Goal: Information Seeking & Learning: Learn about a topic

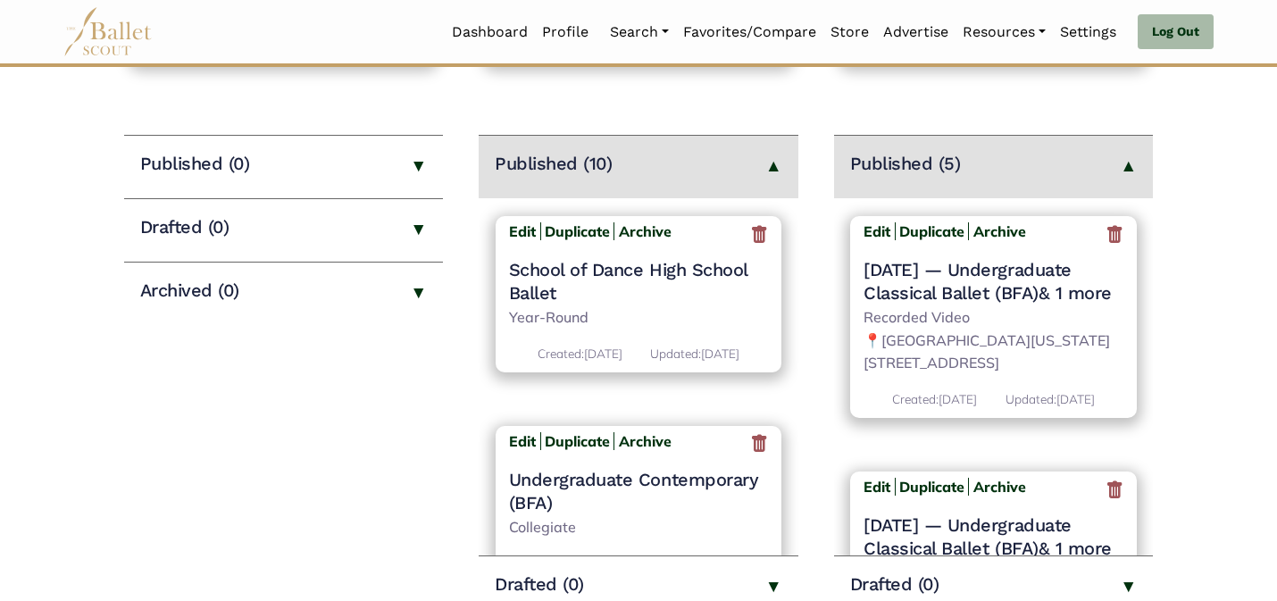
scroll to position [214, 0]
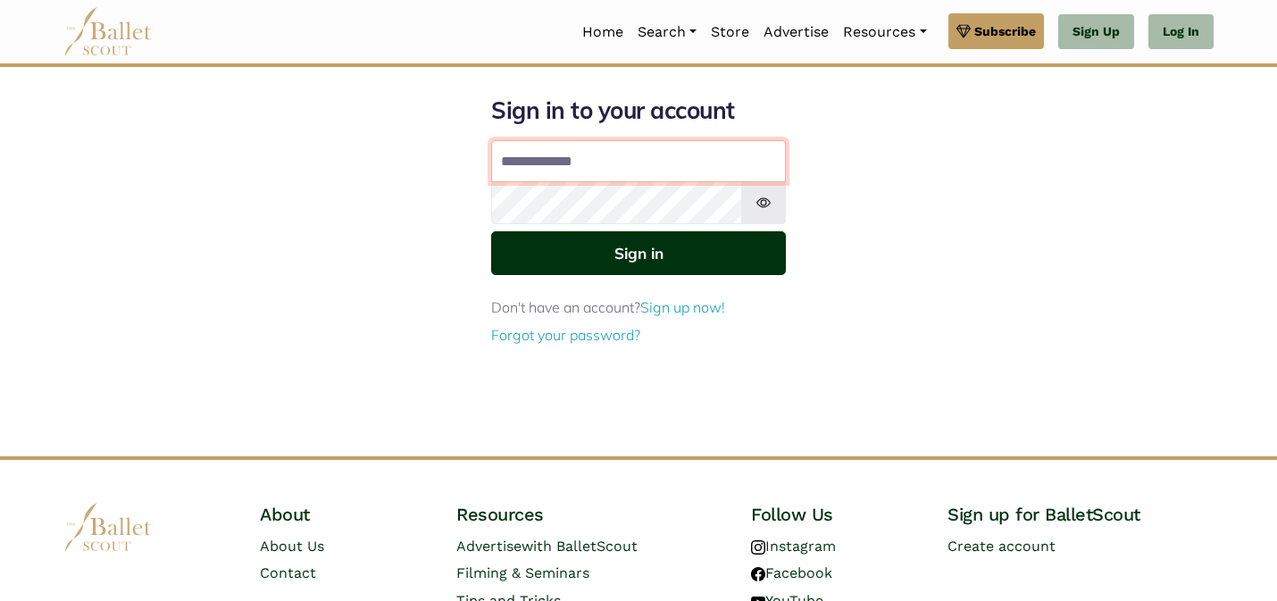
type input "**********"
click at [691, 260] on button "Sign in" at bounding box center [638, 253] width 295 height 44
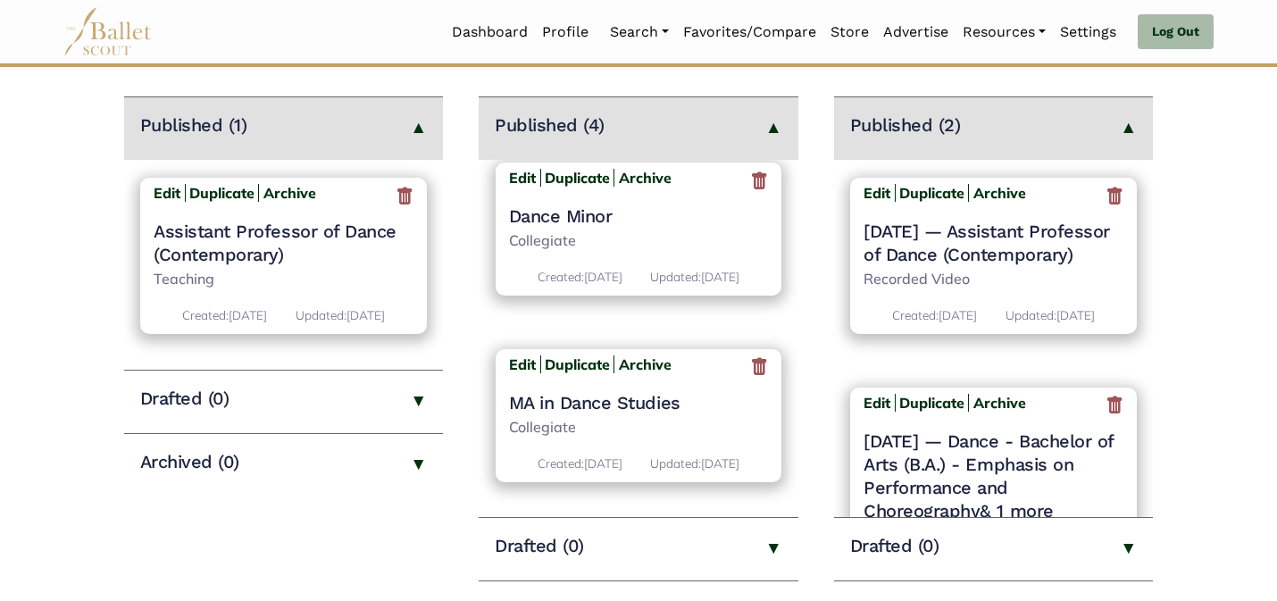
scroll to position [523, 0]
click at [520, 355] on b "Edit" at bounding box center [522, 364] width 27 height 18
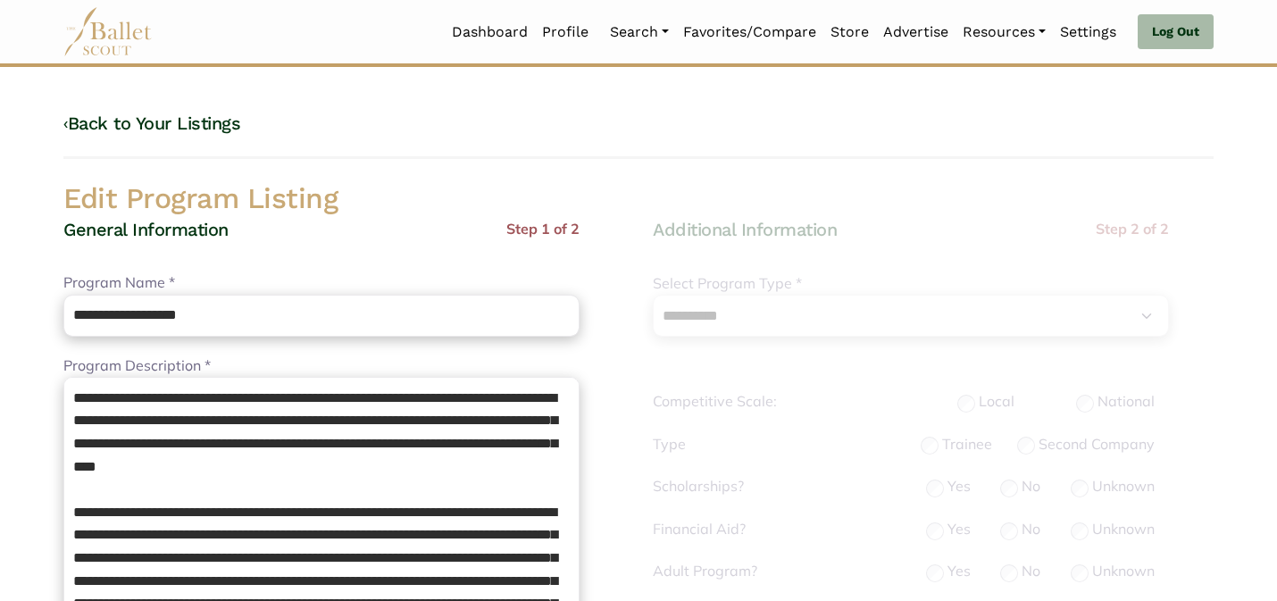
select select "**"
select select "*"
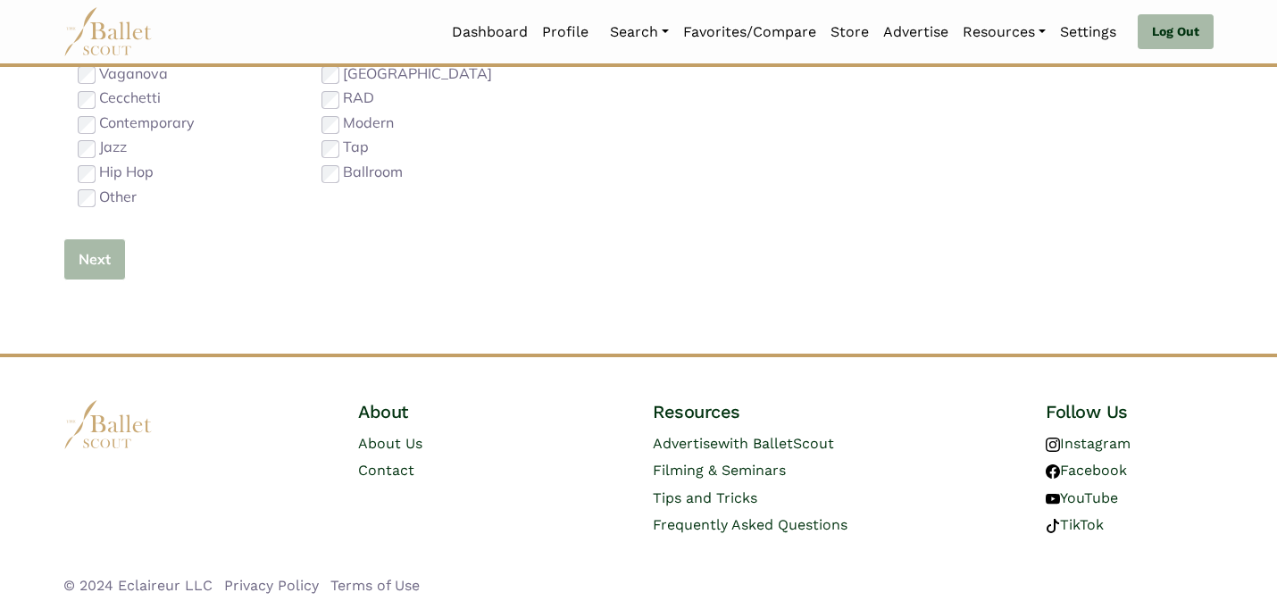
click at [113, 266] on button "Next" at bounding box center [94, 259] width 63 height 42
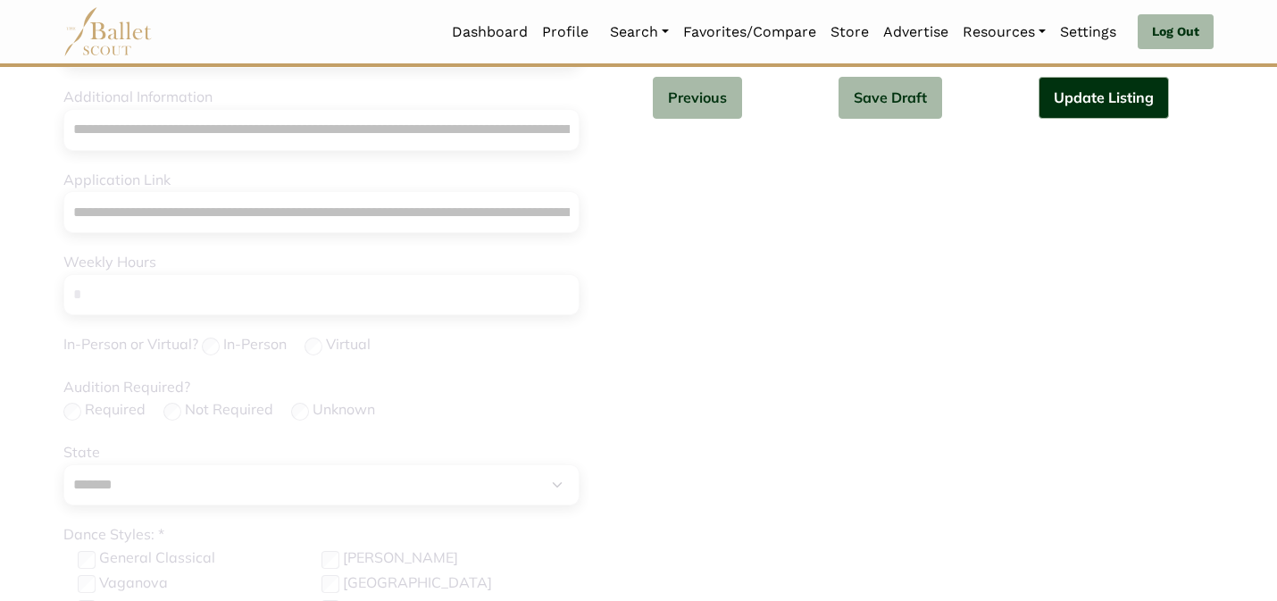
scroll to position [565, 0]
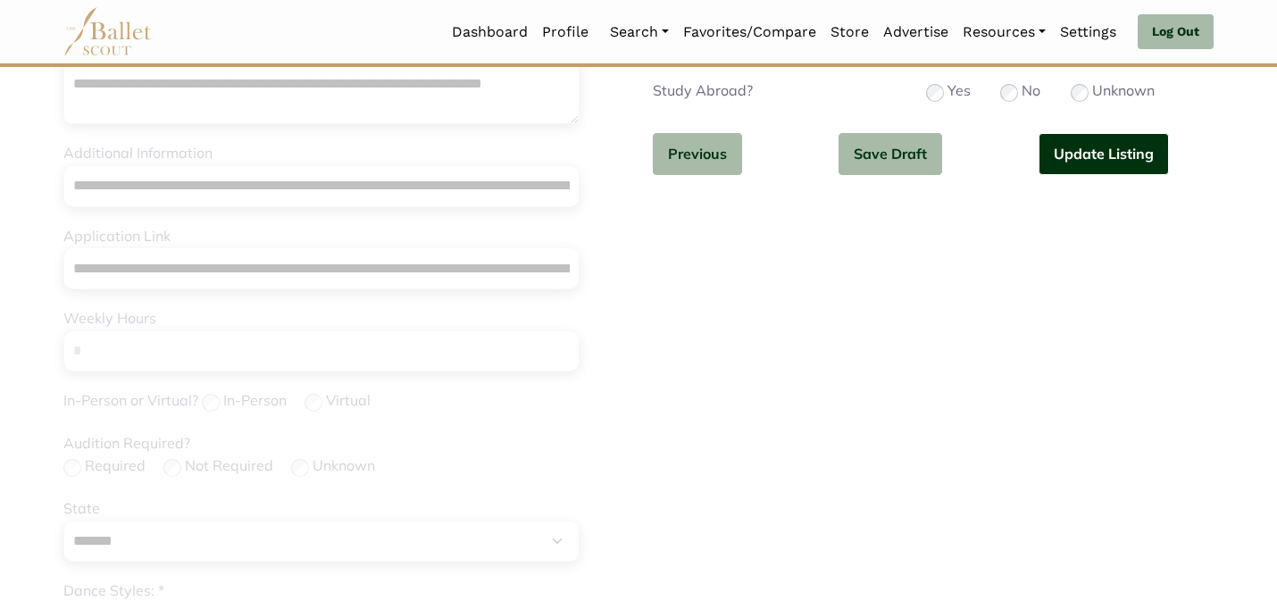
click at [1078, 157] on button "Update Listing" at bounding box center [1104, 154] width 130 height 42
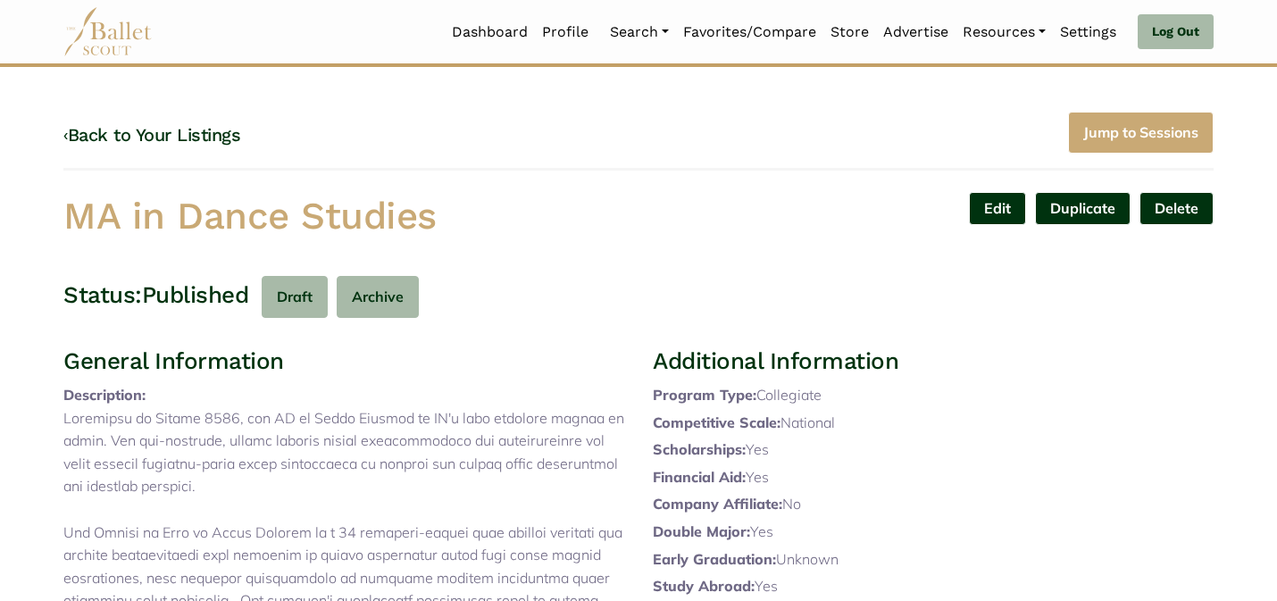
click at [665, 199] on div "Edit Duplicate Delete Are you sure? Yes No" at bounding box center [933, 220] width 589 height 56
click at [155, 138] on link "‹ Back to Your Listings" at bounding box center [151, 134] width 177 height 21
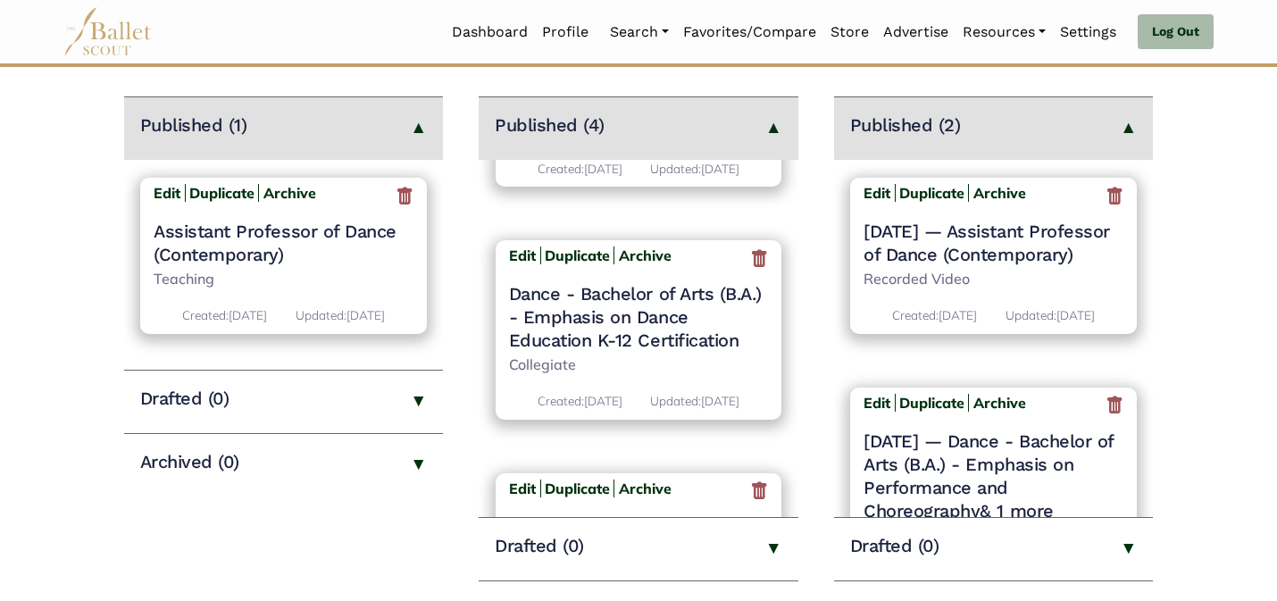
scroll to position [523, 0]
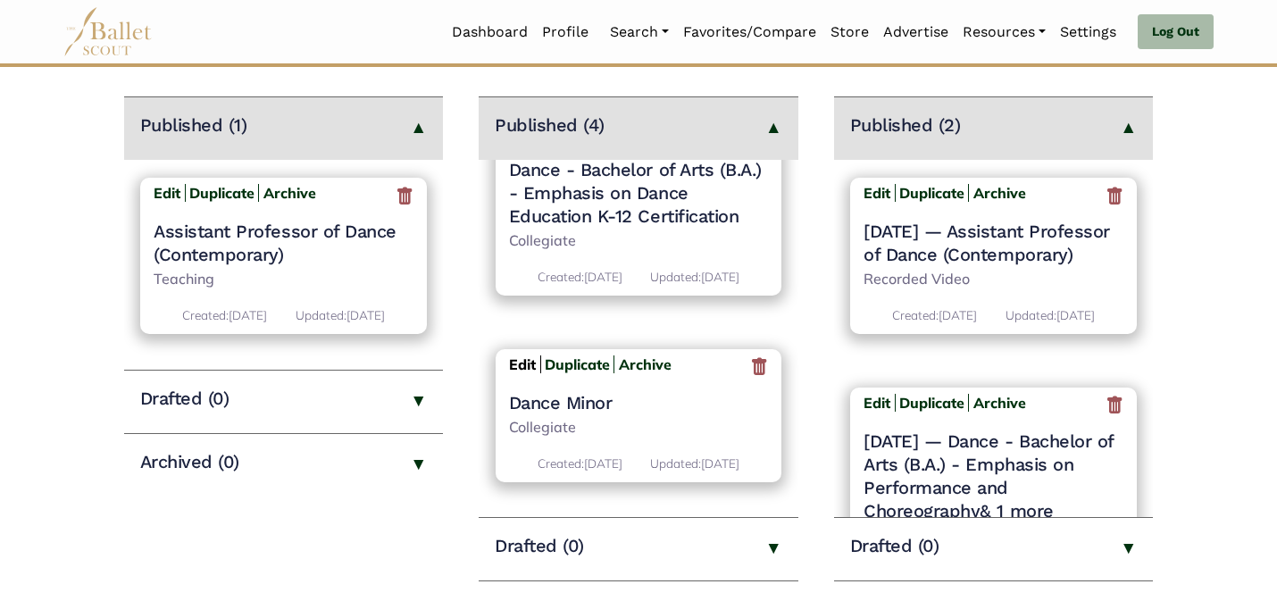
click at [510, 364] on b "Edit" at bounding box center [522, 364] width 27 height 18
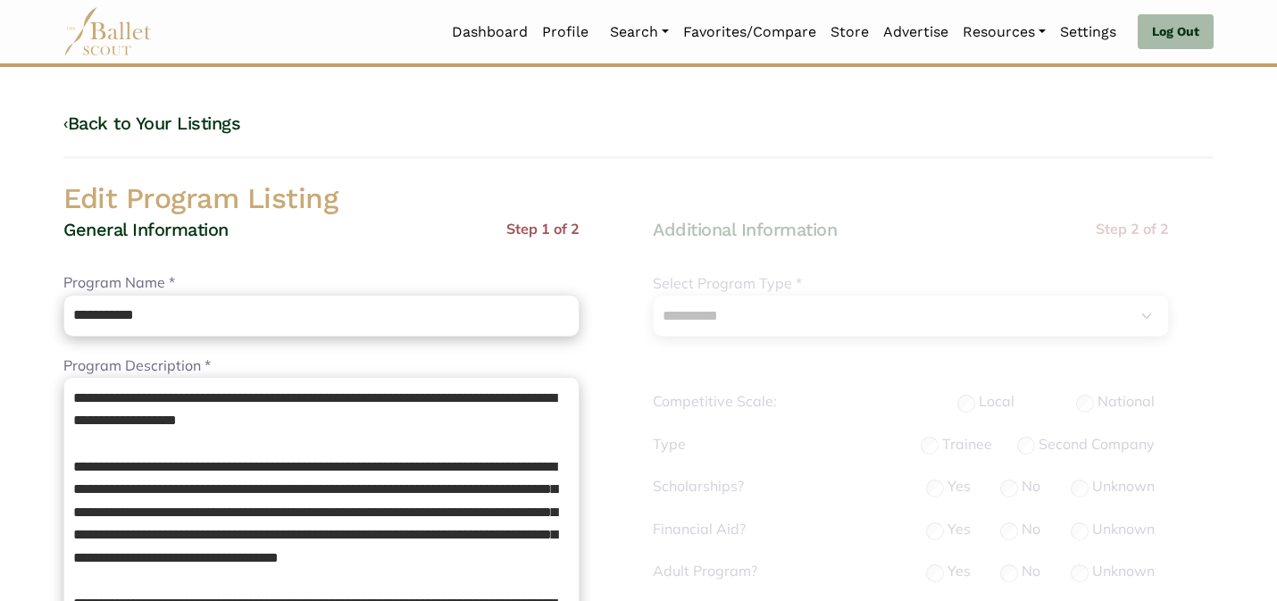
select select "**"
select select "*"
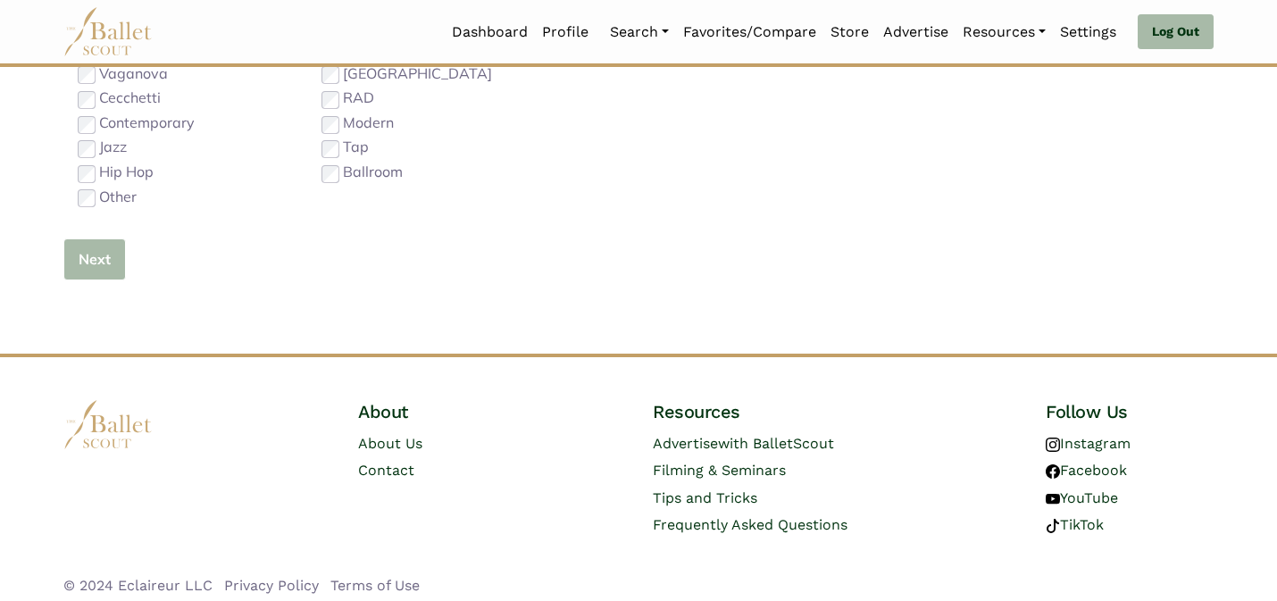
click at [111, 253] on button "Next" at bounding box center [94, 259] width 63 height 42
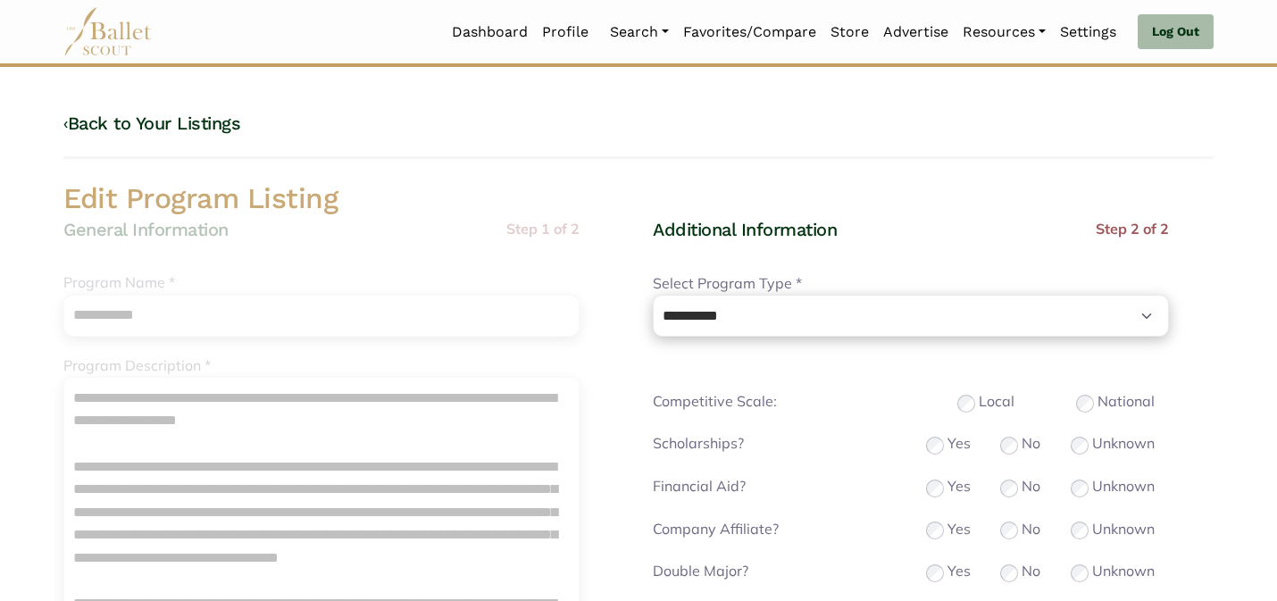
scroll to position [565, 0]
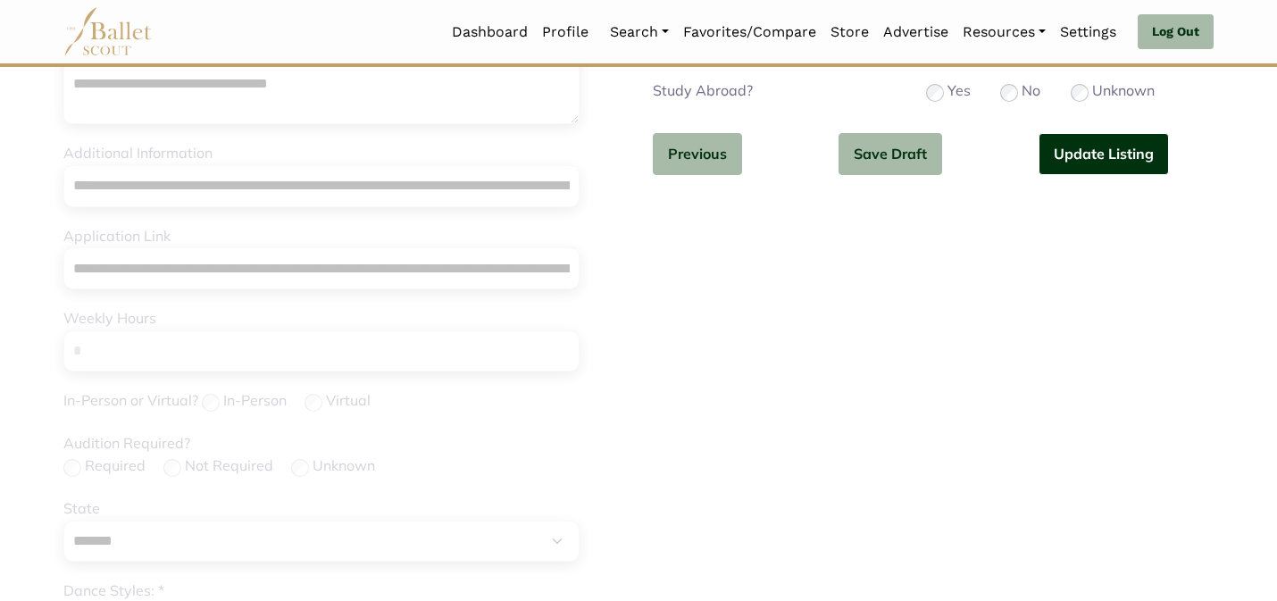
click at [1106, 165] on button "Update Listing" at bounding box center [1104, 154] width 130 height 42
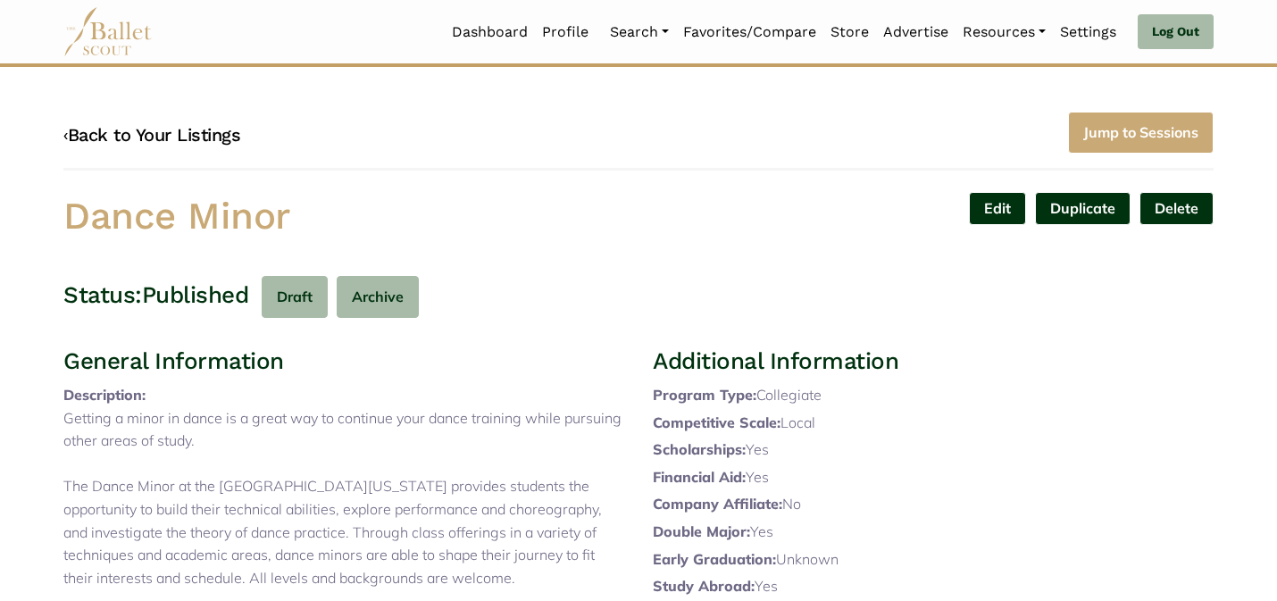
click at [174, 129] on link "‹ Back to Your Listings" at bounding box center [151, 134] width 177 height 21
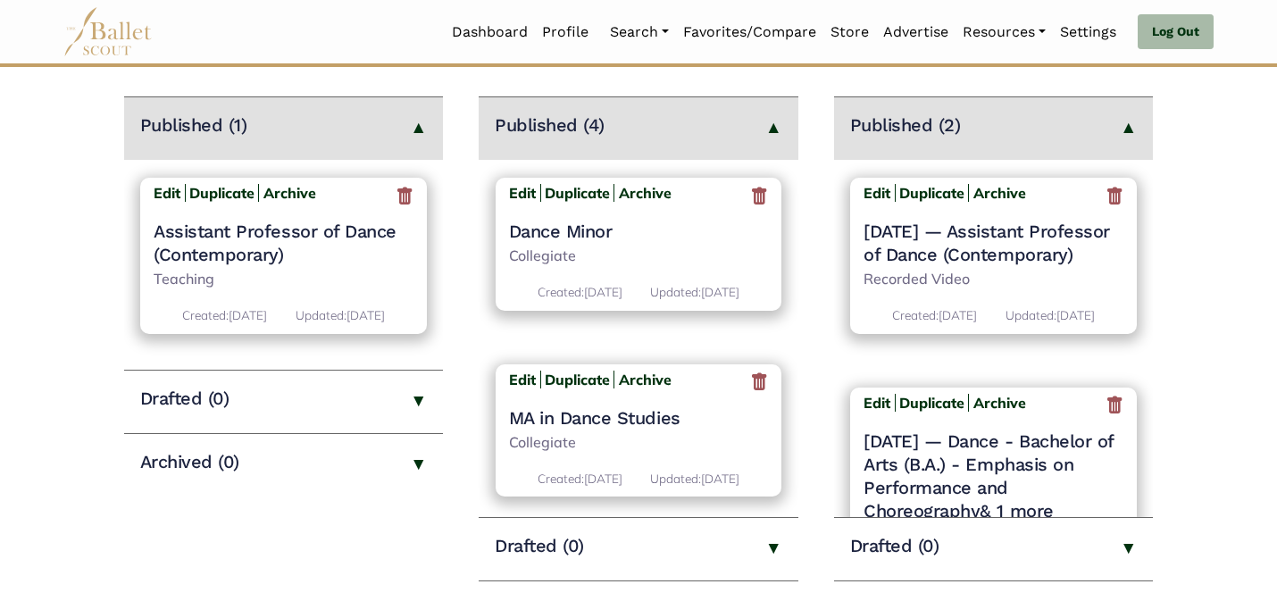
scroll to position [523, 0]
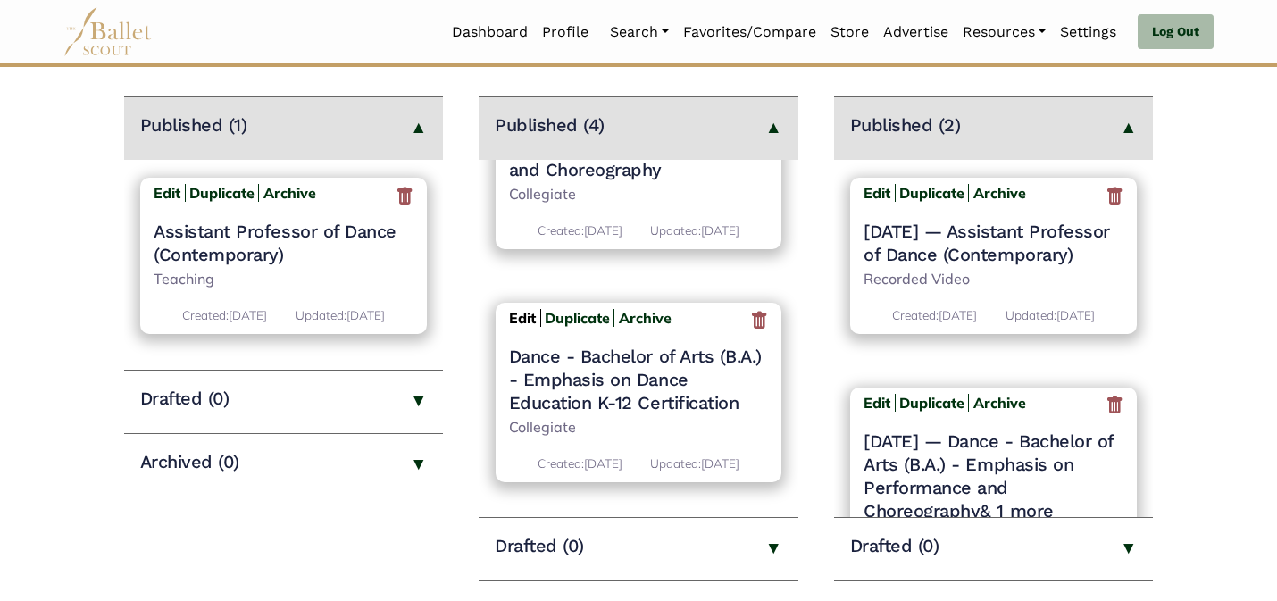
click at [522, 319] on b "Edit" at bounding box center [522, 318] width 27 height 18
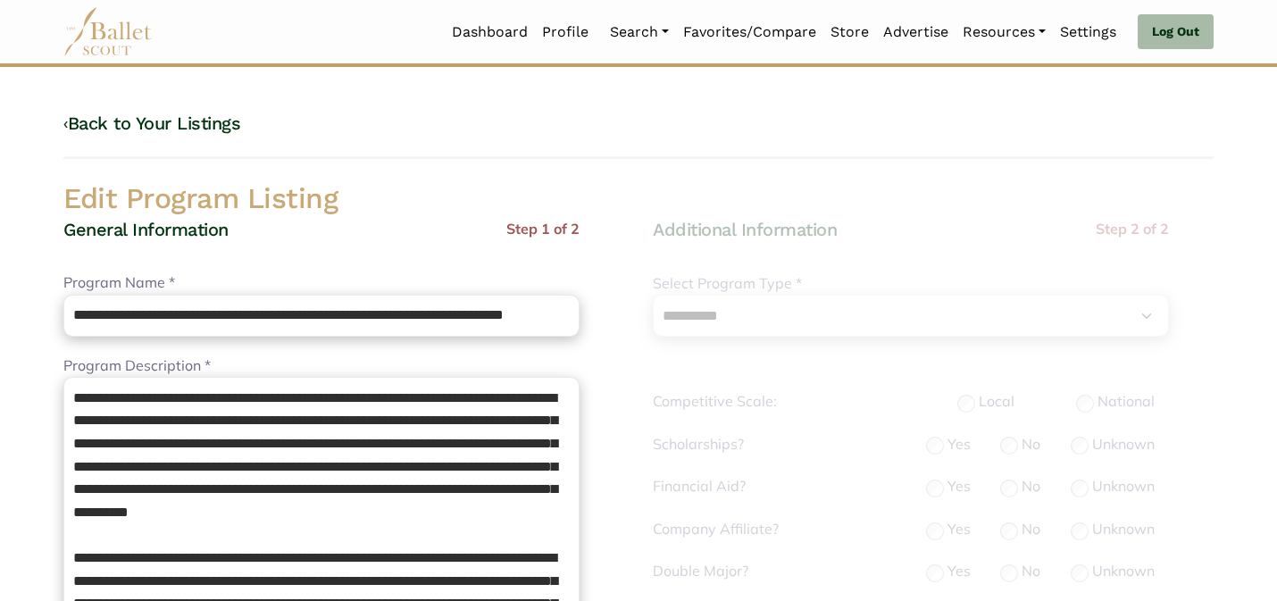
select select "**"
select select "*"
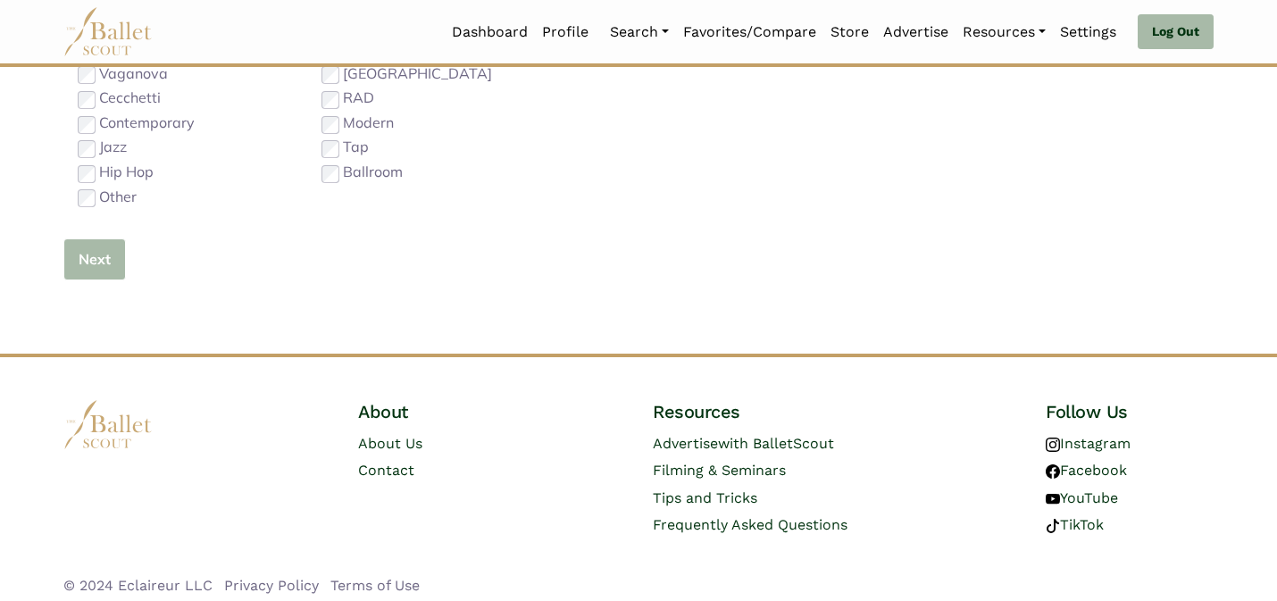
click at [88, 279] on button "Next" at bounding box center [94, 259] width 63 height 42
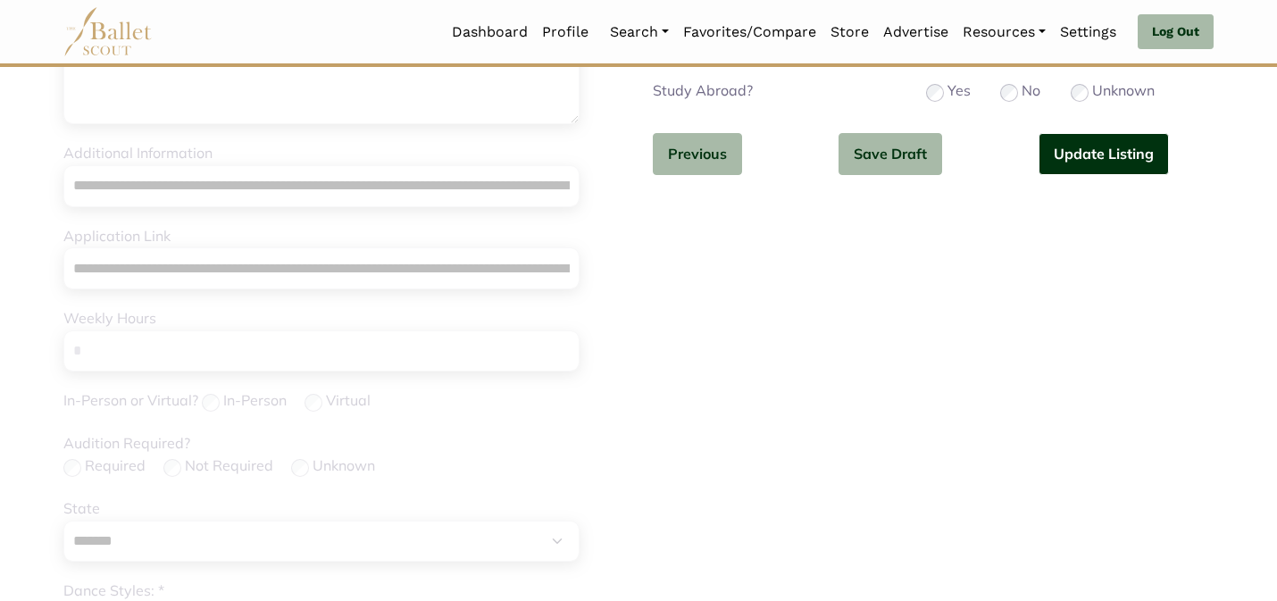
click at [1076, 157] on button "Update Listing" at bounding box center [1104, 154] width 130 height 42
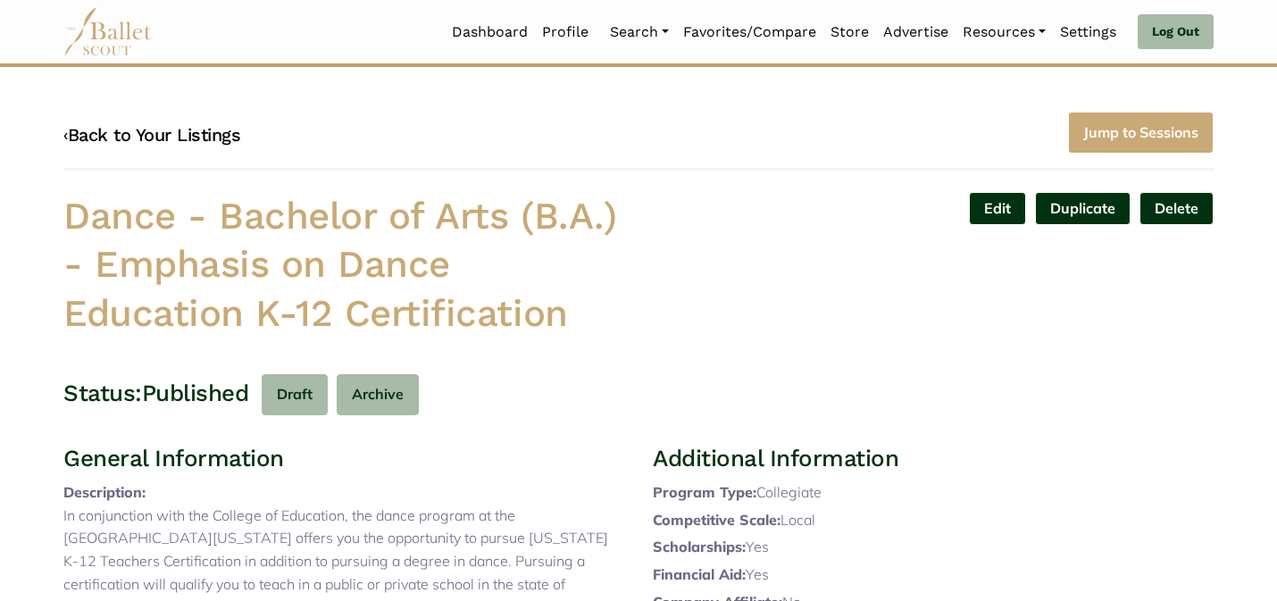
click at [224, 129] on link "‹ Back to Your Listings" at bounding box center [151, 134] width 177 height 21
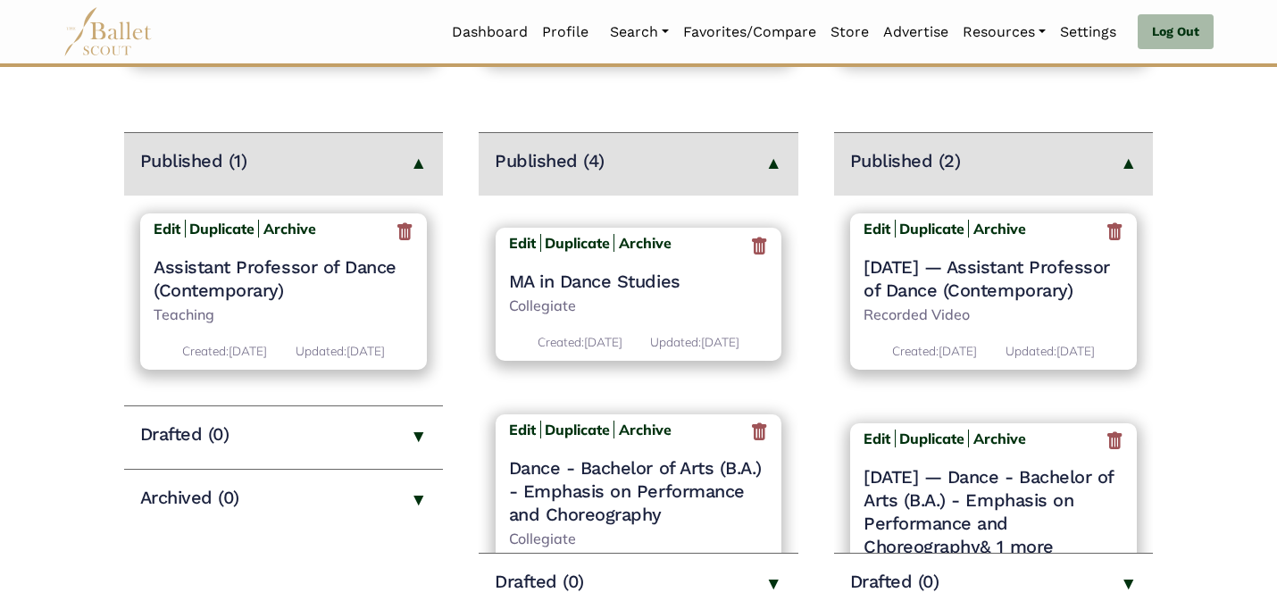
scroll to position [523, 0]
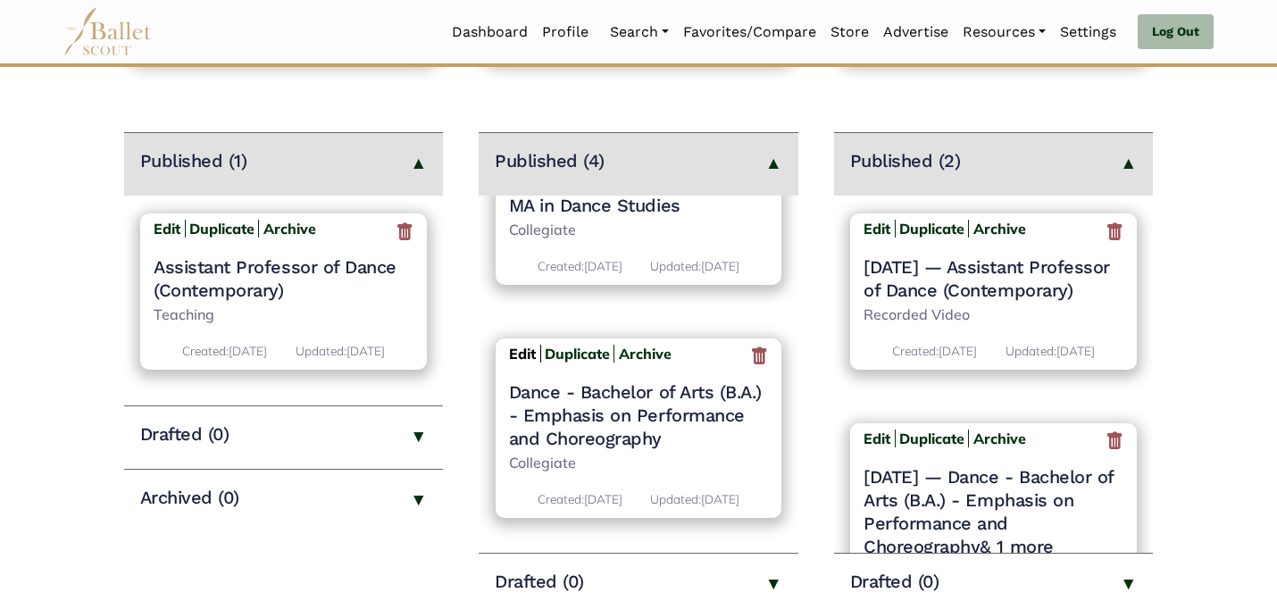
click at [518, 345] on b "Edit" at bounding box center [522, 354] width 27 height 18
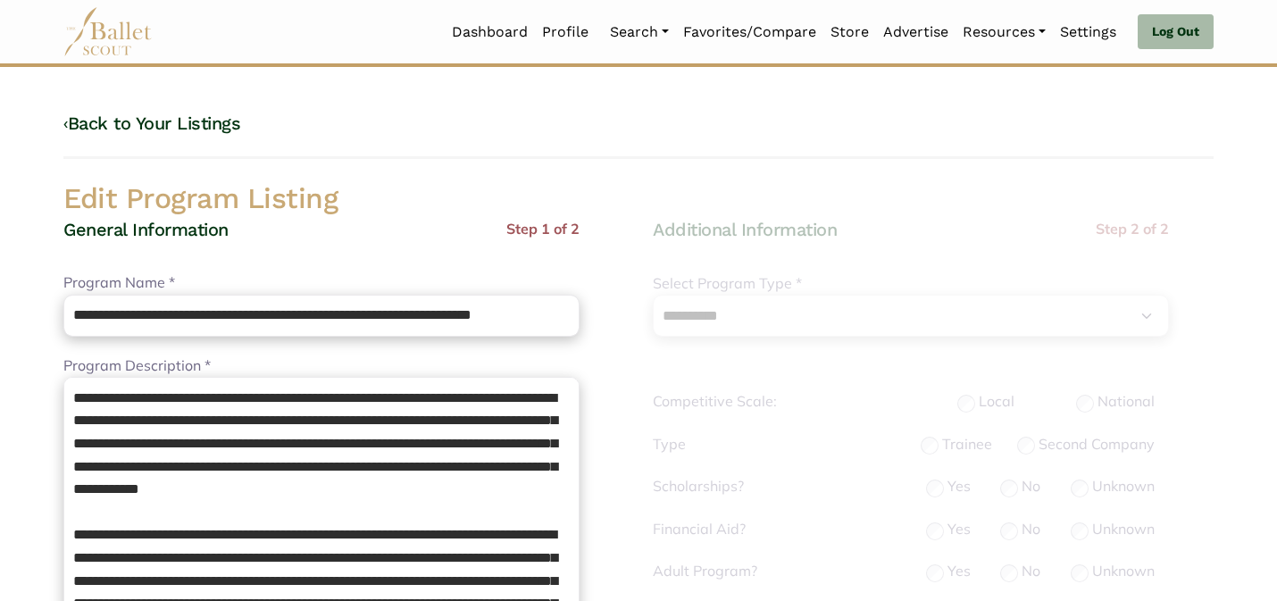
select select "**"
select select "*"
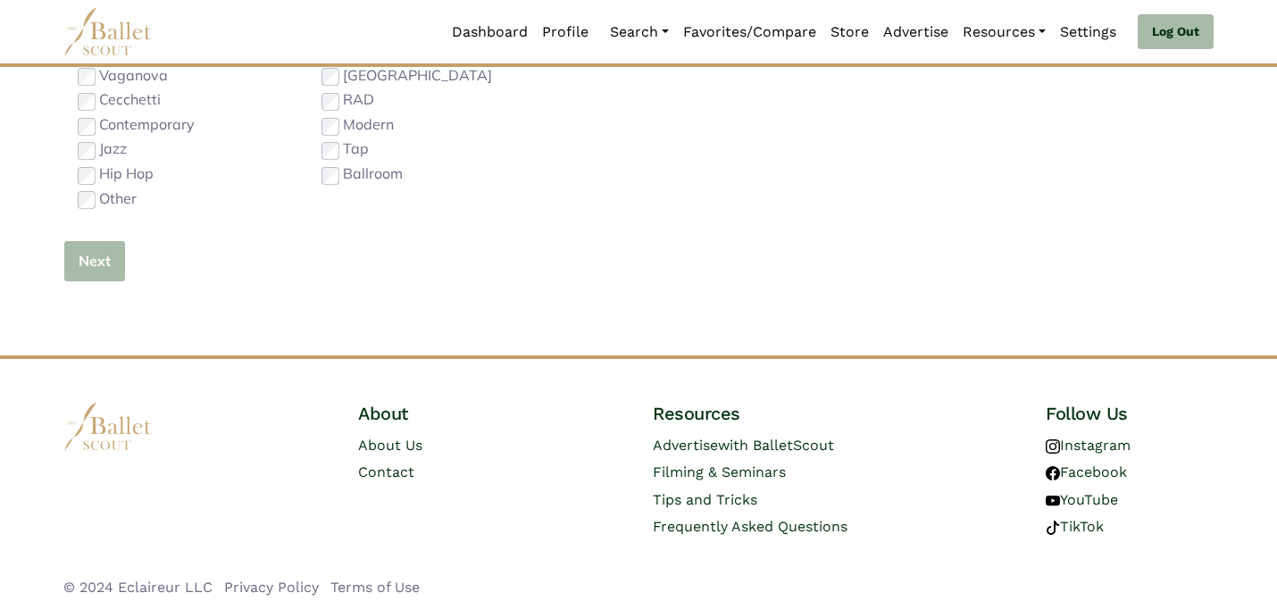
click at [110, 256] on button "Next" at bounding box center [94, 261] width 63 height 42
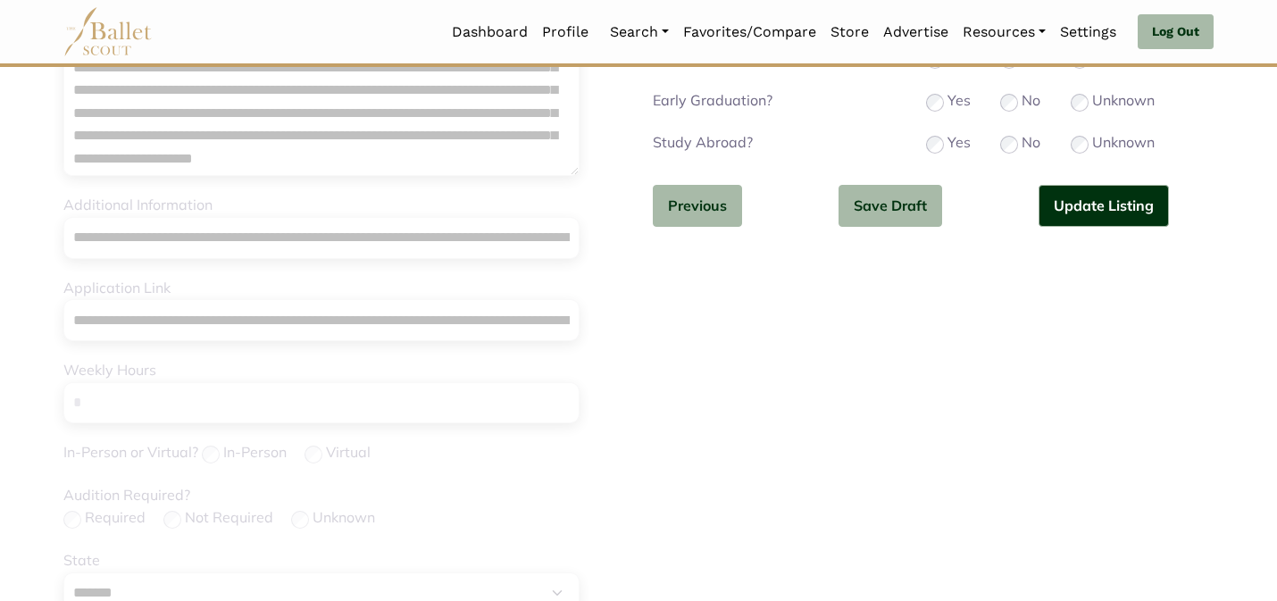
scroll to position [565, 0]
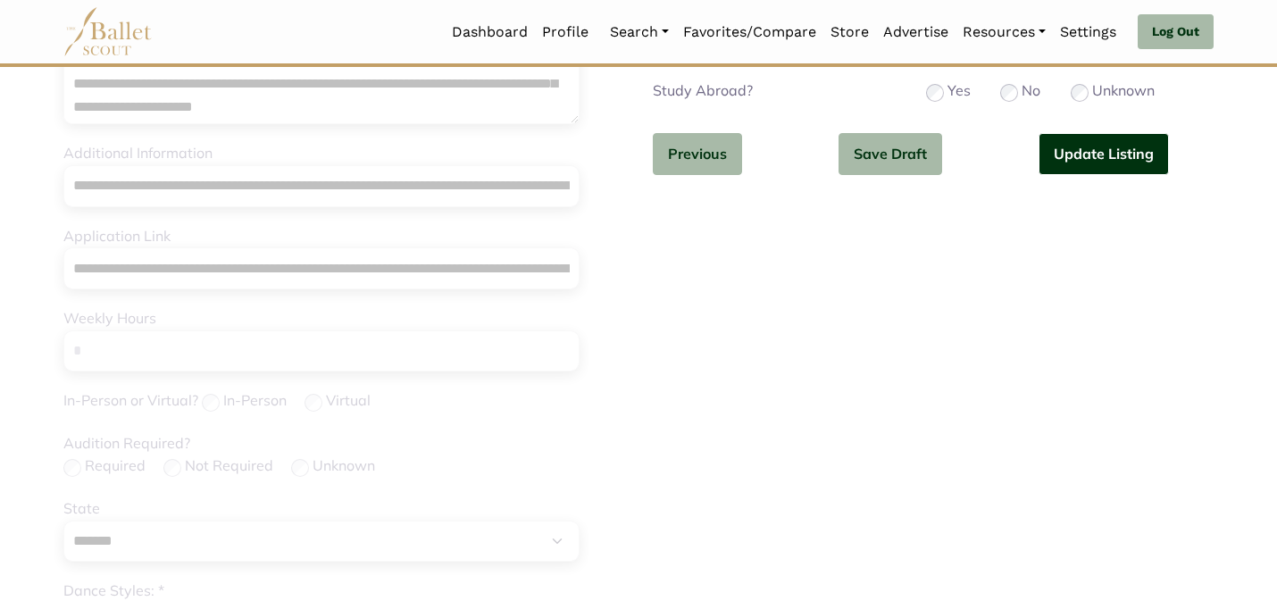
click at [1094, 162] on button "Update Listing" at bounding box center [1104, 154] width 130 height 42
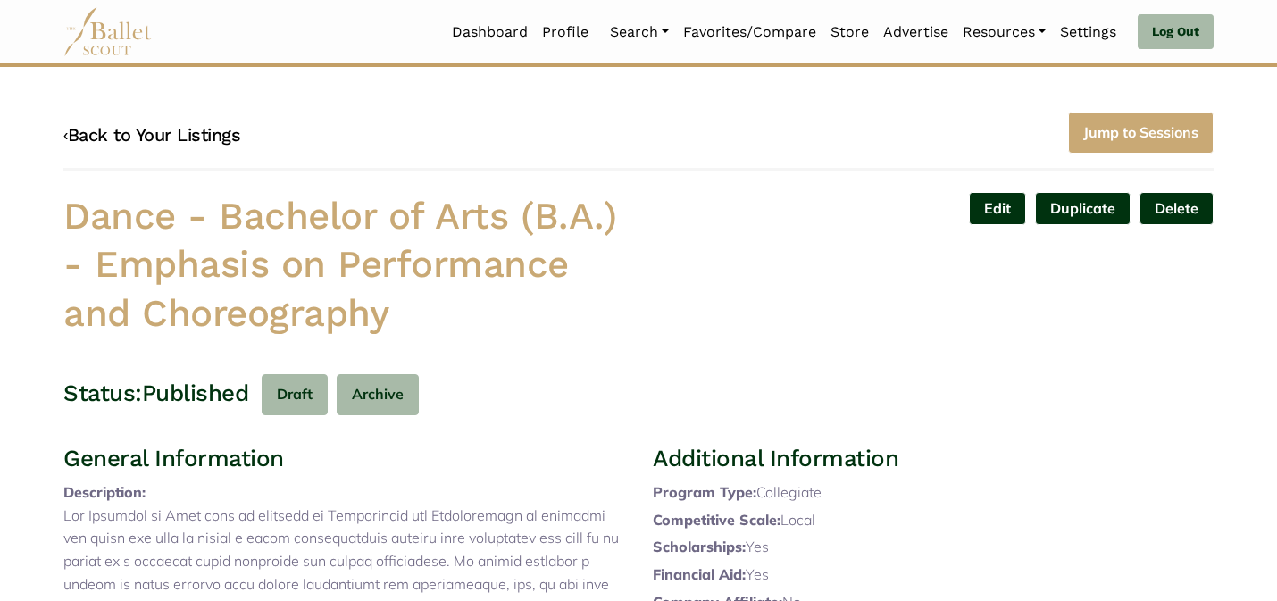
click at [213, 129] on link "‹ Back to Your Listings" at bounding box center [151, 134] width 177 height 21
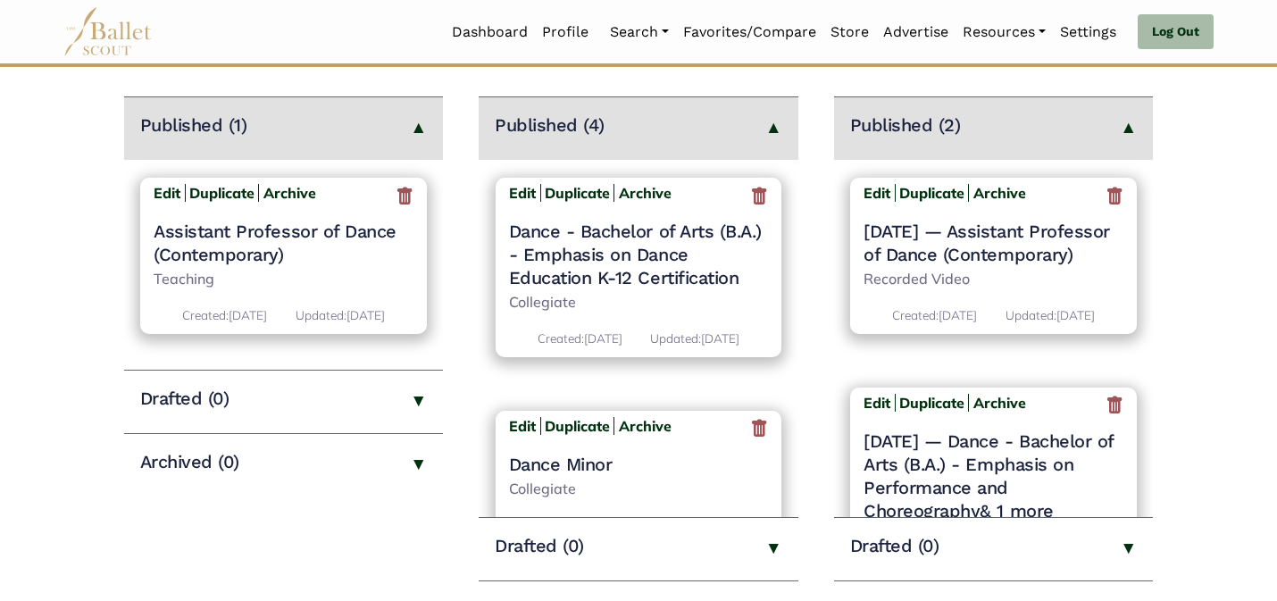
scroll to position [171, 0]
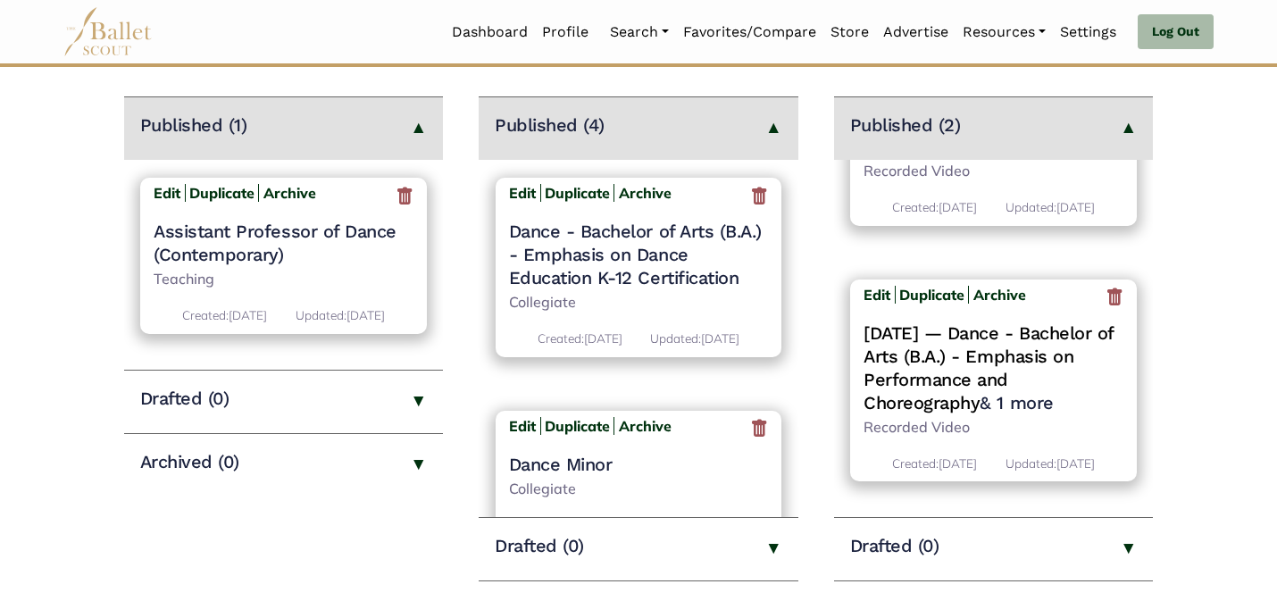
click at [976, 328] on span "— Dance - Bachelor of Arts (B.A.) - Emphasis on Performance and Choreography" at bounding box center [989, 367] width 250 height 91
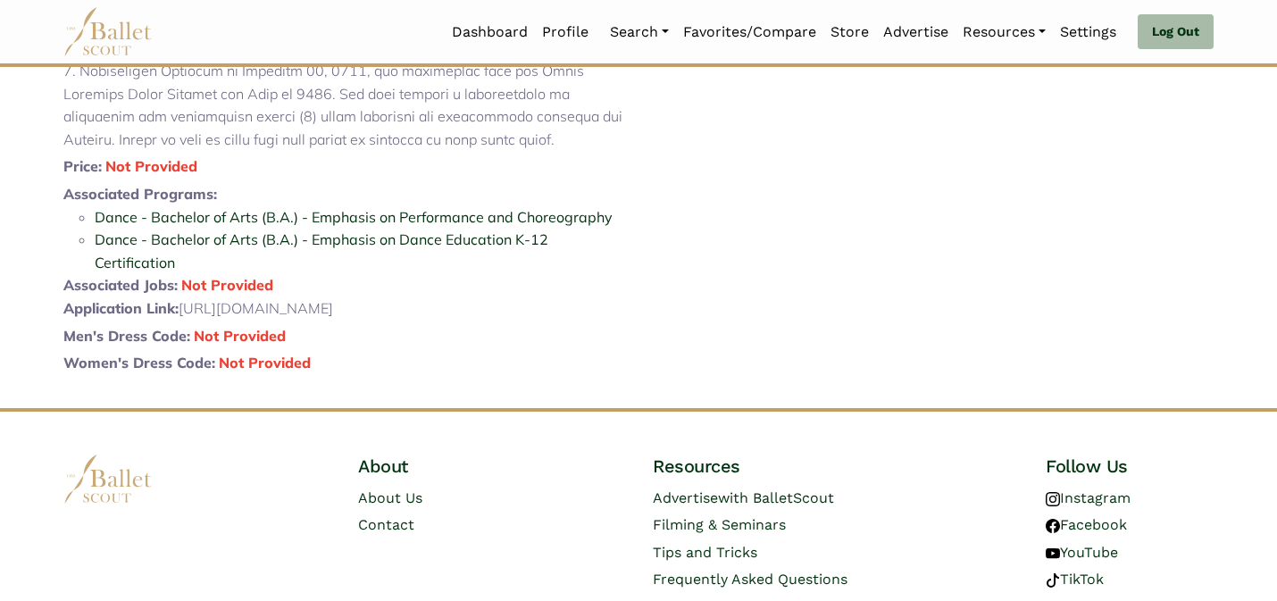
scroll to position [780, 0]
drag, startPoint x: 430, startPoint y: 378, endPoint x: 185, endPoint y: 376, distance: 244.7
click at [184, 320] on p "Application Link: https://app.getacceptd.com/uscdance" at bounding box center [343, 307] width 561 height 23
copy p "https://app.getacceptd.com/uscdance"
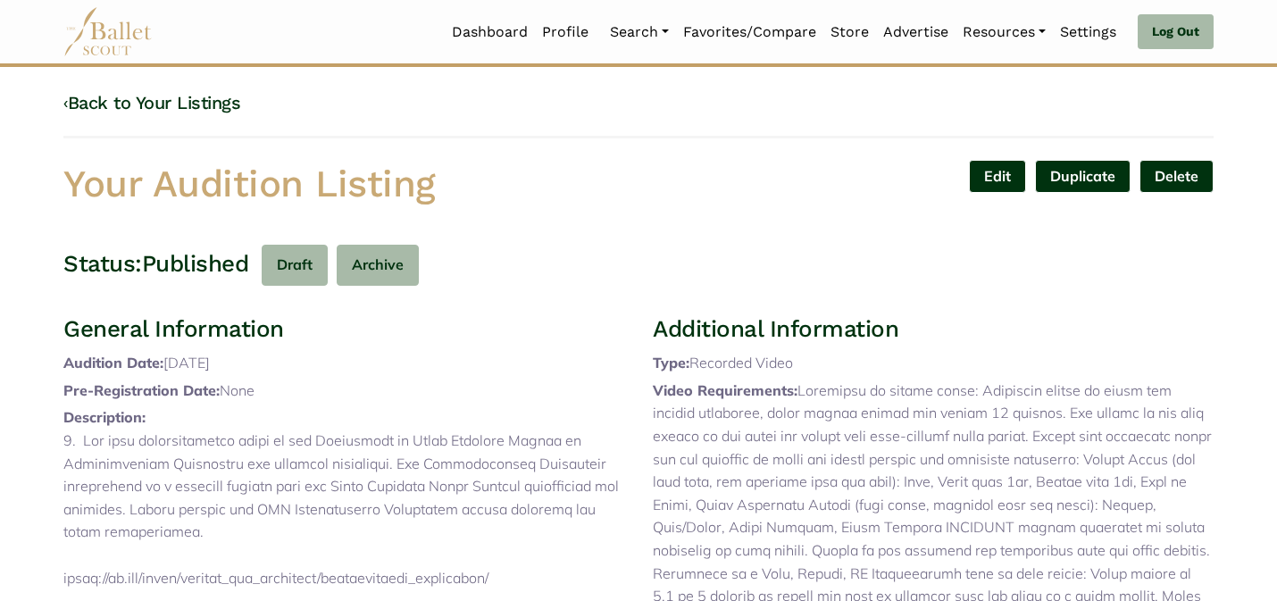
scroll to position [0, 0]
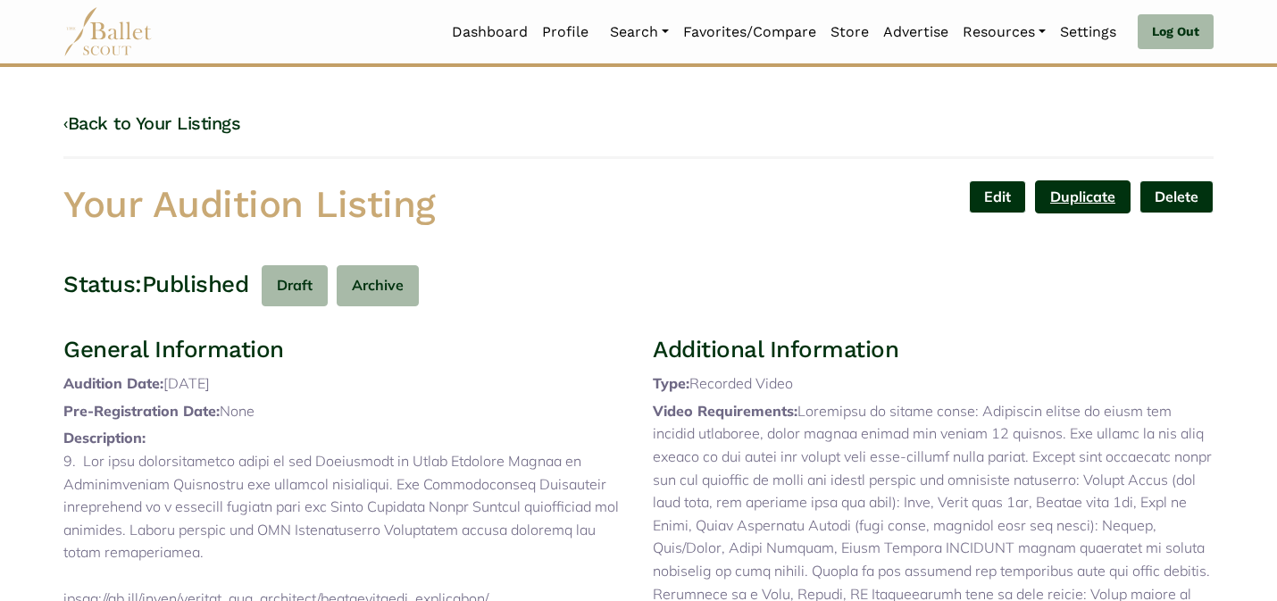
click at [1055, 201] on link "Duplicate" at bounding box center [1083, 196] width 96 height 33
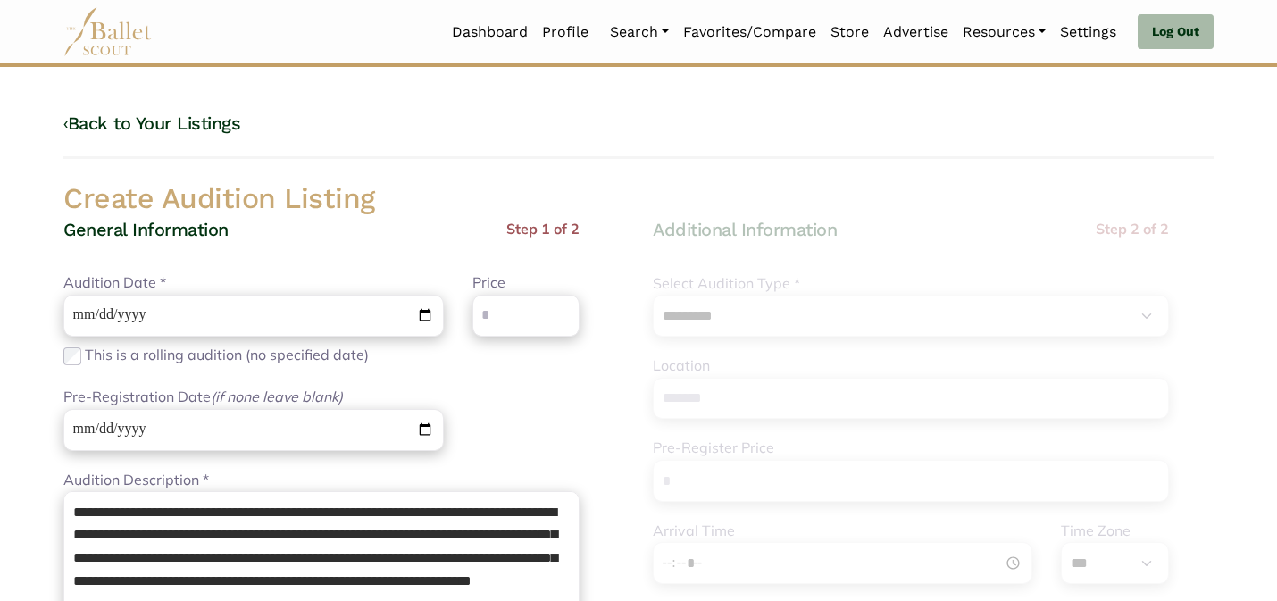
select select "****"
select select "*"
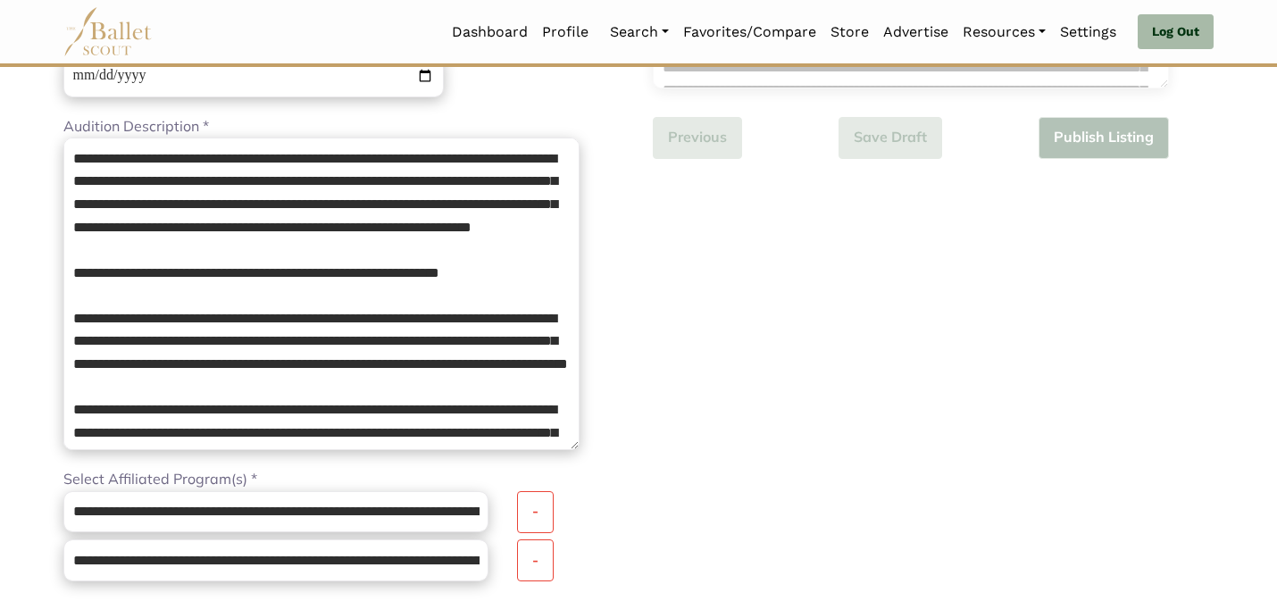
scroll to position [373, 0]
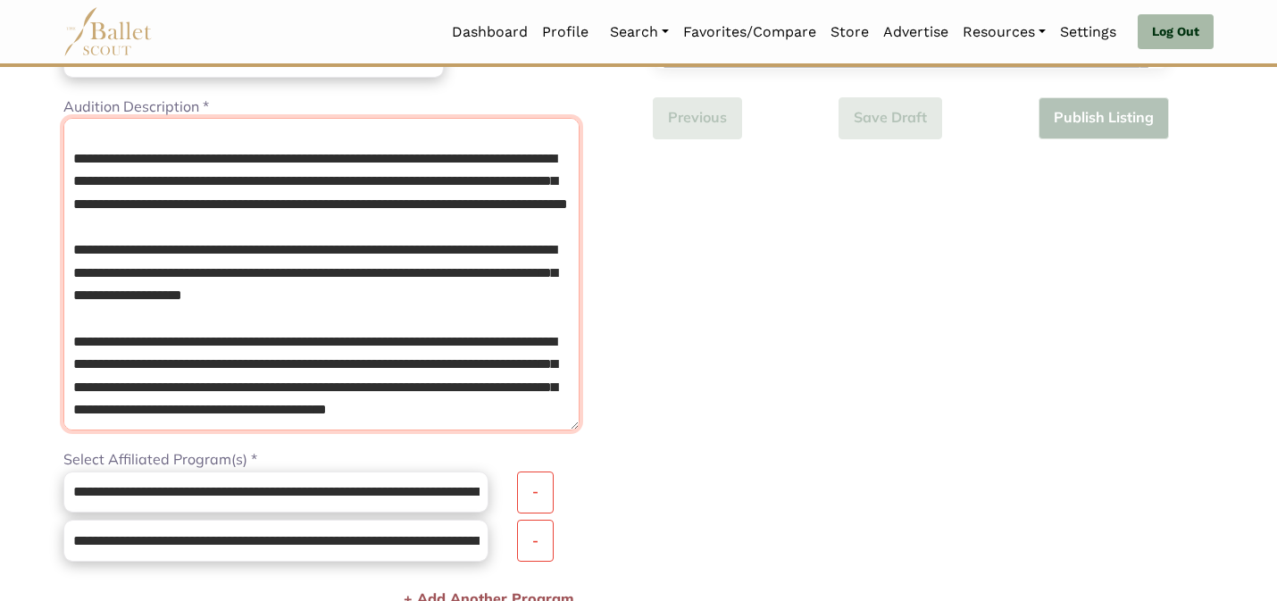
drag, startPoint x: 69, startPoint y: 138, endPoint x: 490, endPoint y: 492, distance: 550.8
click at [490, 492] on div "**********" at bounding box center [321, 452] width 516 height 1215
paste textarea "**********"
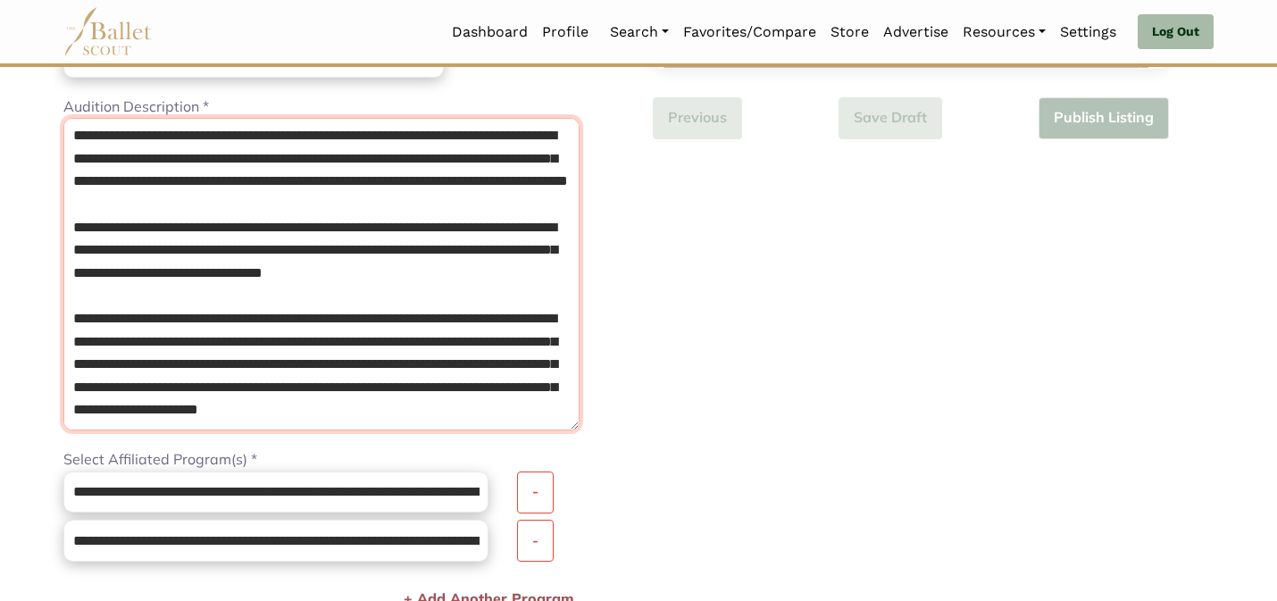
scroll to position [0, 0]
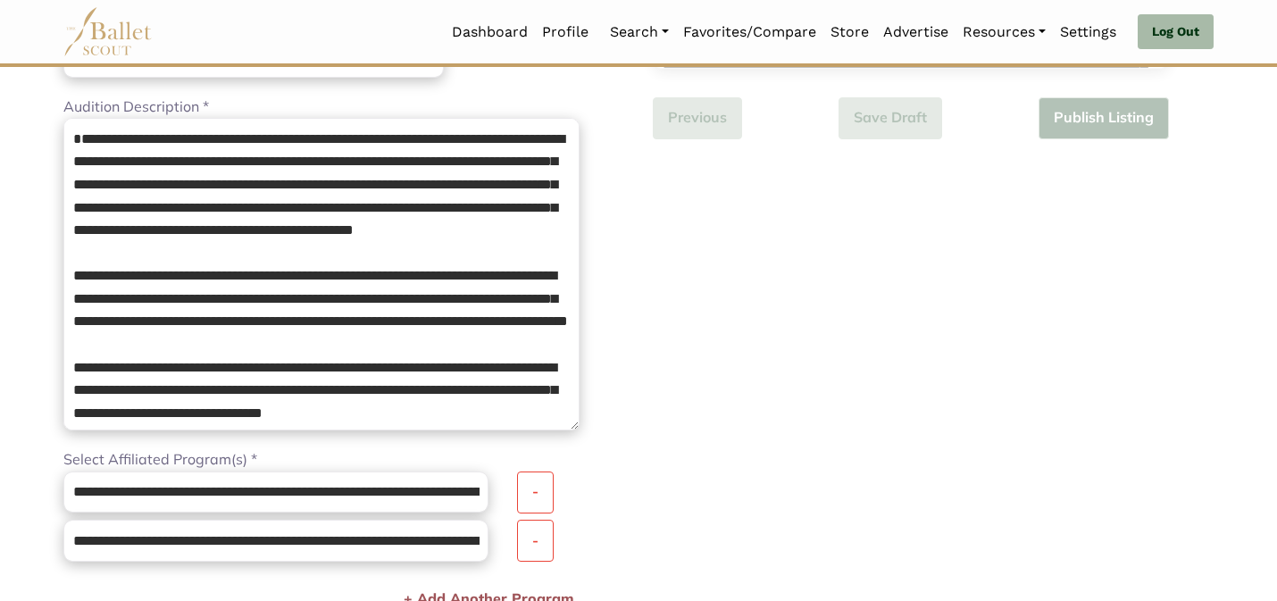
click at [675, 254] on div "**********" at bounding box center [933, 474] width 589 height 1259
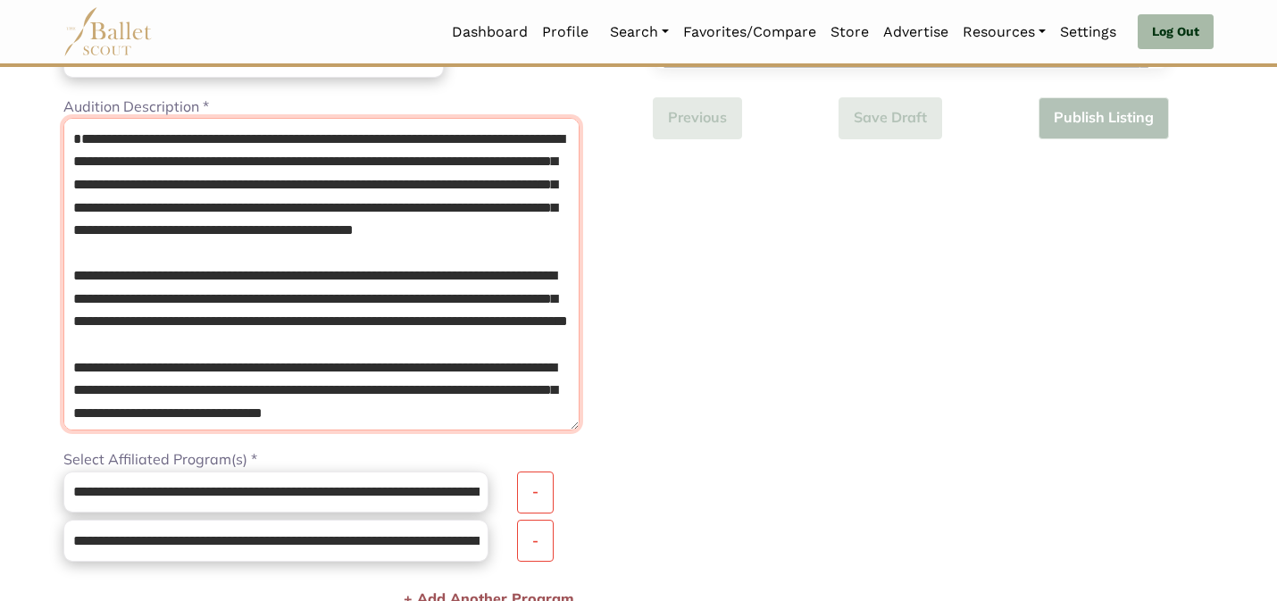
click at [72, 159] on textarea "Audition Description *" at bounding box center [321, 274] width 516 height 313
type textarea "**********"
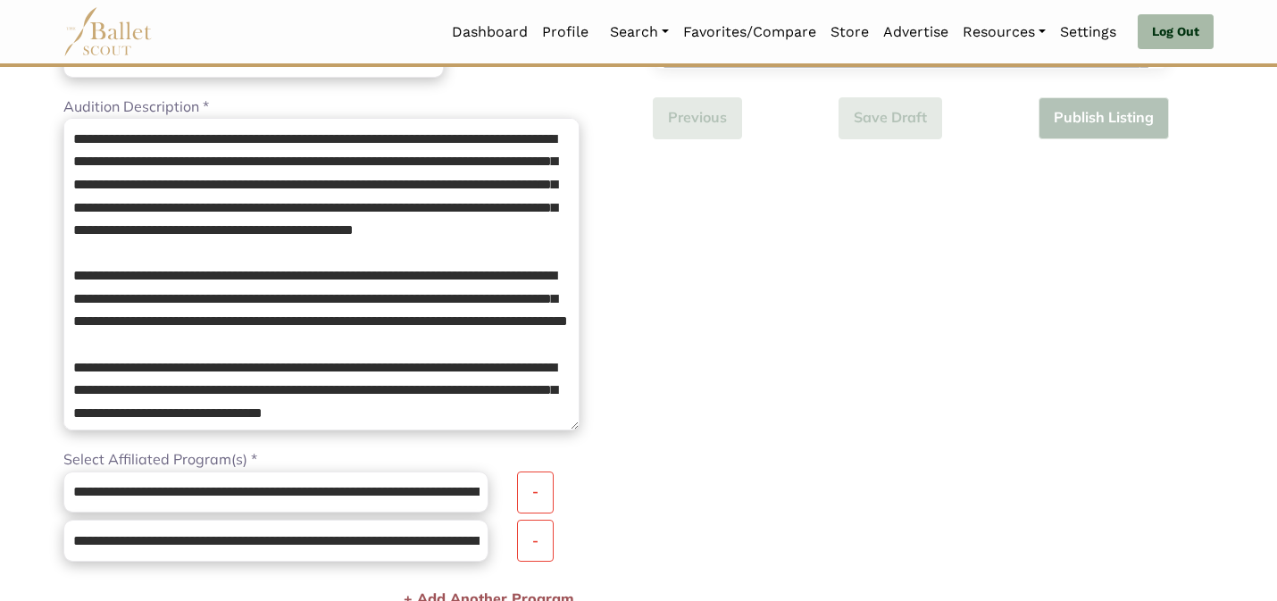
click at [706, 363] on div "**********" at bounding box center [933, 474] width 589 height 1259
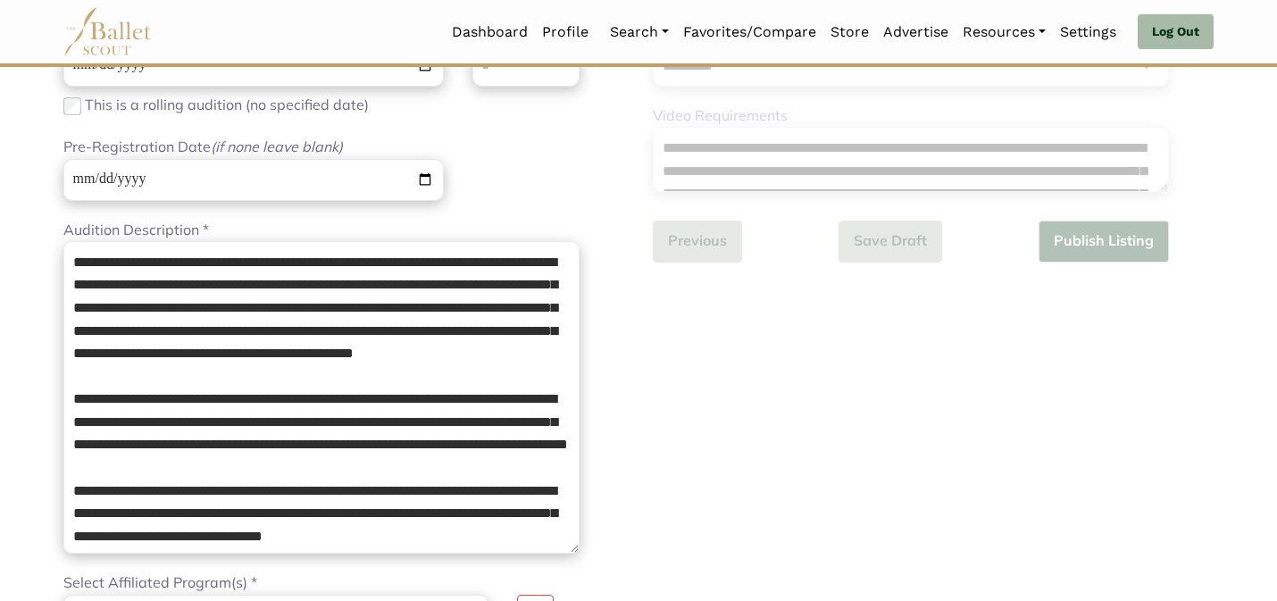
scroll to position [230, 0]
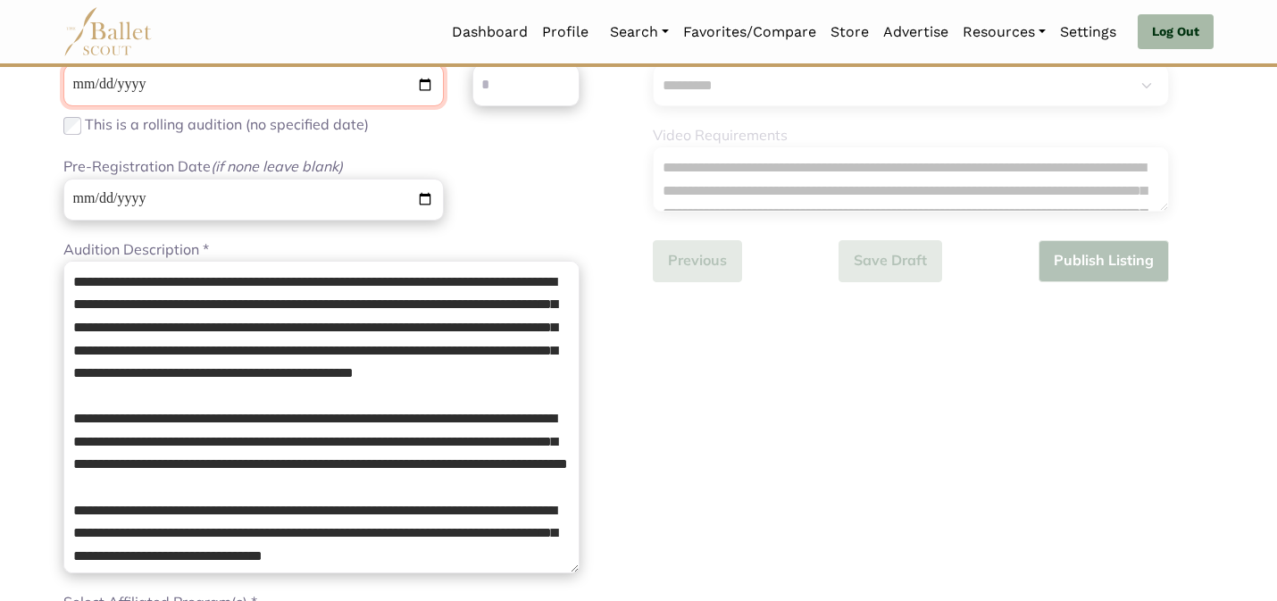
click at [78, 79] on input "**********" at bounding box center [253, 85] width 380 height 42
type input "**********"
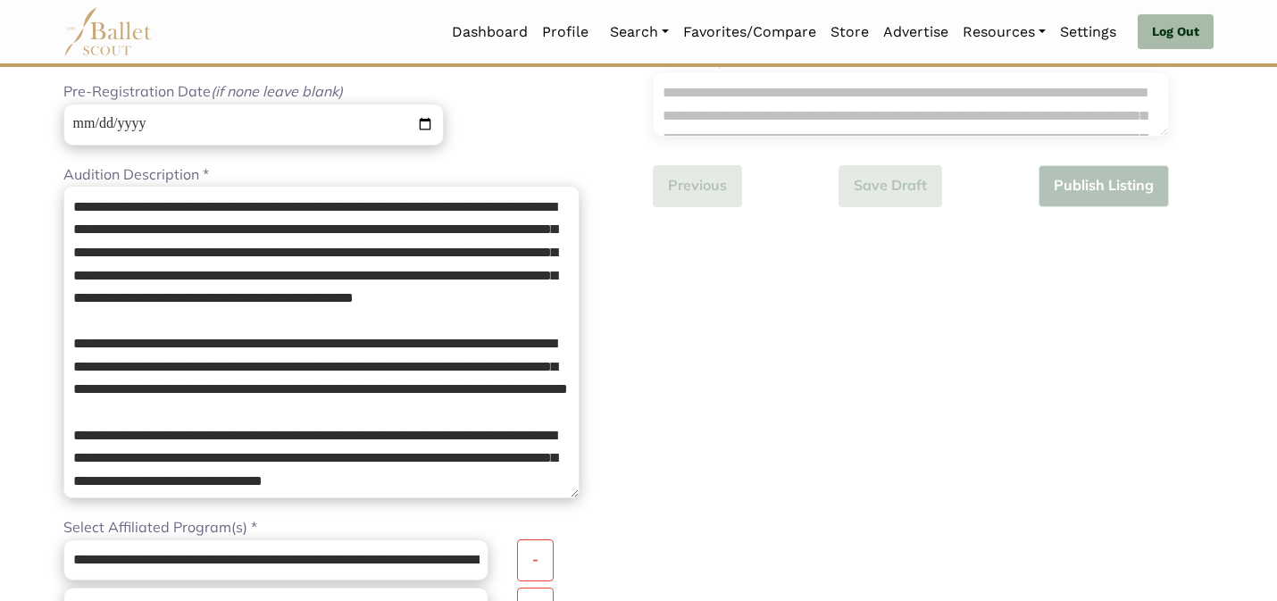
scroll to position [266, 0]
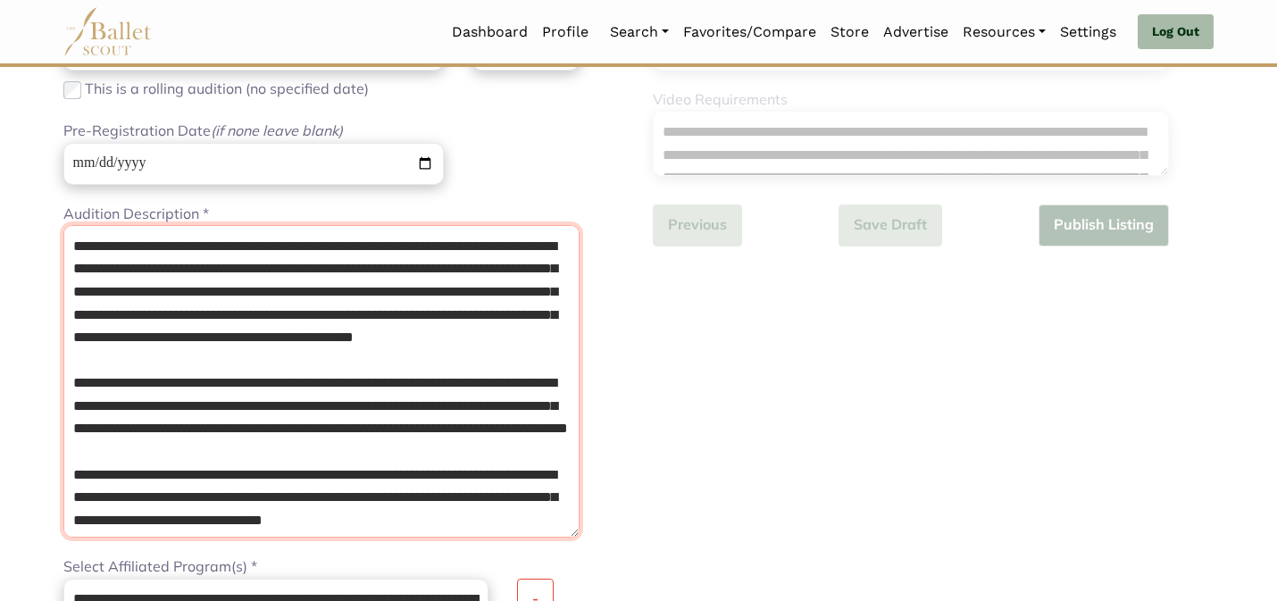
click at [364, 386] on textarea "Audition Description *" at bounding box center [321, 381] width 516 height 313
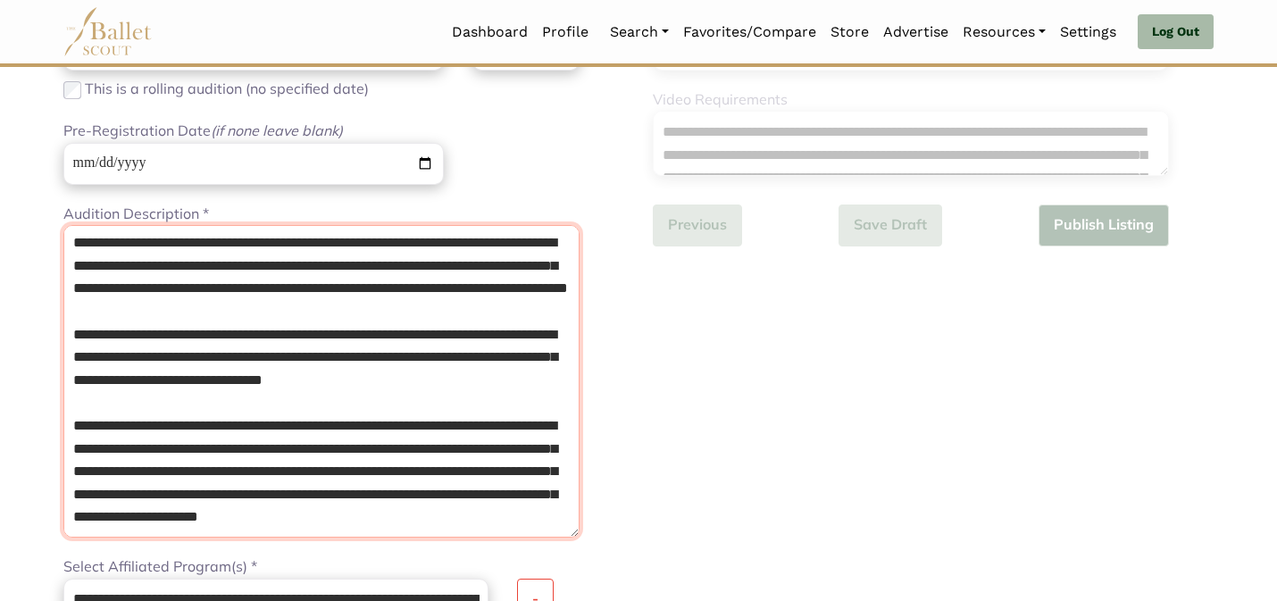
scroll to position [232, 0]
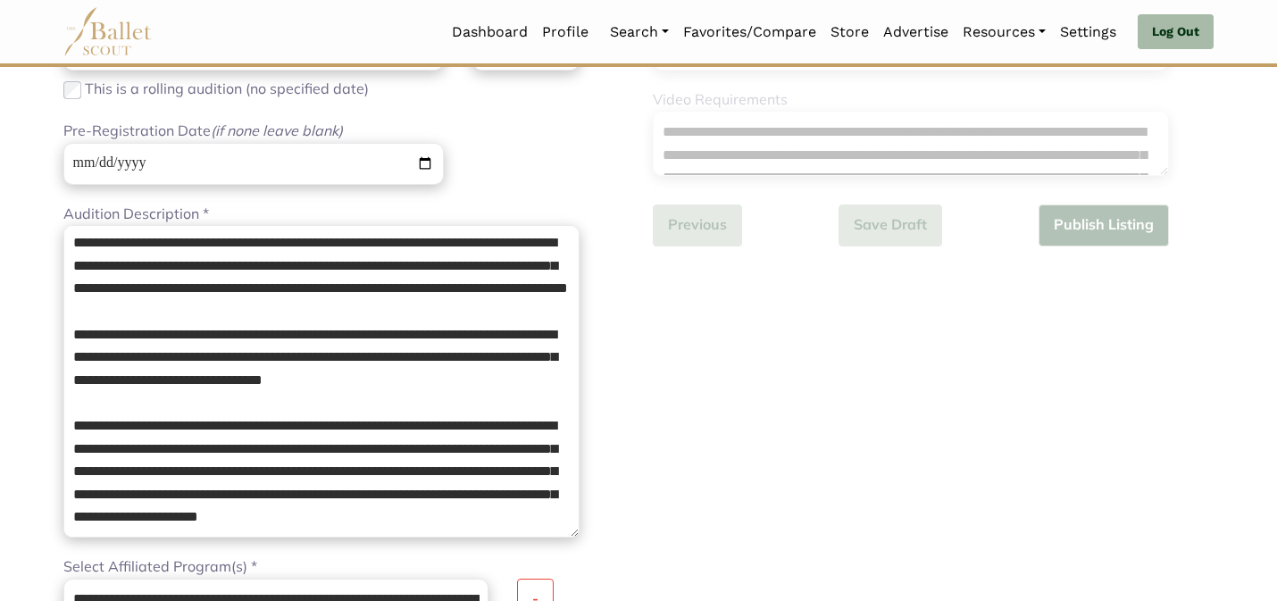
click at [796, 443] on div "**********" at bounding box center [933, 581] width 589 height 1259
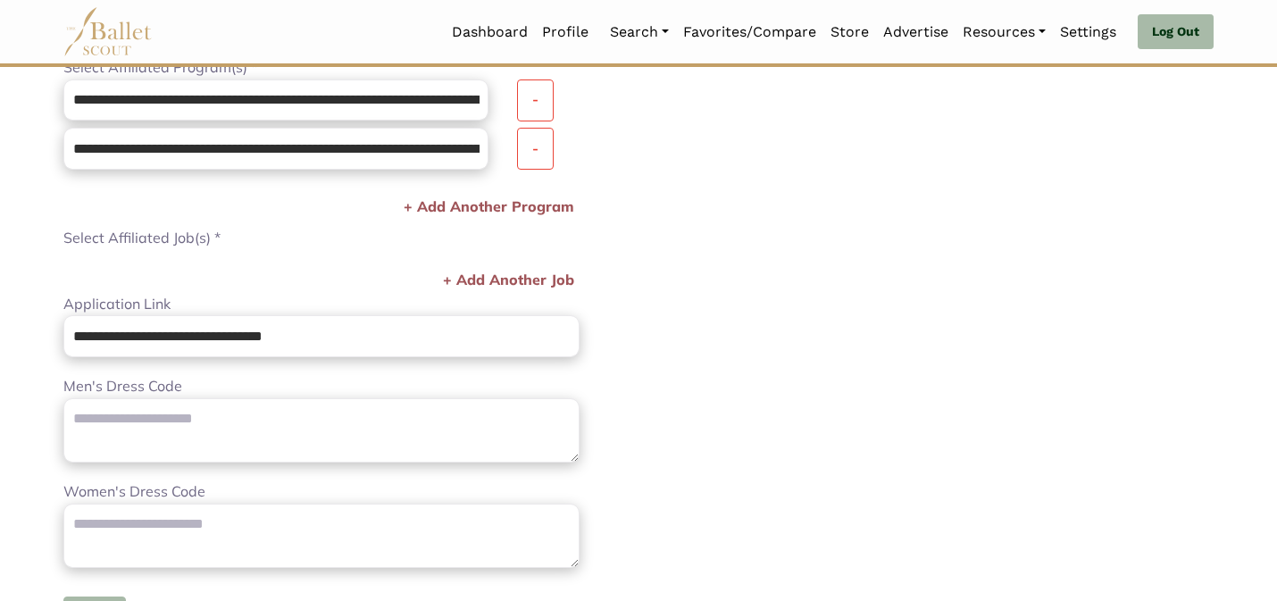
scroll to position [831, 0]
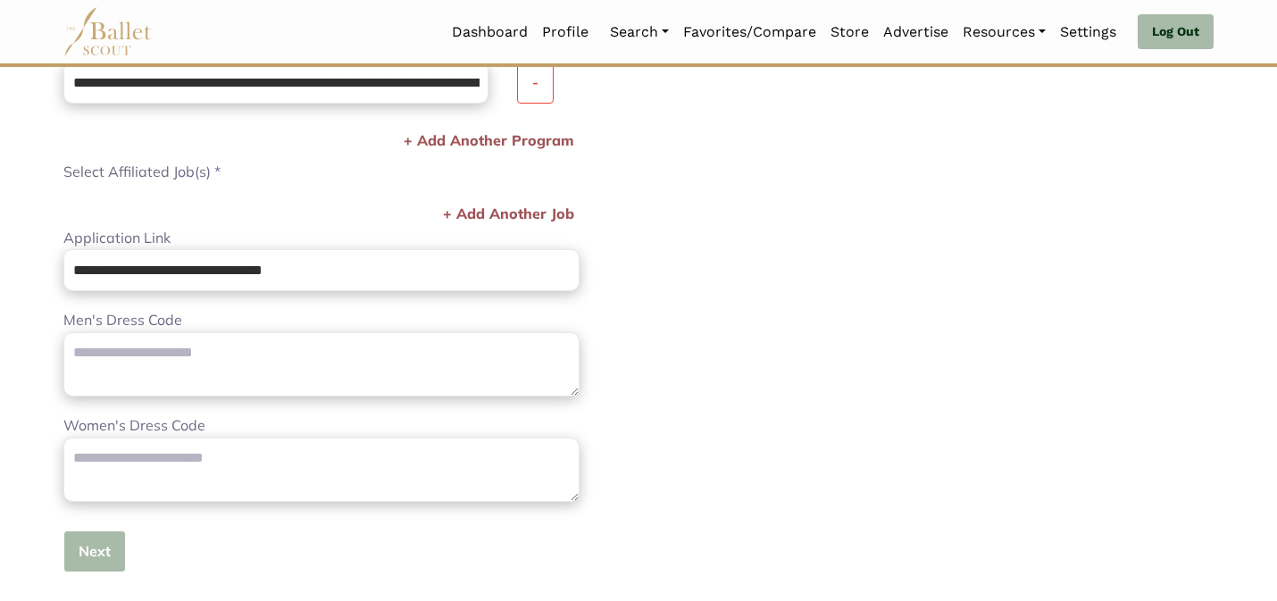
click at [101, 548] on button "Next" at bounding box center [94, 551] width 63 height 42
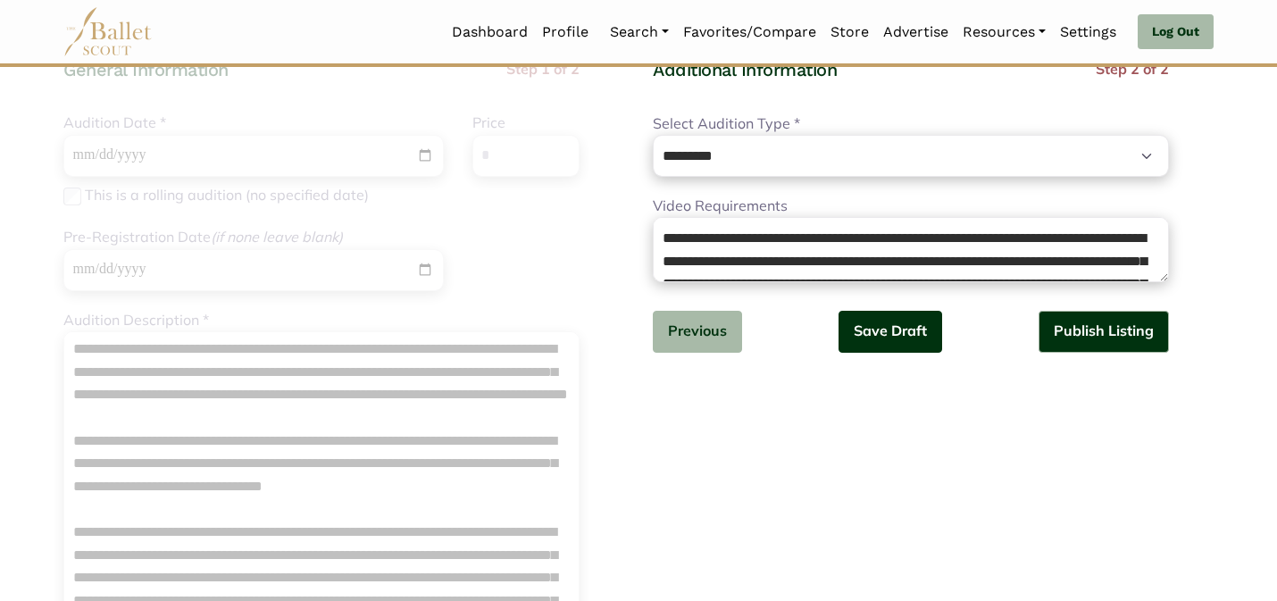
scroll to position [159, 0]
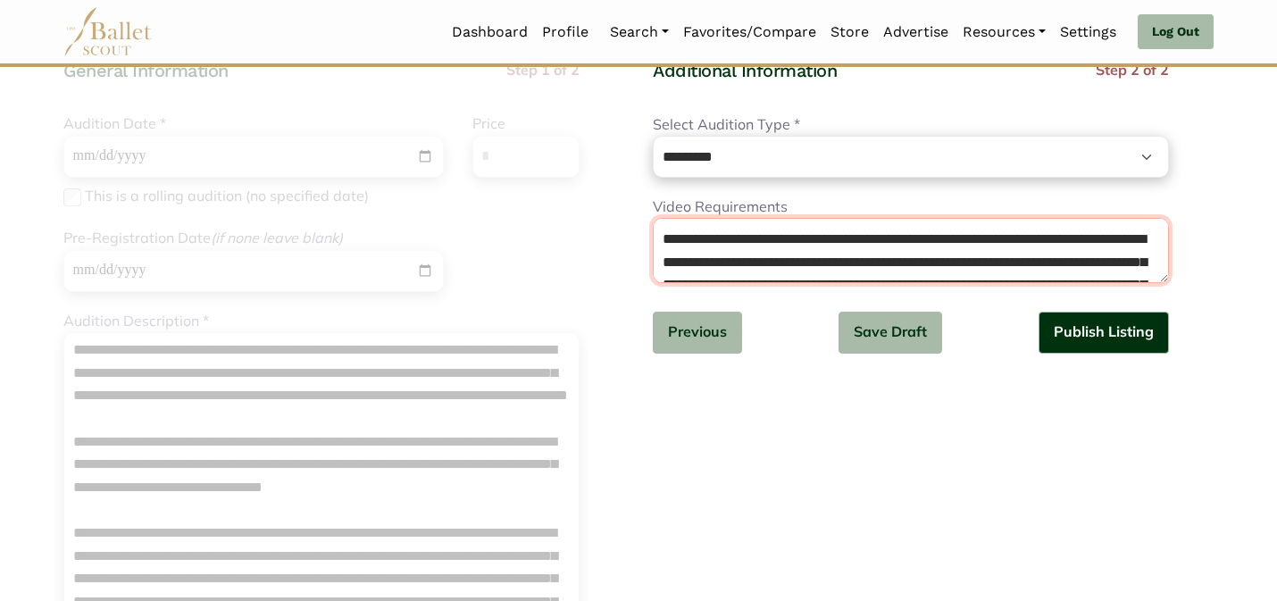
click at [886, 268] on textarea "Video Requirements" at bounding box center [911, 250] width 516 height 64
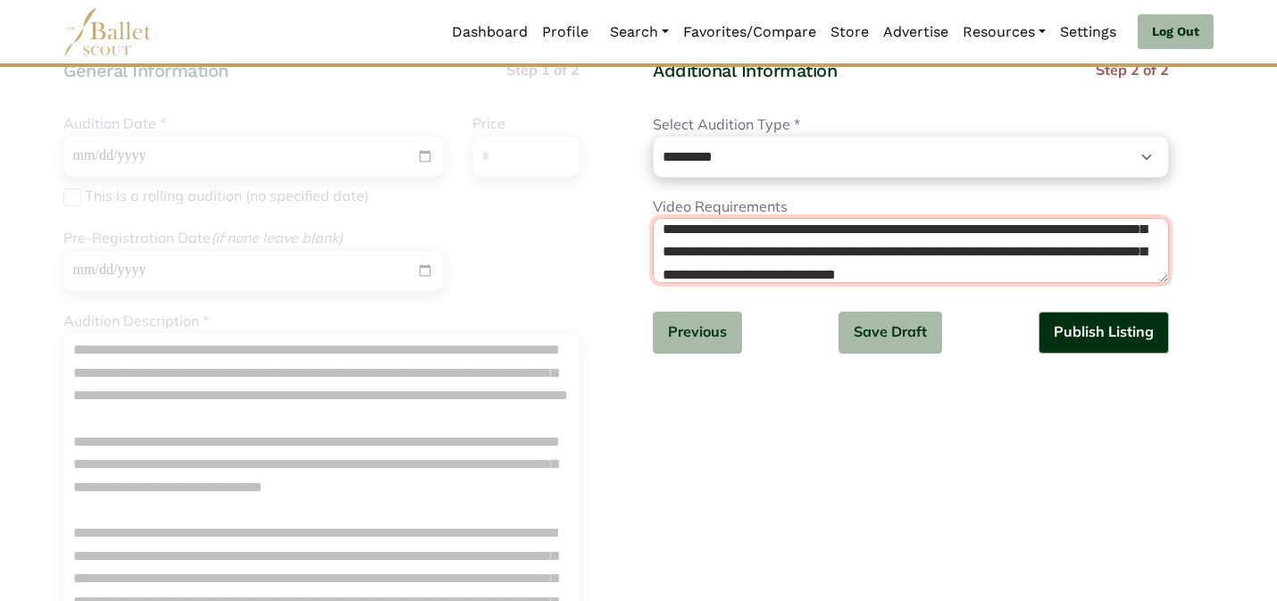
scroll to position [0, 0]
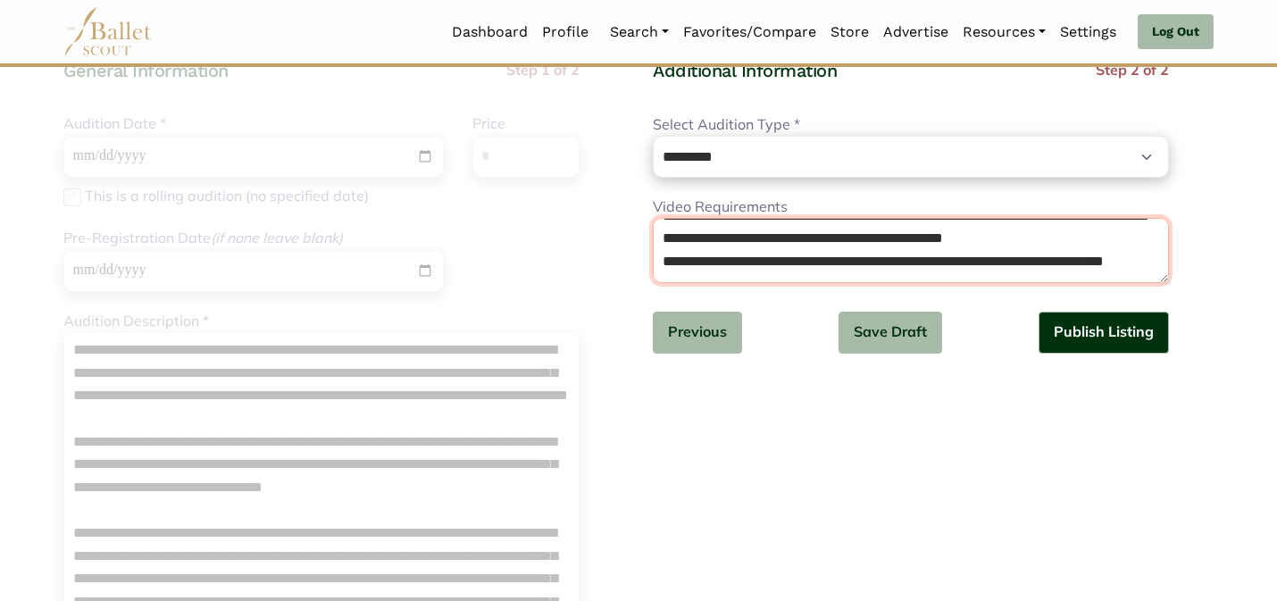
drag, startPoint x: 659, startPoint y: 237, endPoint x: 811, endPoint y: 430, distance: 246.2
paste textarea "**********"
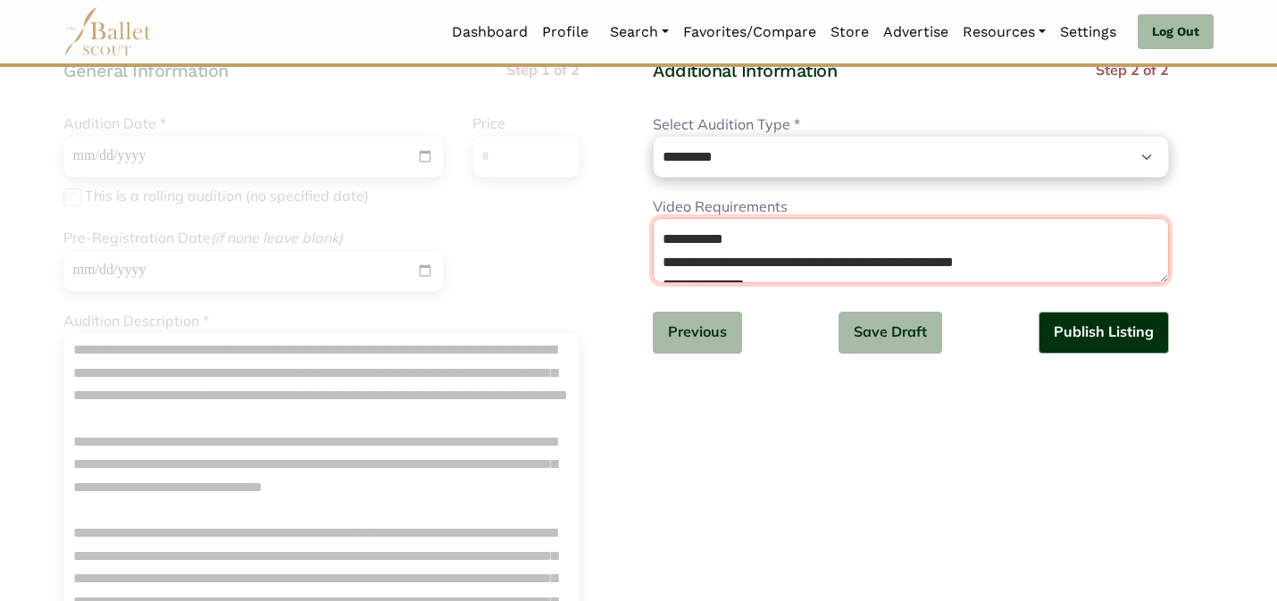
scroll to position [1177, 0]
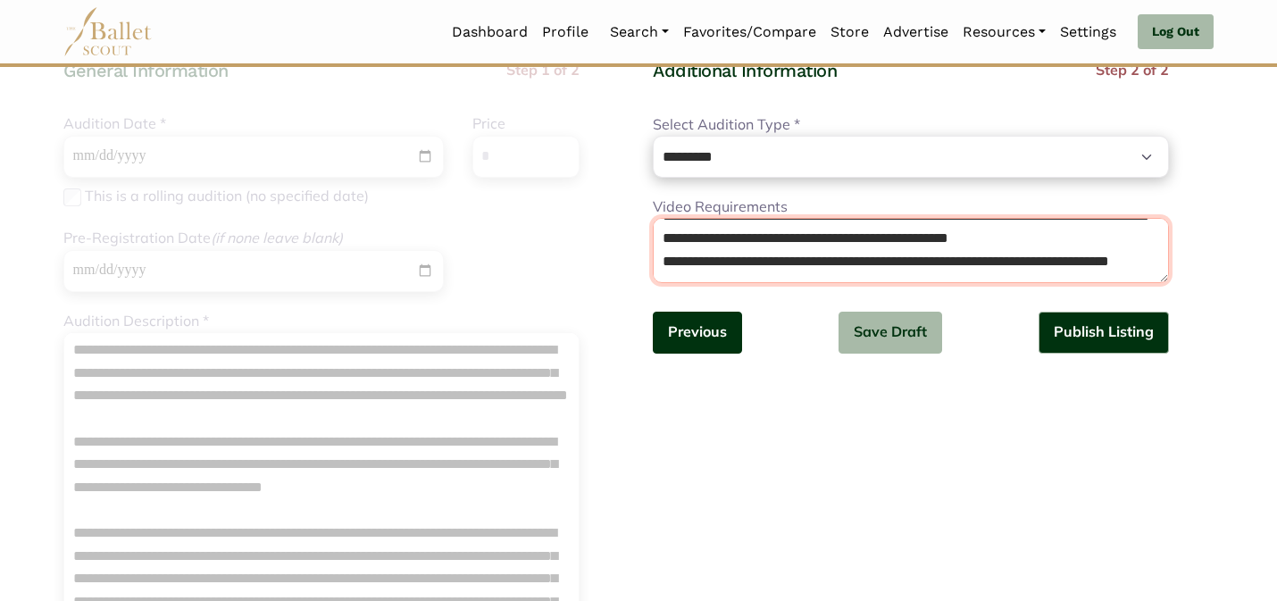
type textarea "**********"
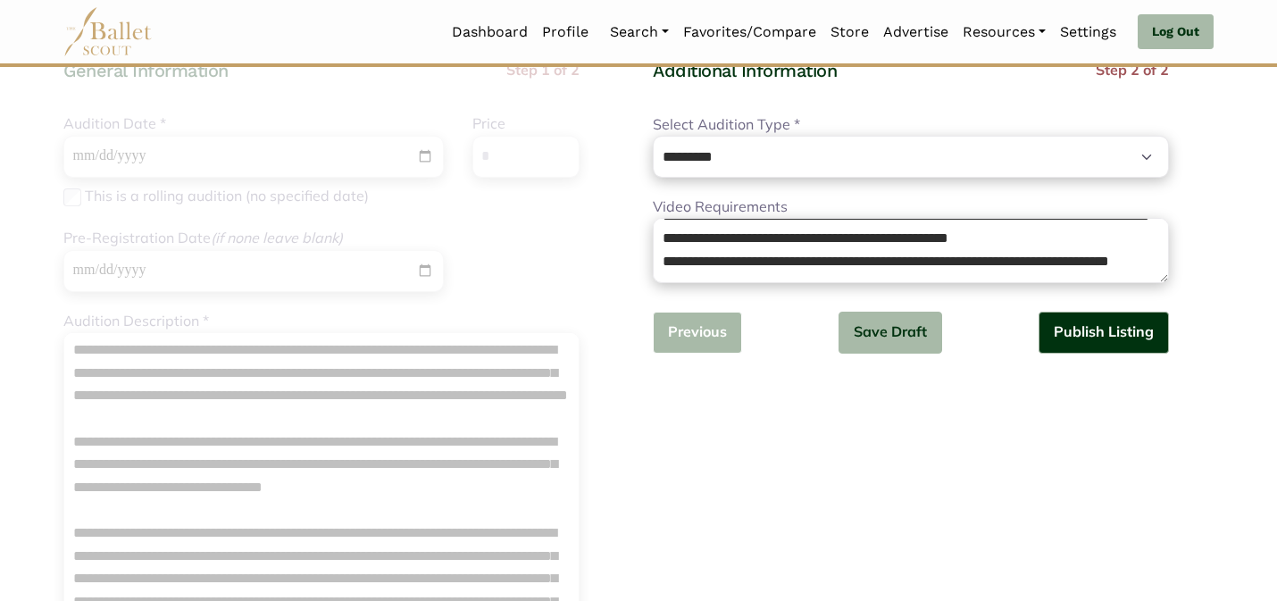
click at [684, 342] on button "Previous" at bounding box center [697, 333] width 89 height 42
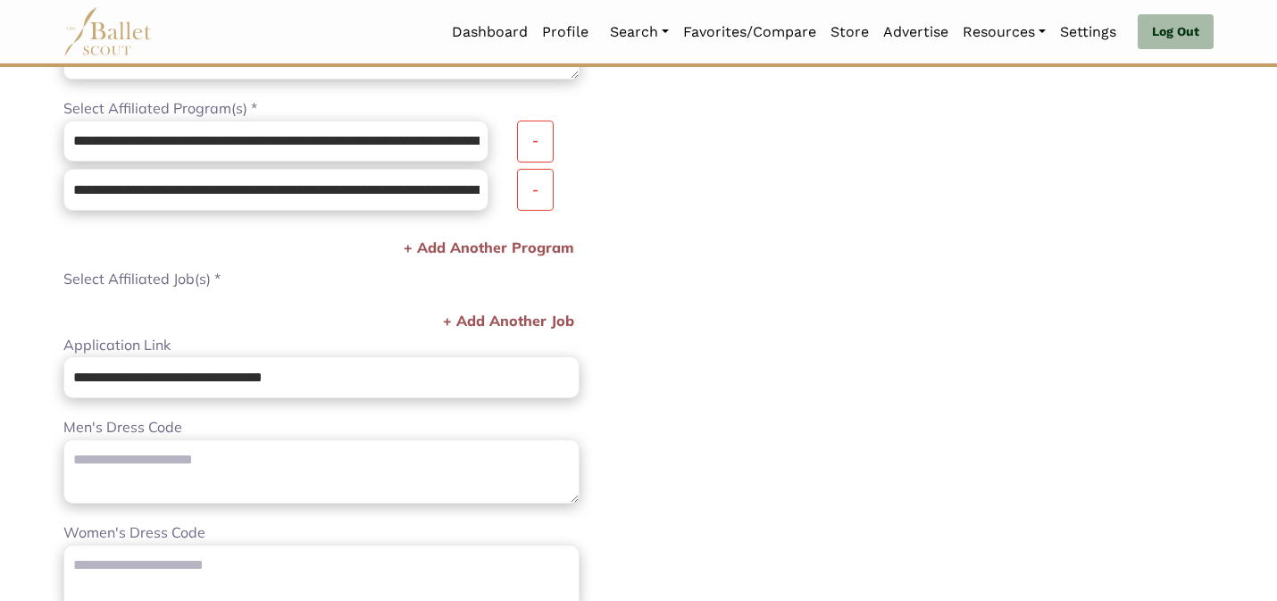
scroll to position [1134, 0]
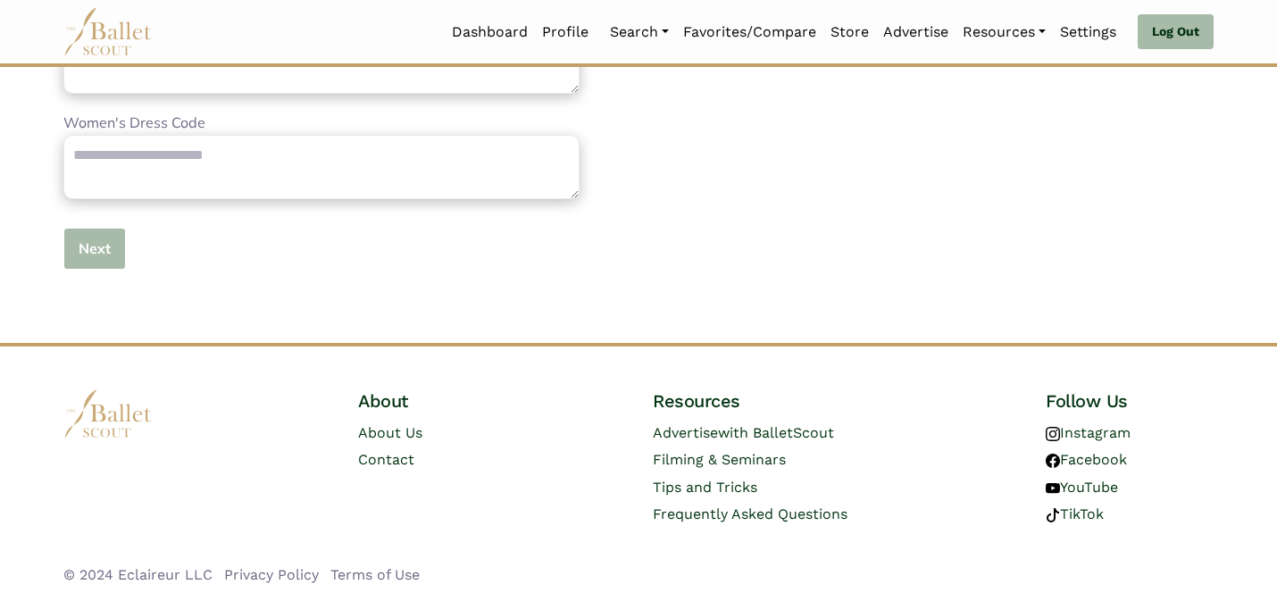
click at [100, 255] on button "Next" at bounding box center [94, 249] width 63 height 42
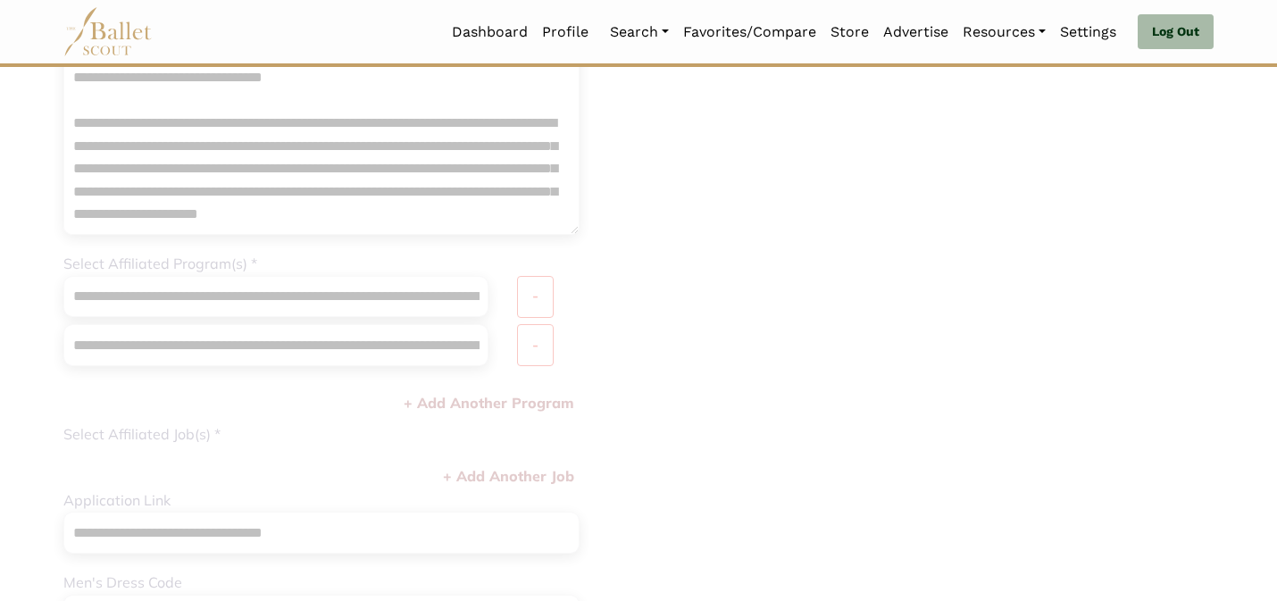
scroll to position [4, 0]
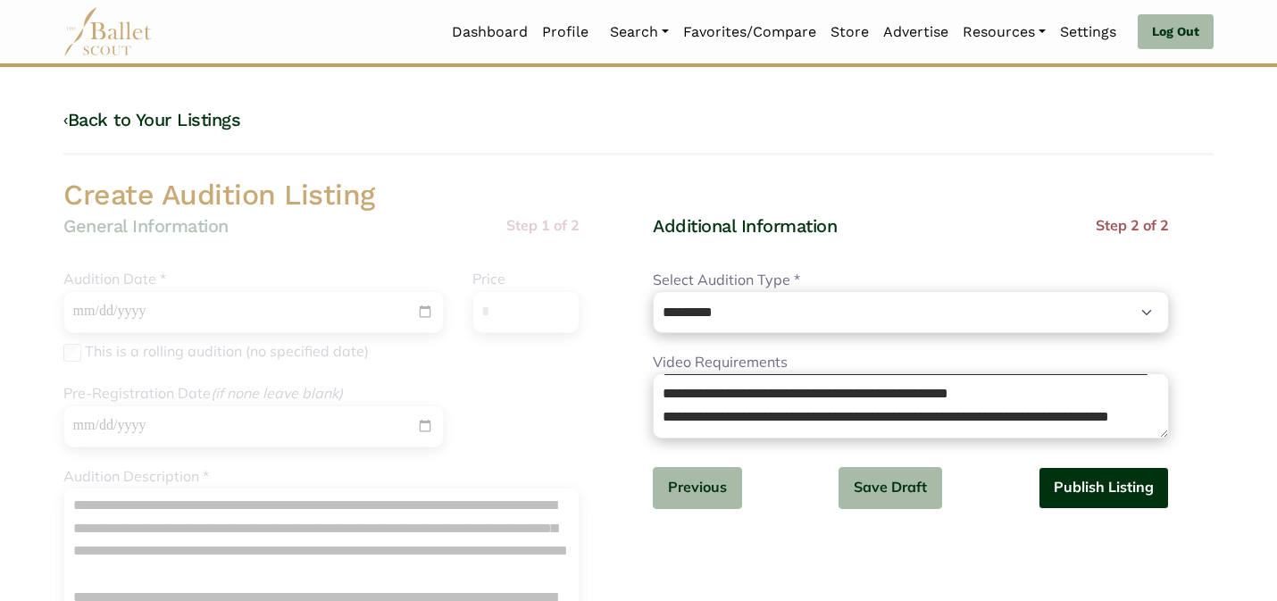
click at [1087, 489] on button "Publish Listing" at bounding box center [1104, 488] width 130 height 42
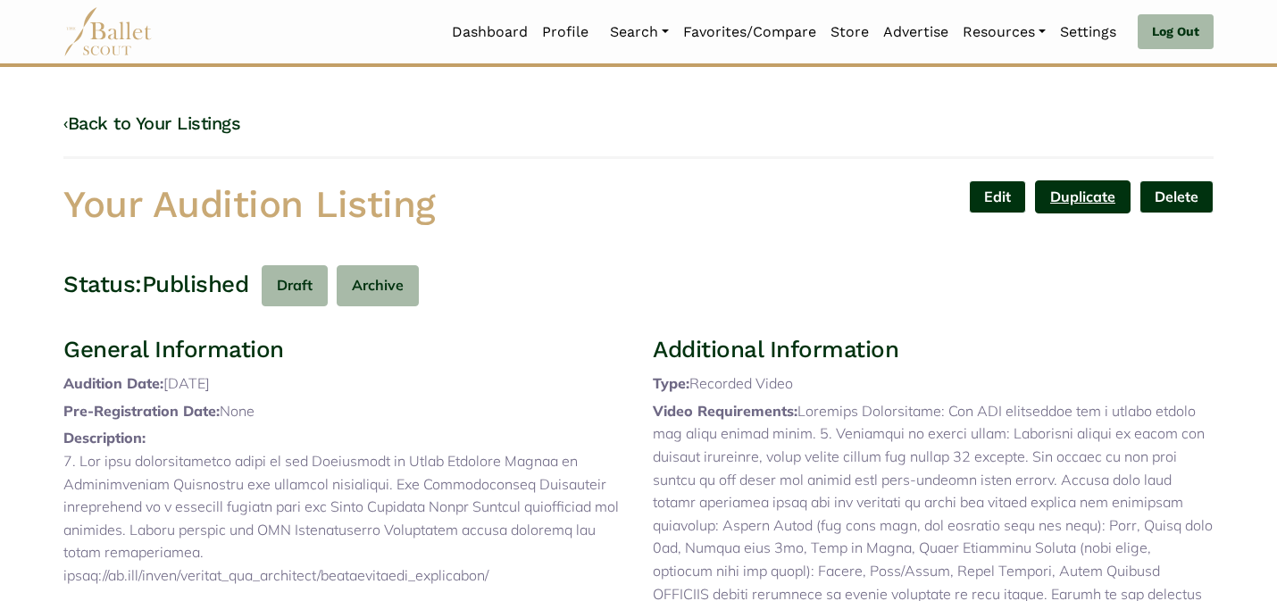
click at [1088, 206] on link "Duplicate" at bounding box center [1083, 196] width 96 height 33
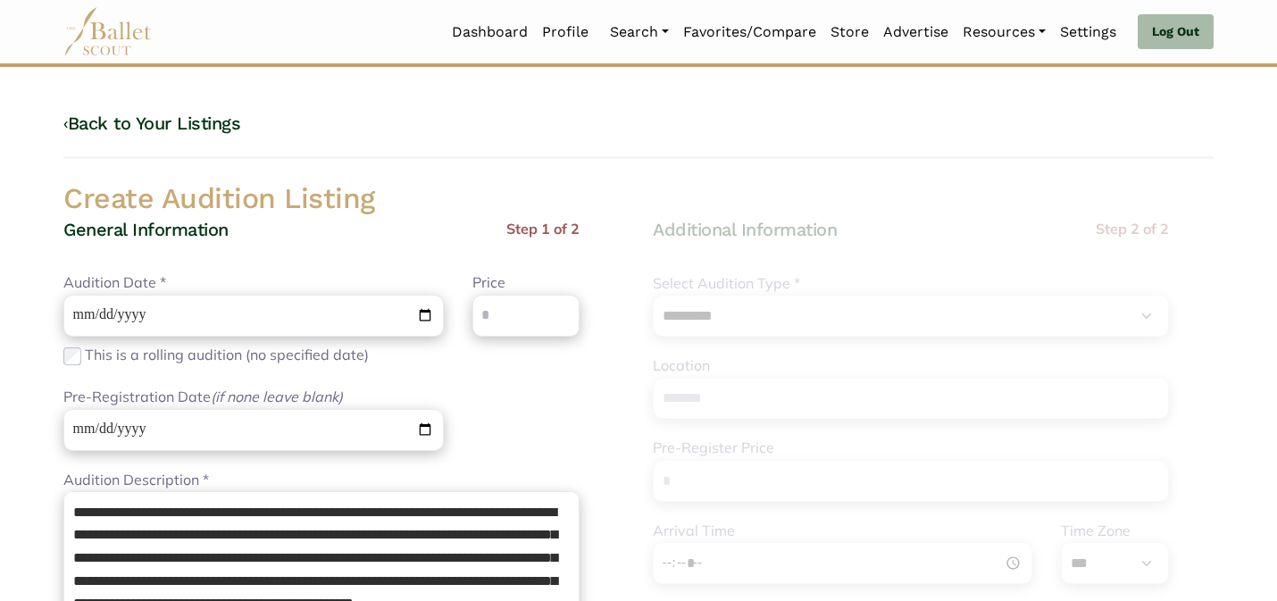
select select "****"
select select "*"
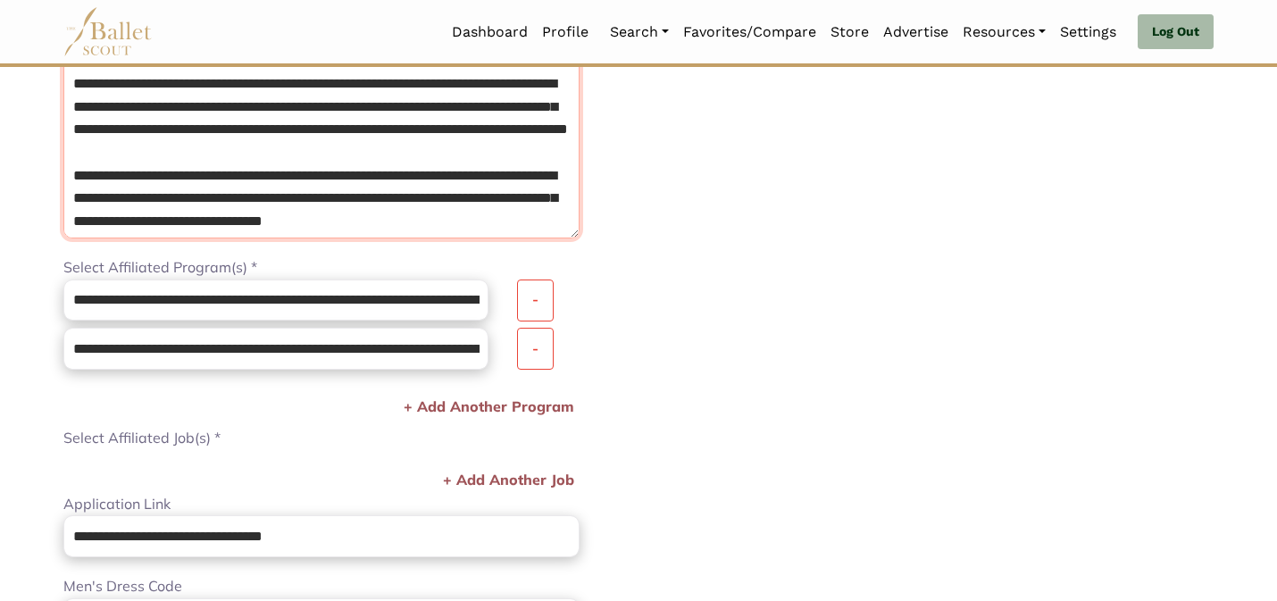
scroll to position [232, 0]
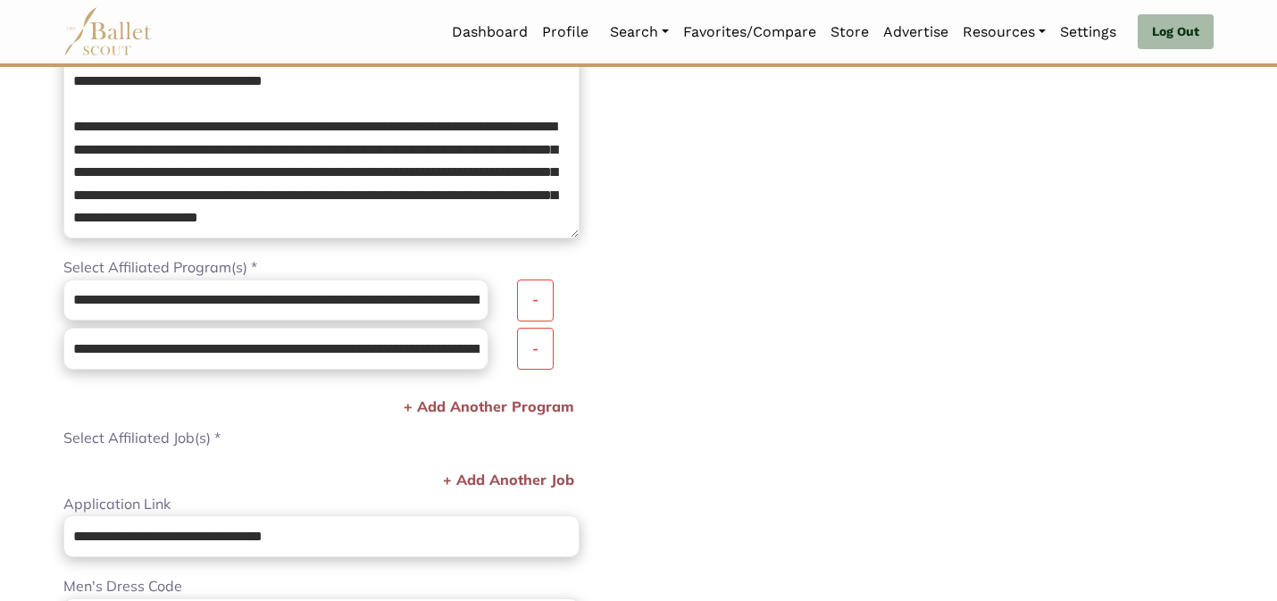
click at [652, 274] on div "**********" at bounding box center [933, 282] width 589 height 1259
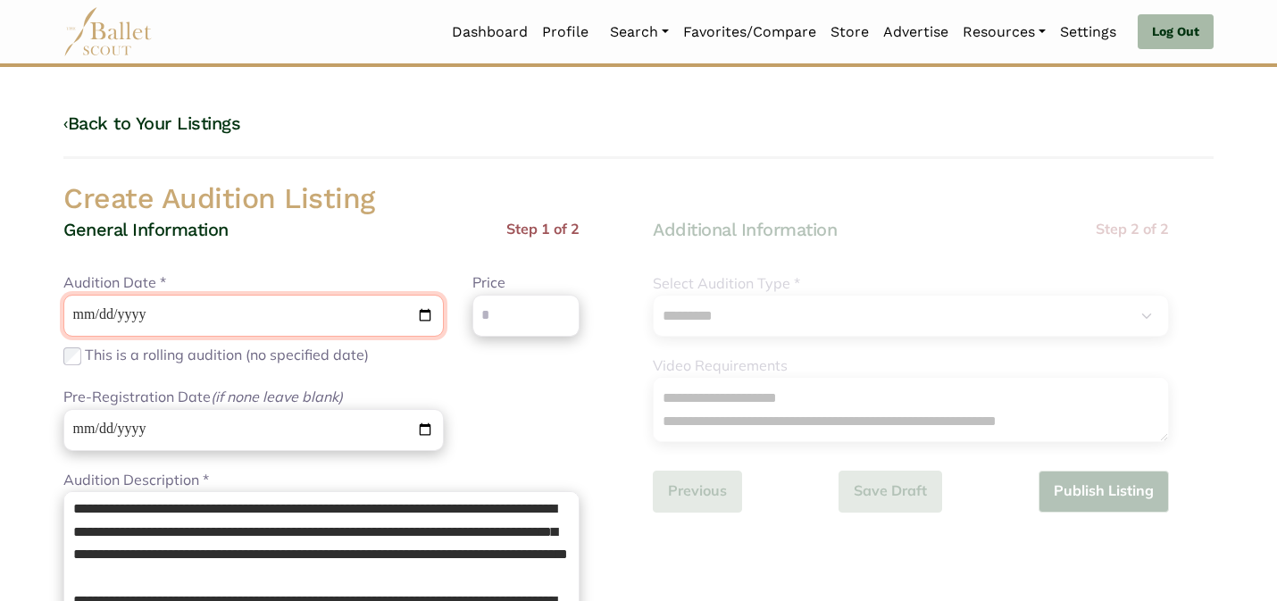
click at [87, 314] on input "**********" at bounding box center [253, 316] width 380 height 42
type input "**********"
click at [362, 286] on div "**********" at bounding box center [253, 319] width 409 height 96
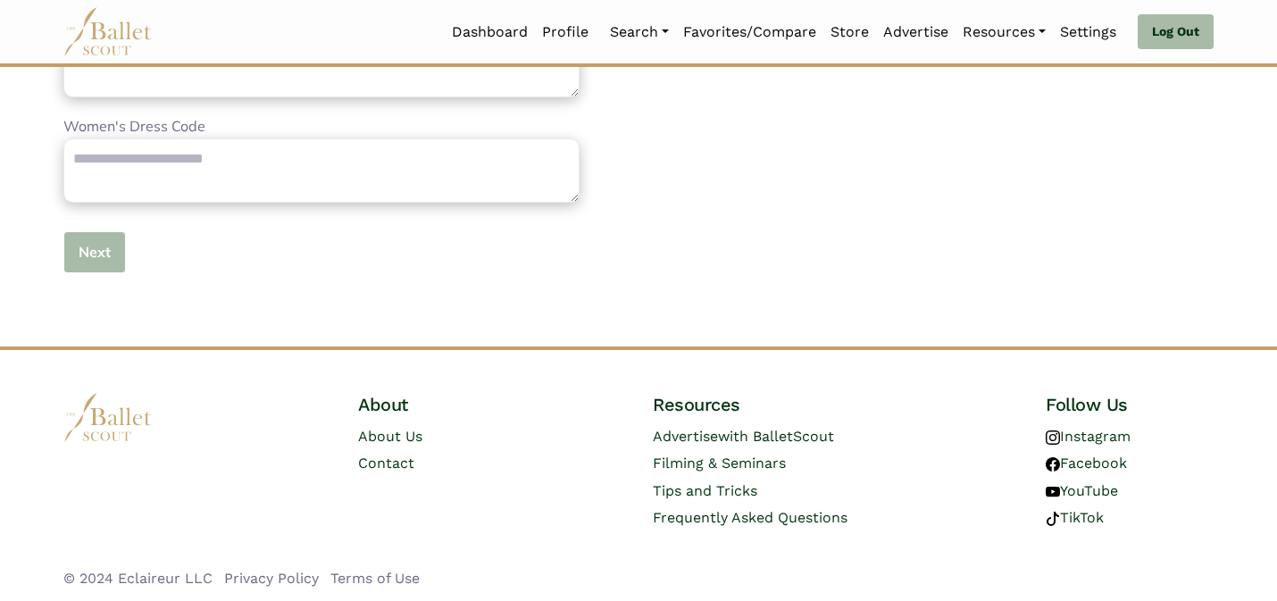
click at [73, 251] on button "Next" at bounding box center [94, 252] width 63 height 42
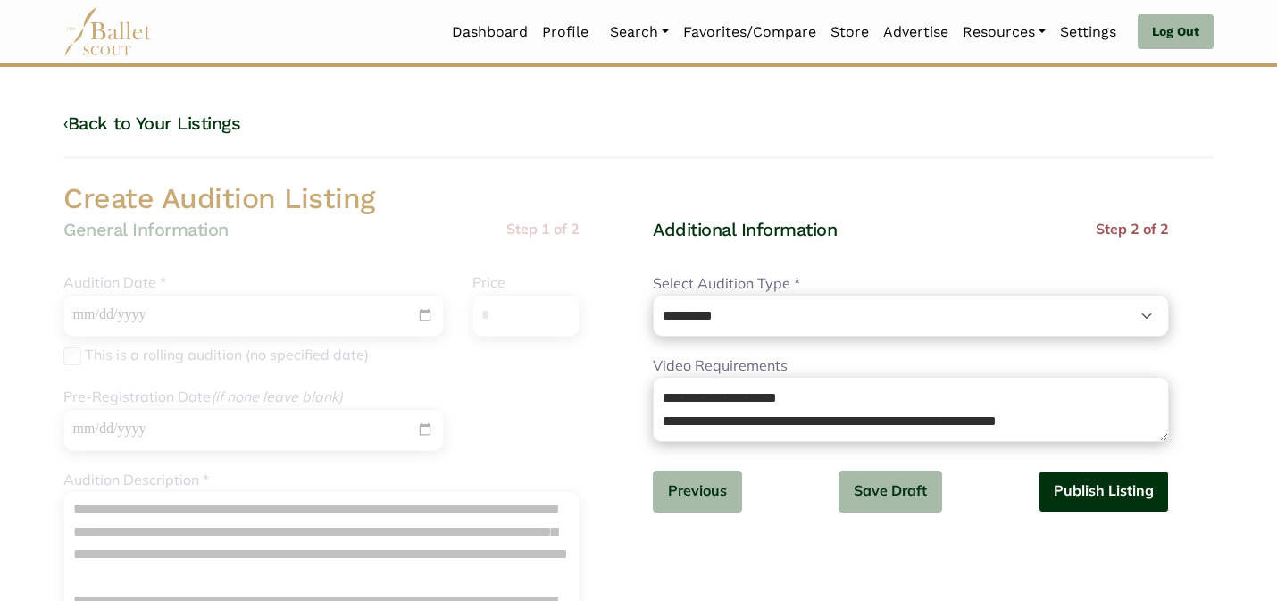
click at [1098, 496] on button "Publish Listing" at bounding box center [1104, 492] width 130 height 42
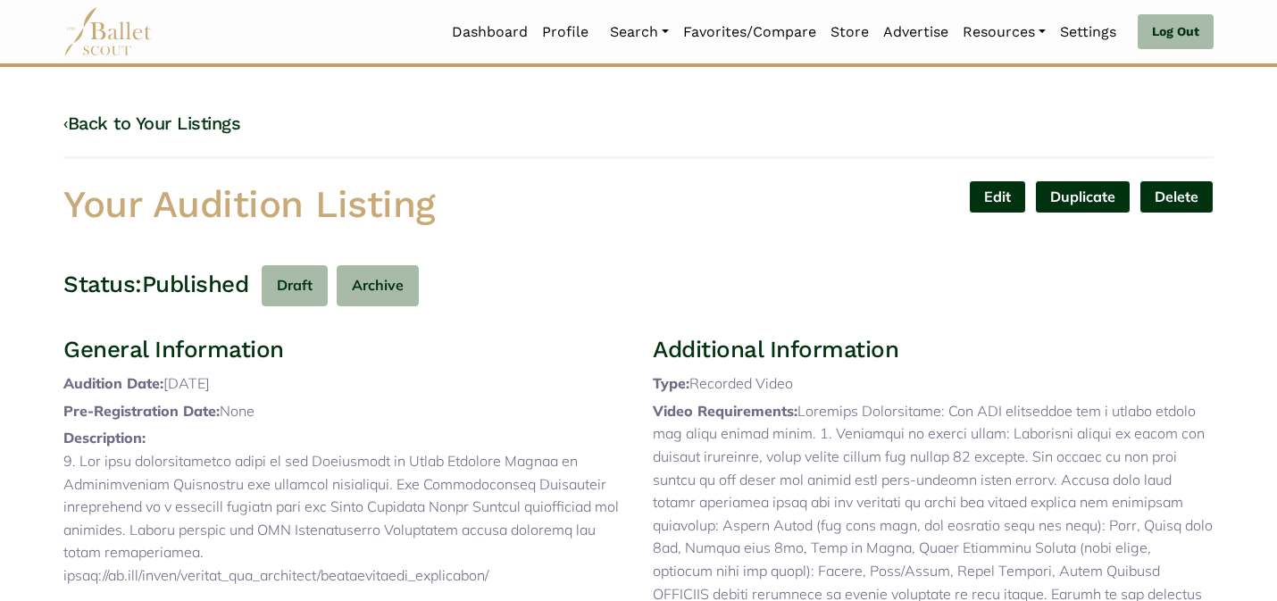
click at [645, 228] on div "Edit Duplicate Delete Are you sure? Yes No" at bounding box center [933, 208] width 589 height 56
click at [628, 63] on link "Organizations" at bounding box center [688, 74] width 171 height 28
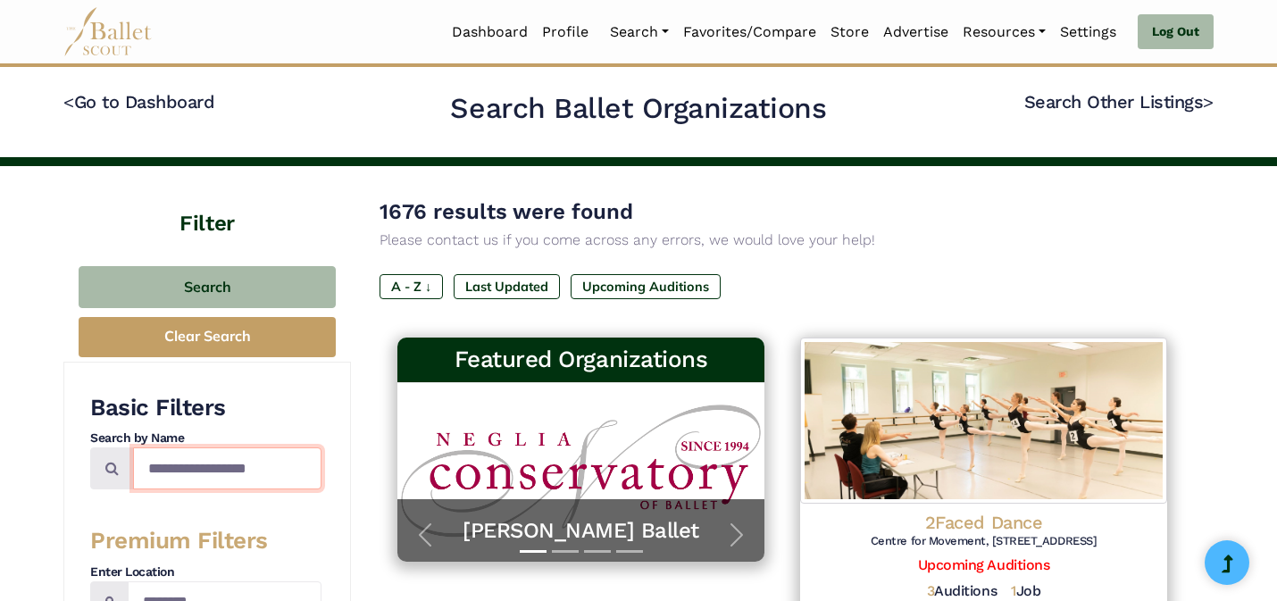
click at [265, 466] on input "Search by names..." at bounding box center [227, 468] width 188 height 42
type input "**********"
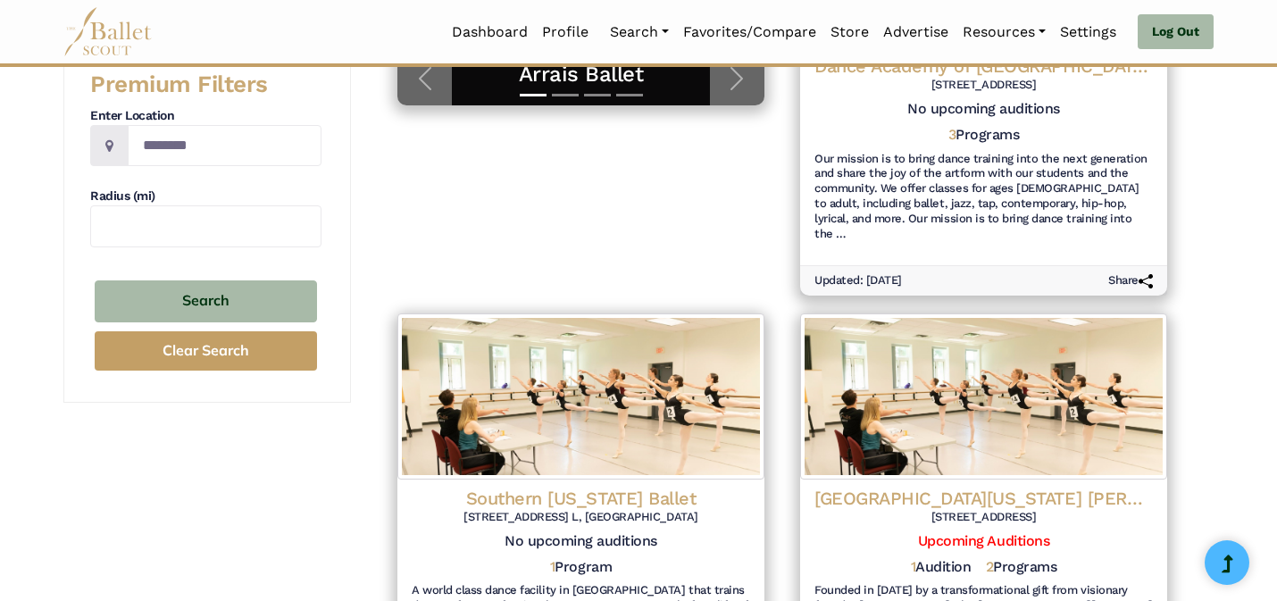
scroll to position [565, 0]
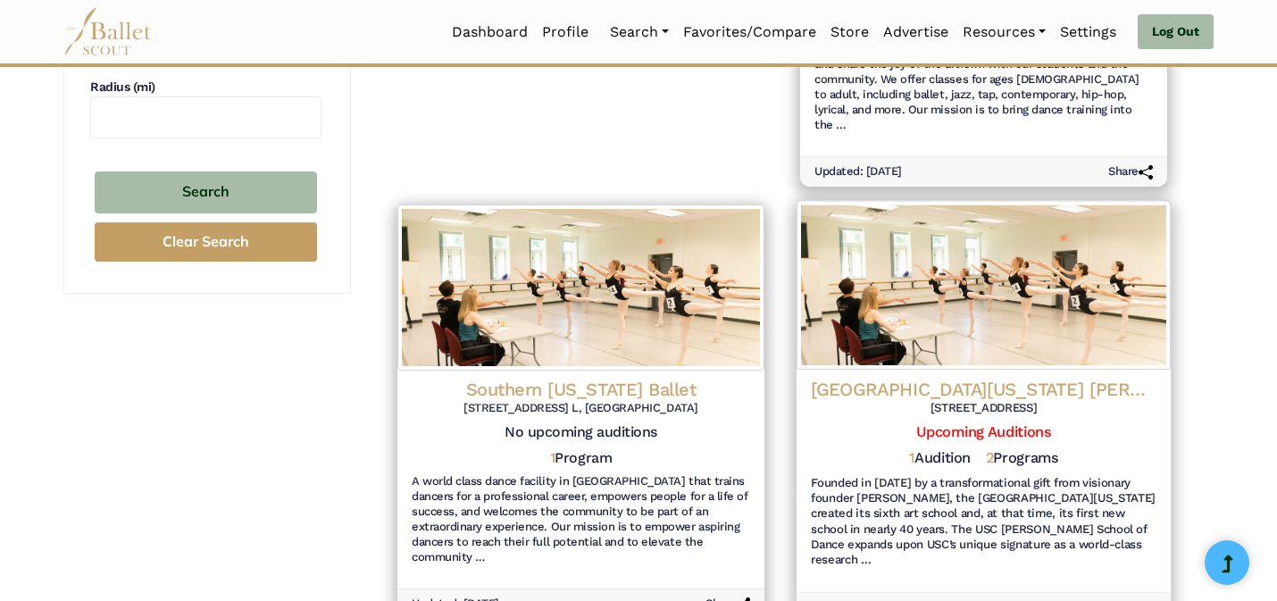
click at [1033, 270] on img at bounding box center [984, 285] width 374 height 169
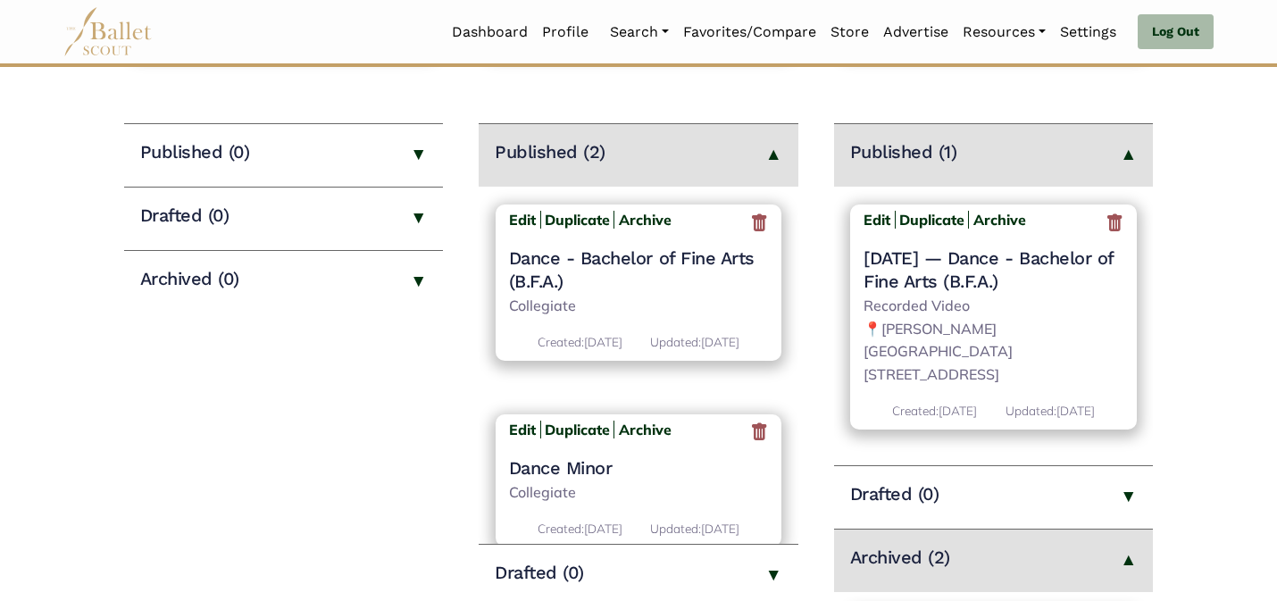
scroll to position [250, 0]
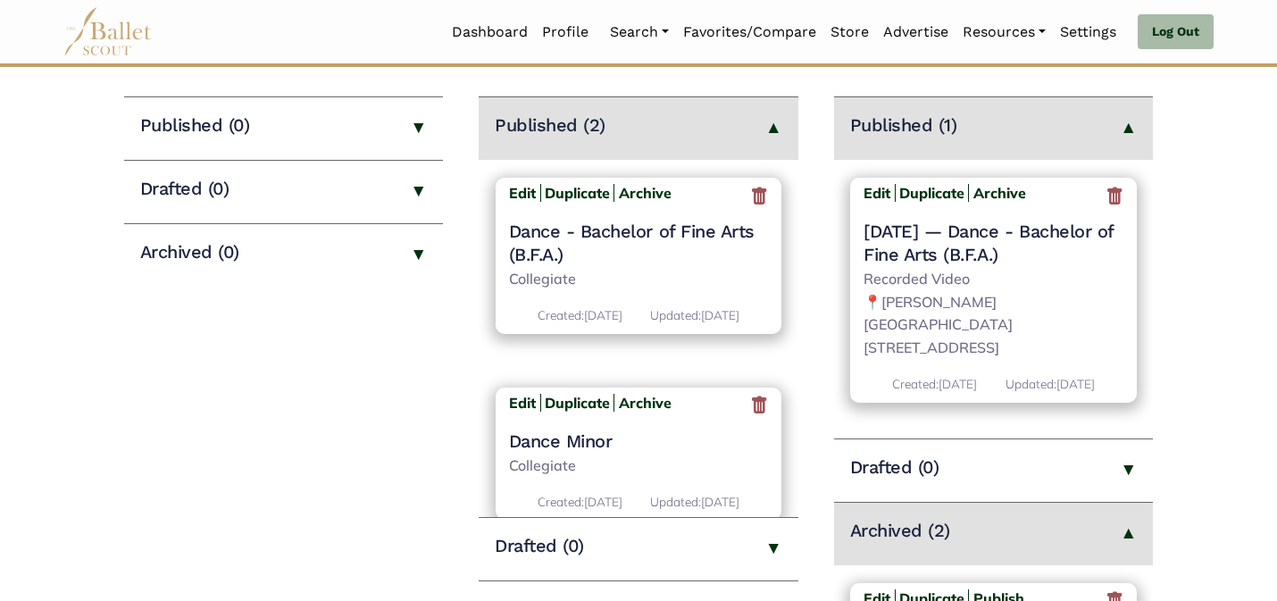
click at [922, 238] on h4 "Dec. 1, 2025 — Dance - Bachelor of Fine Arts (B.F.A.)" at bounding box center [994, 243] width 260 height 46
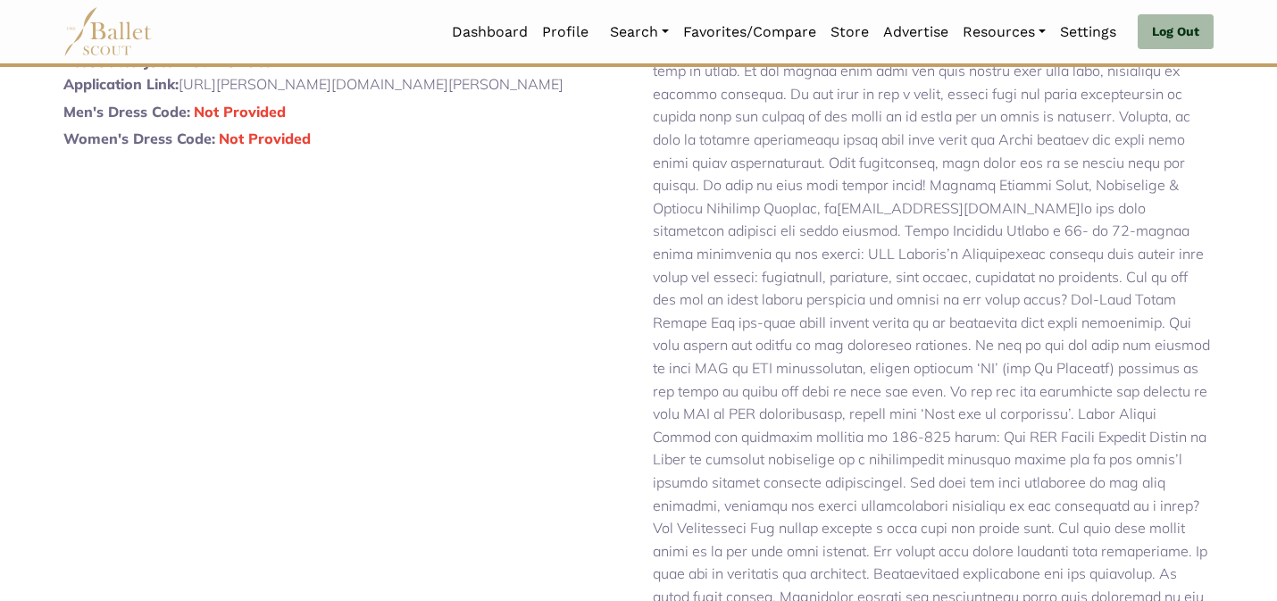
scroll to position [558, 0]
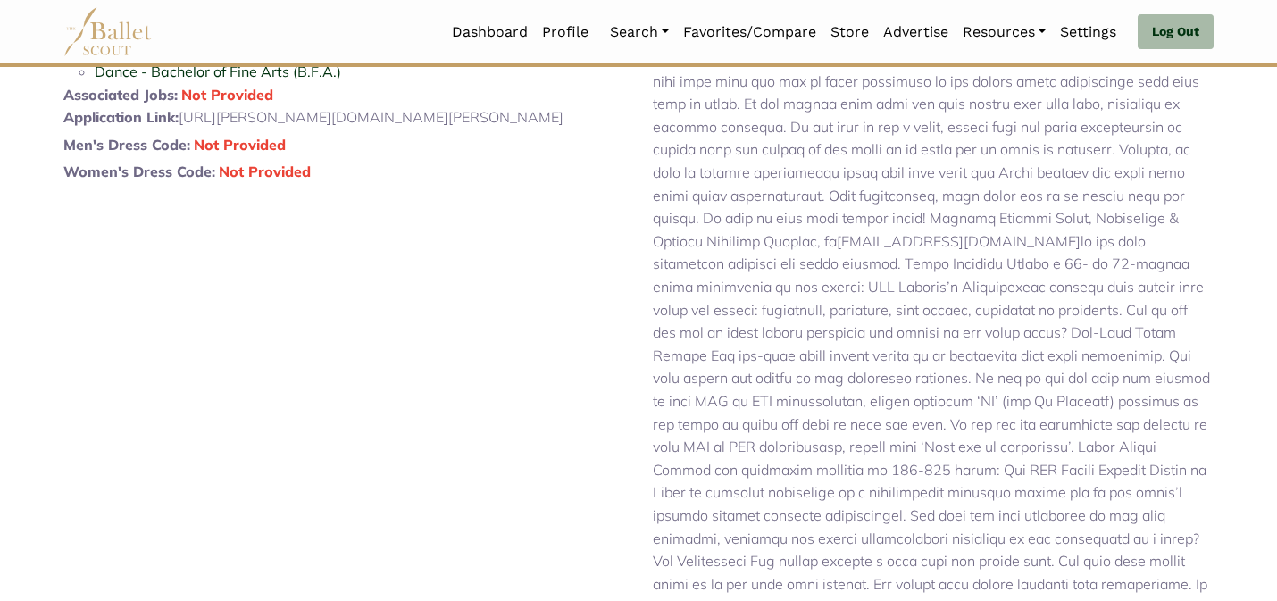
drag, startPoint x: 497, startPoint y: 191, endPoint x: 187, endPoint y: 190, distance: 309.9
click at [187, 129] on p "Application Link: https://kaufman.usc.edu/usc-kaufman-portfolio/" at bounding box center [343, 117] width 561 height 23
copy p "https://kaufman.usc.edu/usc-kaufman-portfolio/"
click at [471, 440] on div "General Information Audition Date: Dec. 1, 2025 Pre-Registration Date: None Des…" at bounding box center [343, 223] width 589 height 892
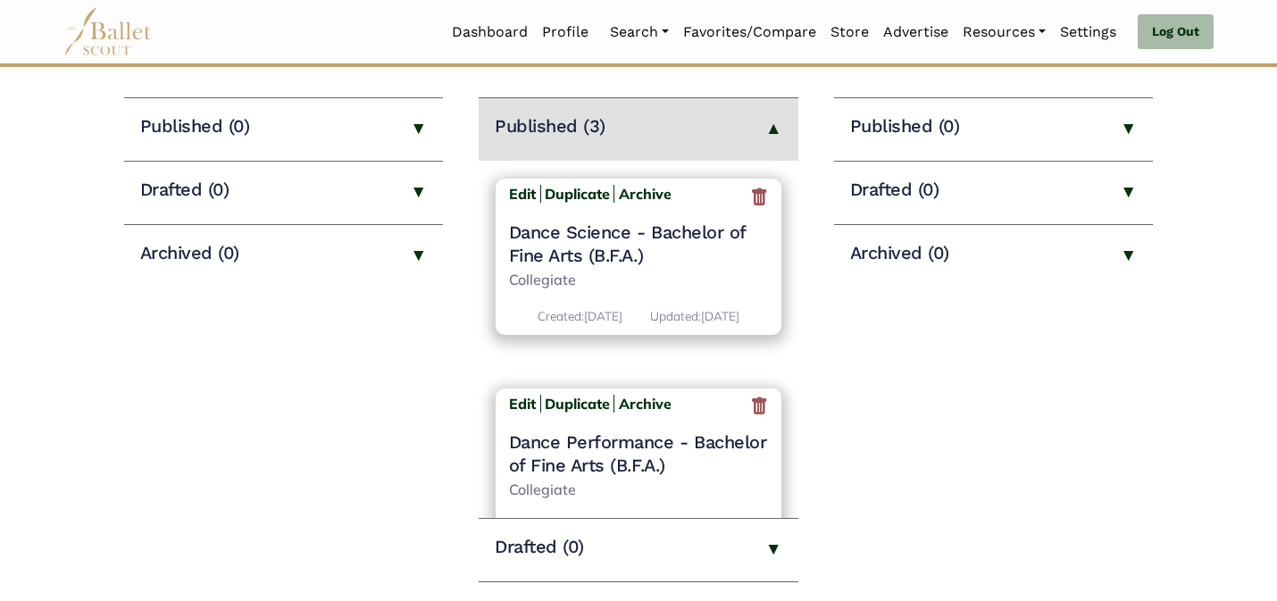
scroll to position [250, 0]
click at [515, 195] on b "Edit" at bounding box center [522, 193] width 27 height 18
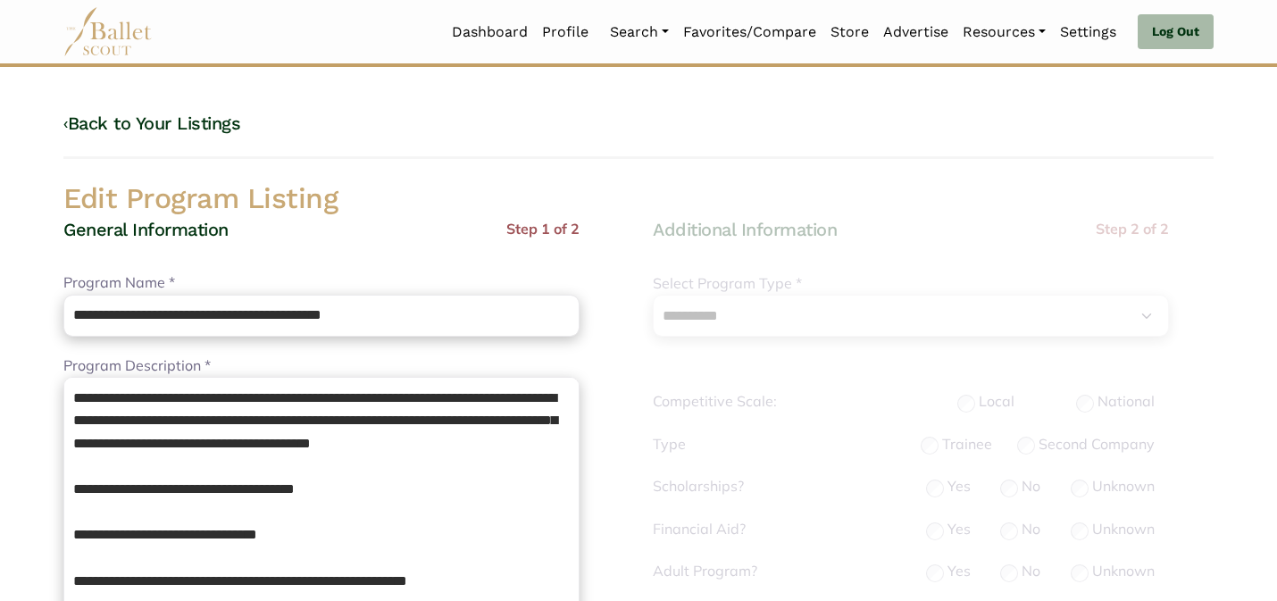
select select "**"
select select "*"
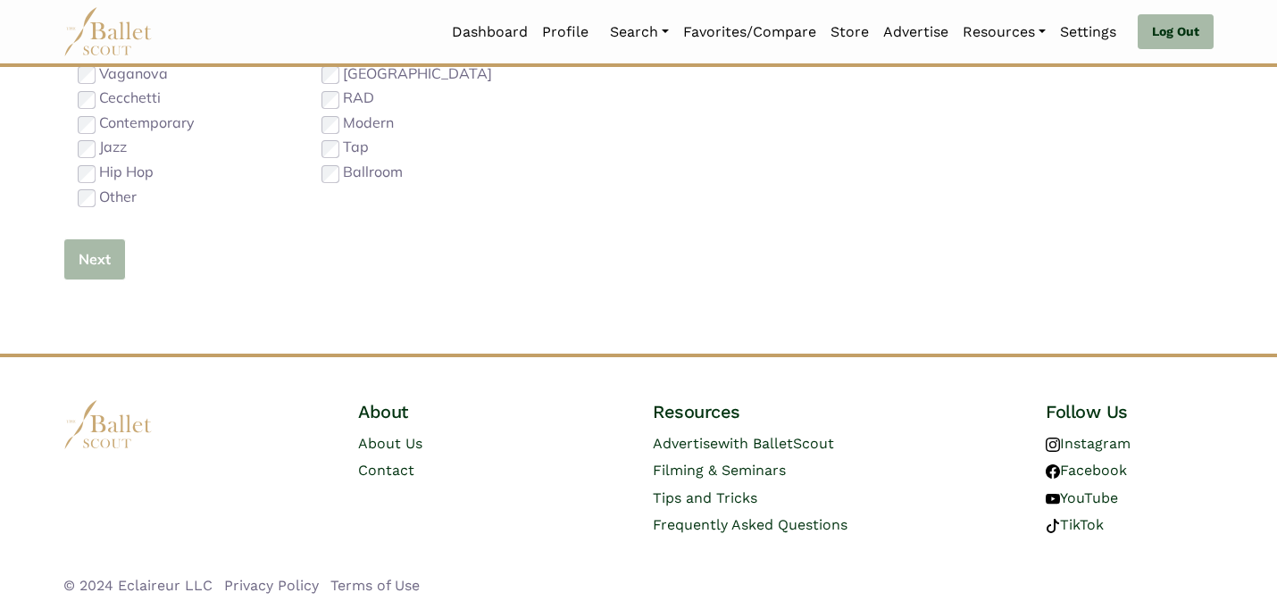
click at [92, 255] on button "Next" at bounding box center [94, 259] width 63 height 42
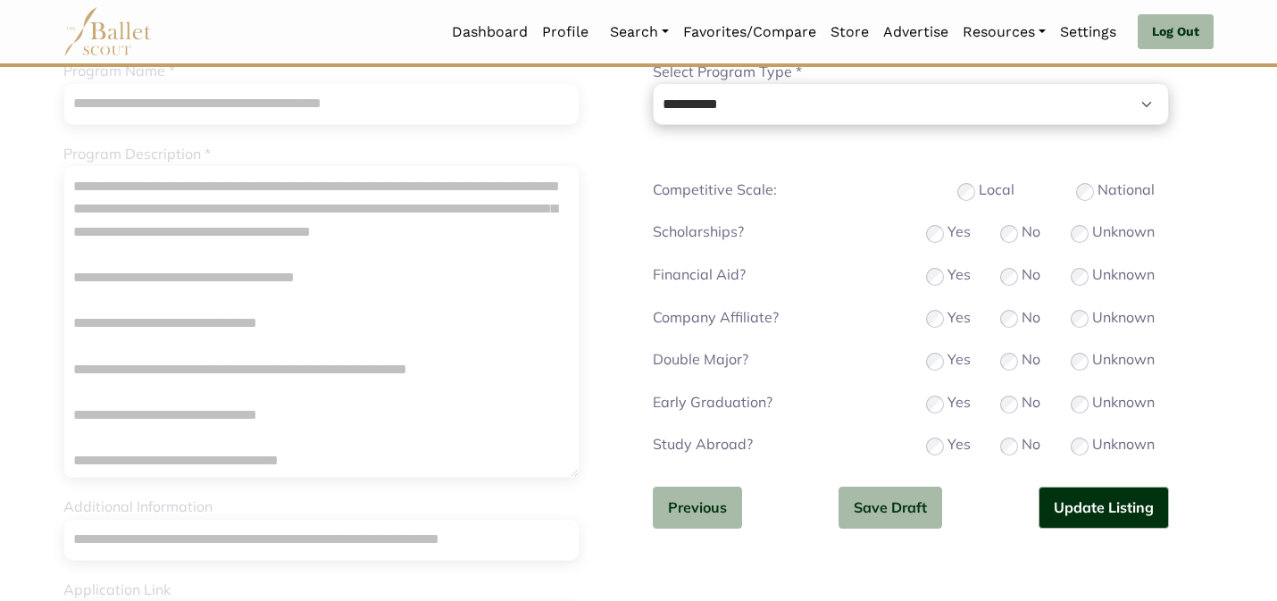
scroll to position [214, 0]
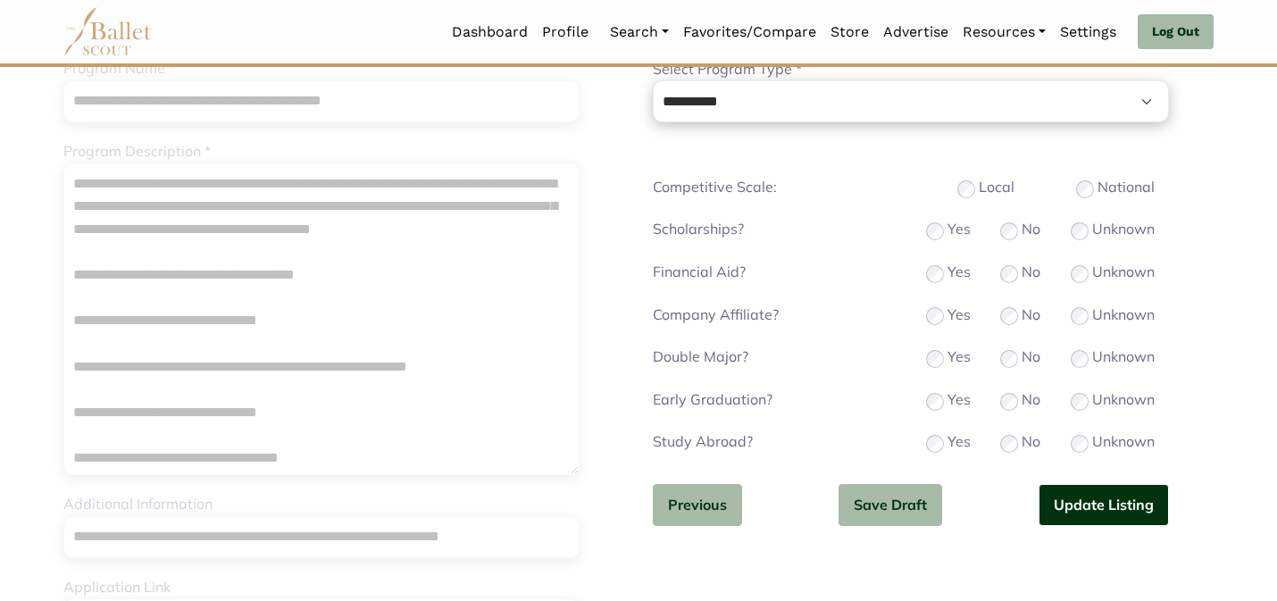
click at [1090, 511] on button "Update Listing" at bounding box center [1104, 505] width 130 height 42
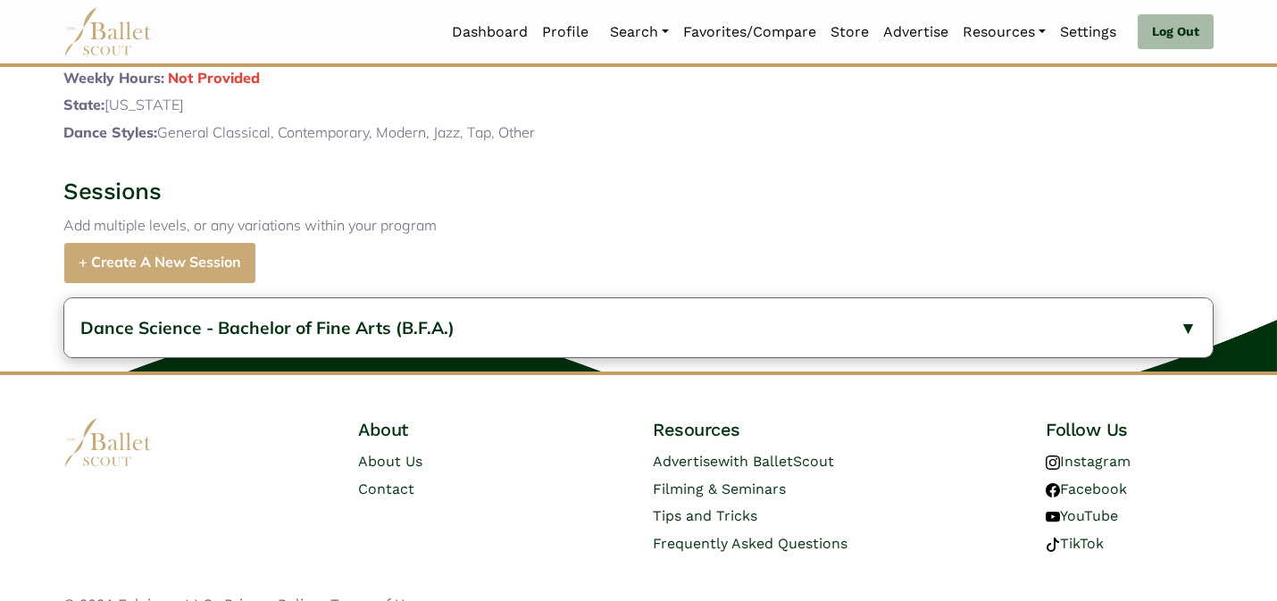
scroll to position [1355, 0]
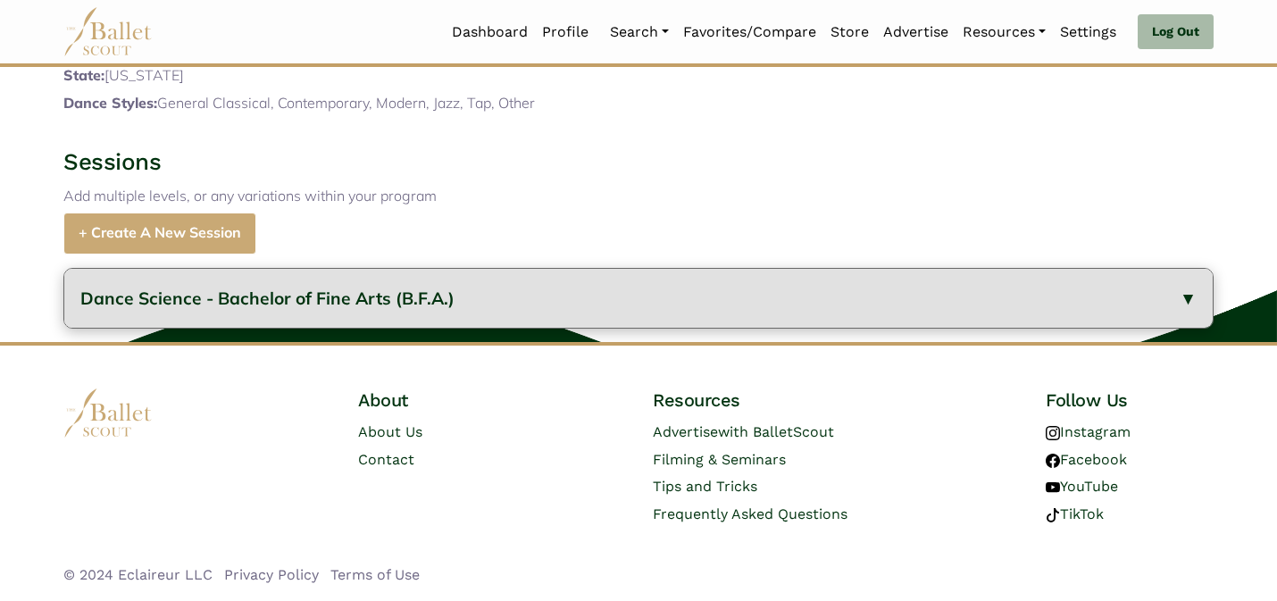
click at [387, 292] on span "Dance Science - Bachelor of Fine Arts (B.F.A.)" at bounding box center [267, 298] width 374 height 21
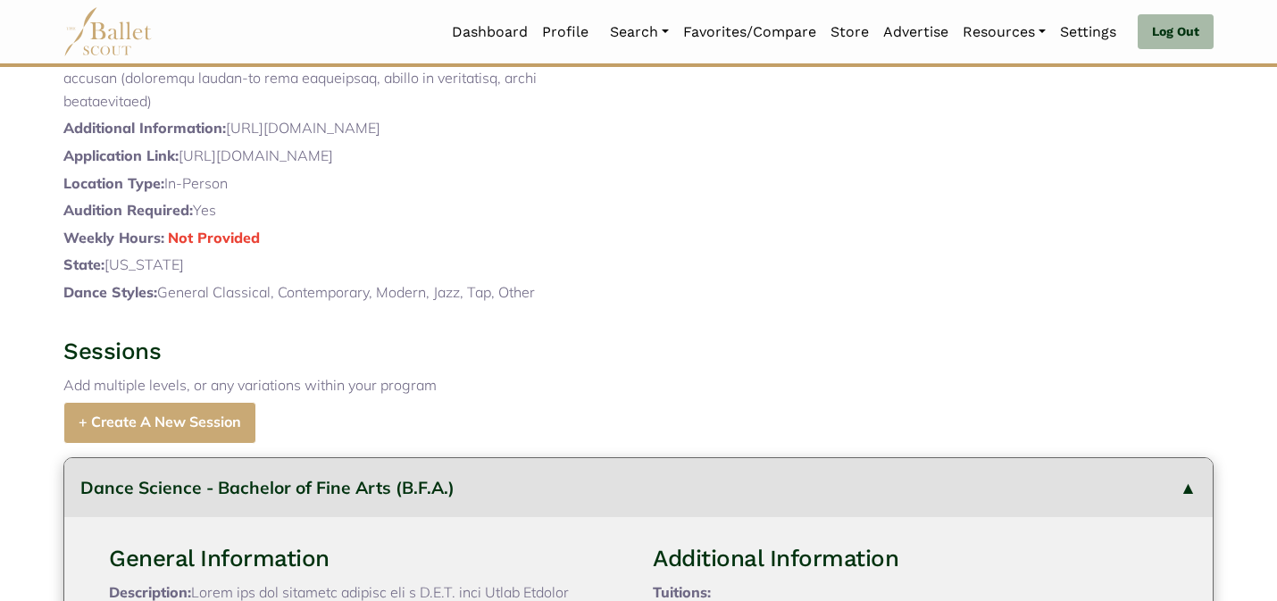
scroll to position [0, 0]
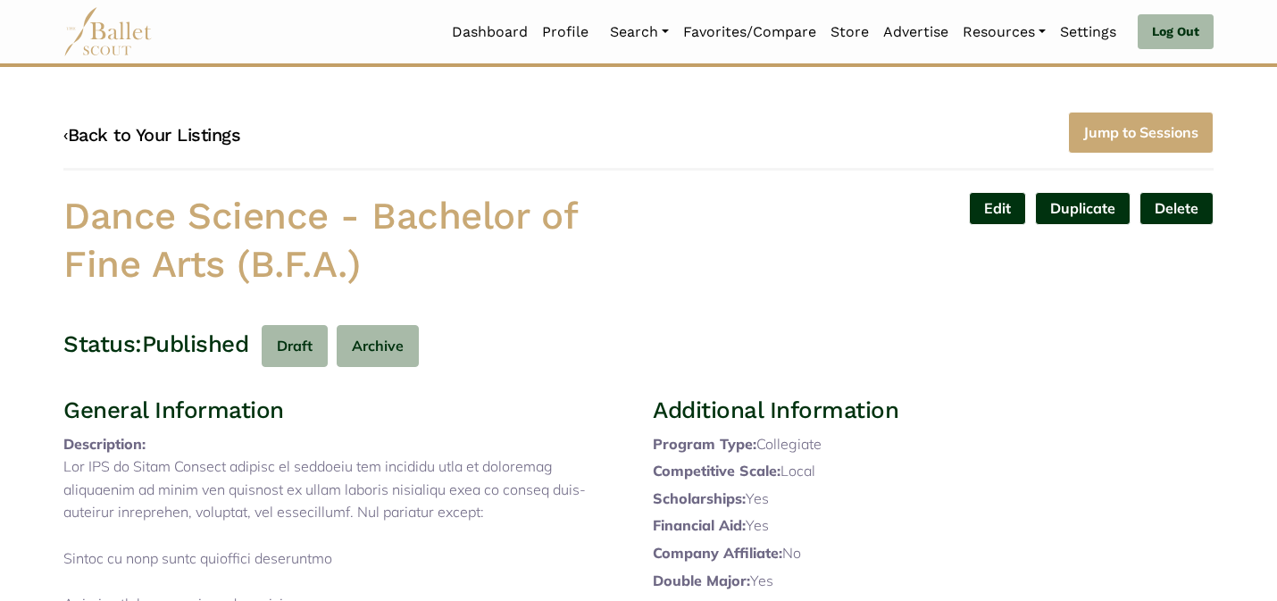
click at [203, 128] on link "‹ Back to Your Listings" at bounding box center [151, 134] width 177 height 21
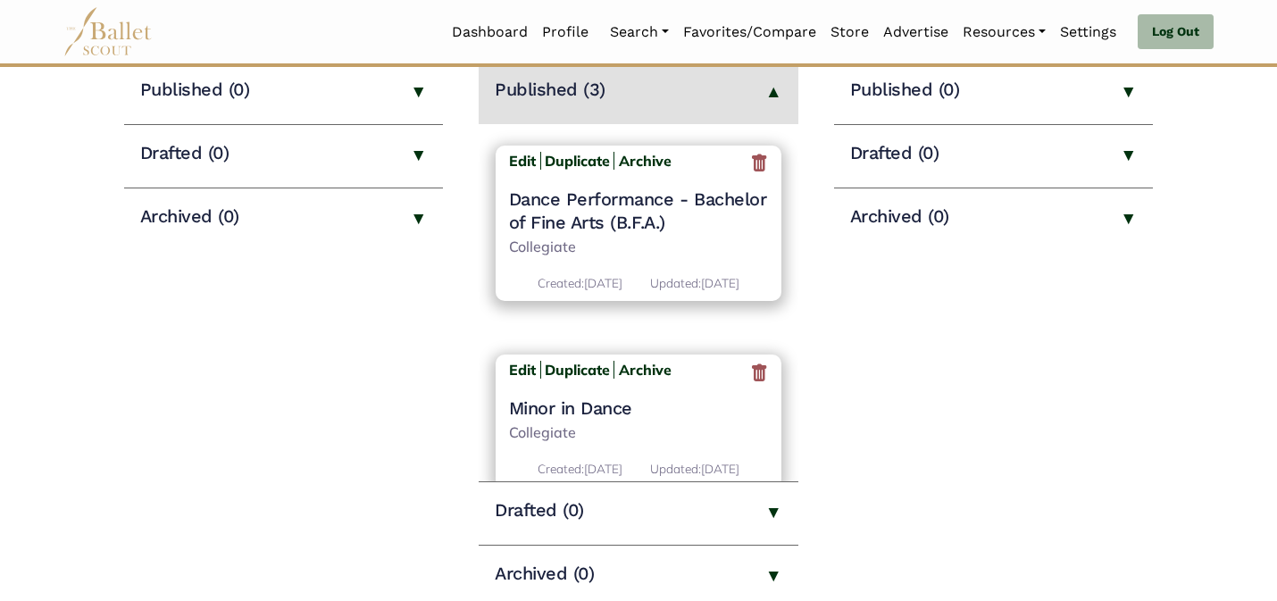
scroll to position [183, 0]
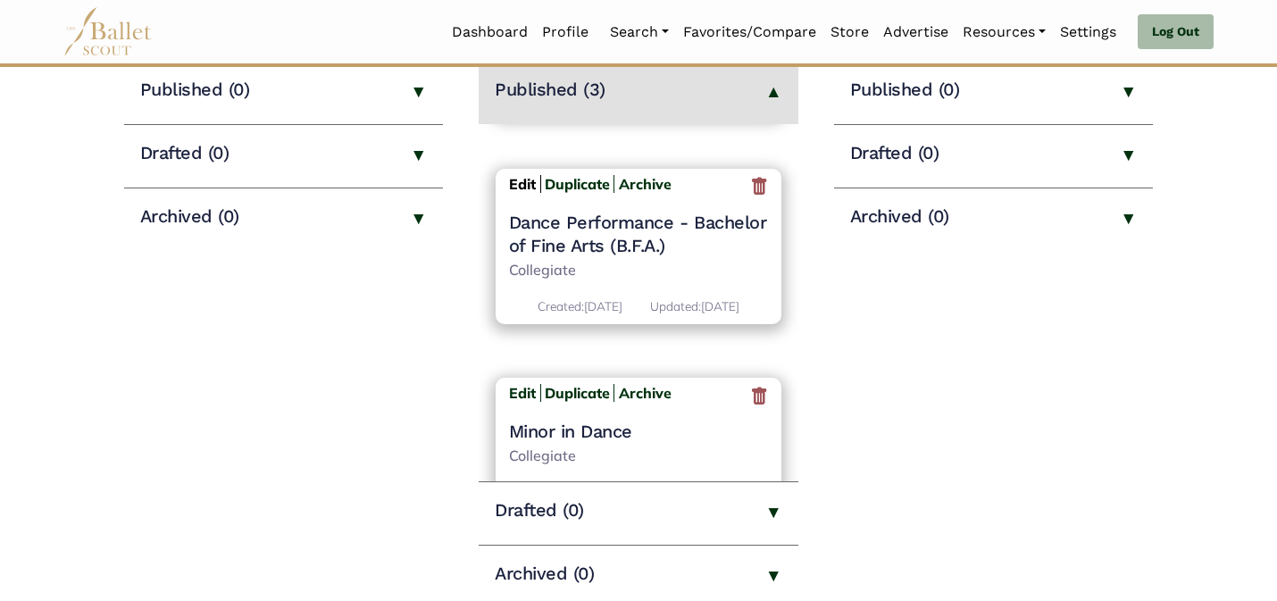
click at [522, 193] on b "Edit" at bounding box center [522, 184] width 27 height 18
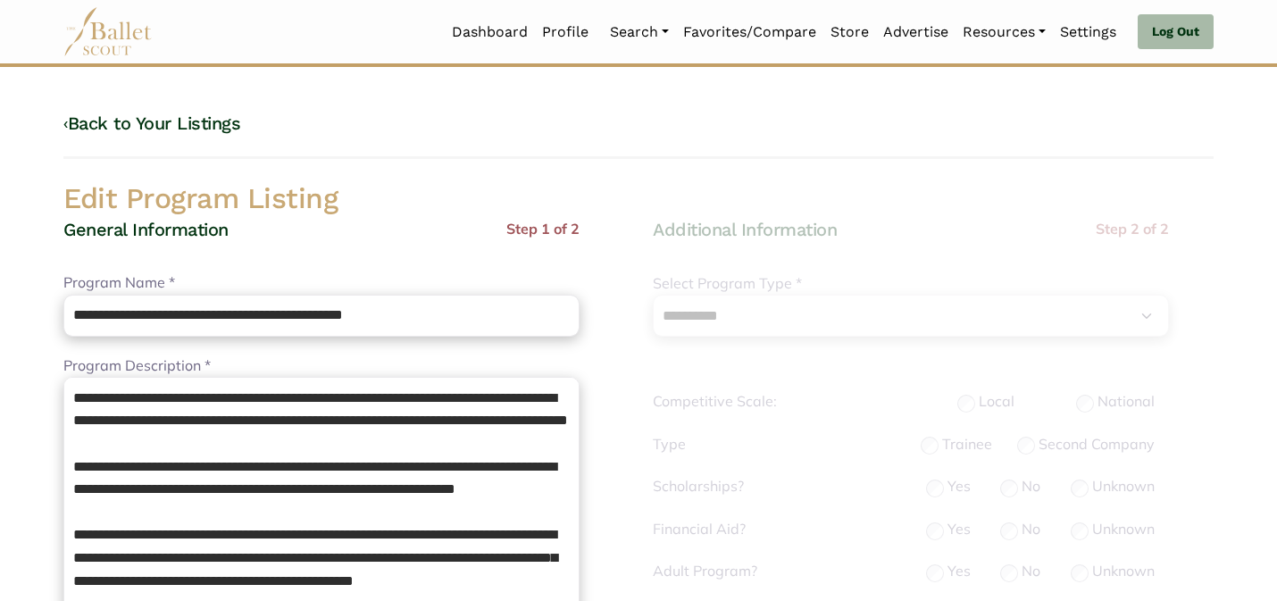
select select "**"
select select "*"
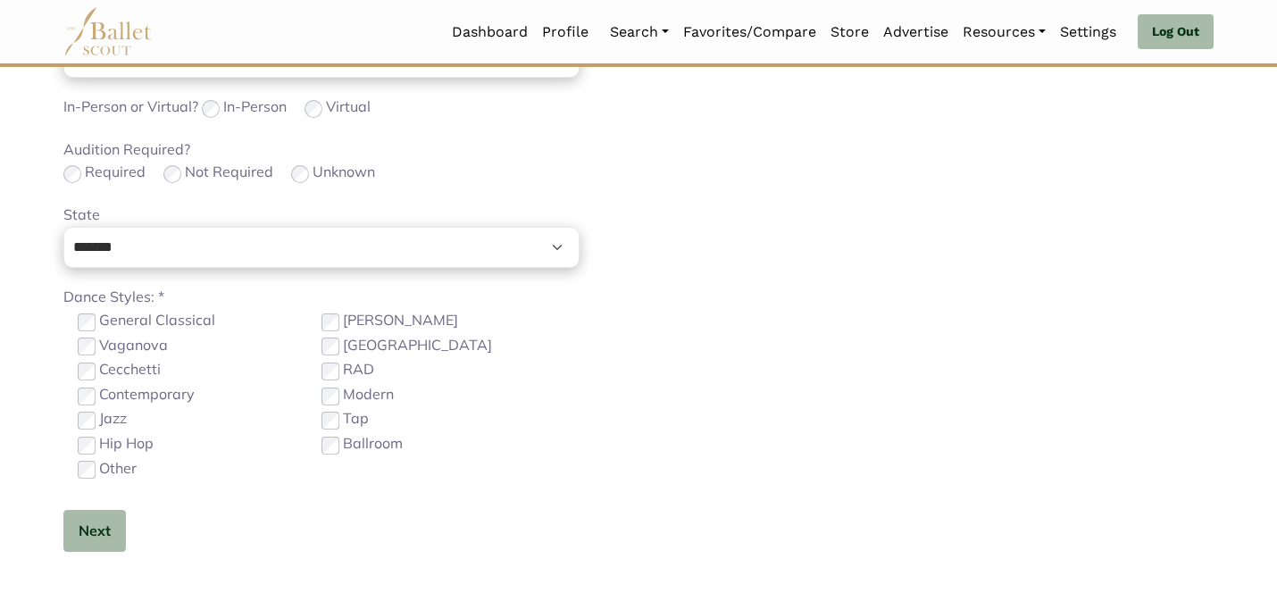
scroll to position [891, 0]
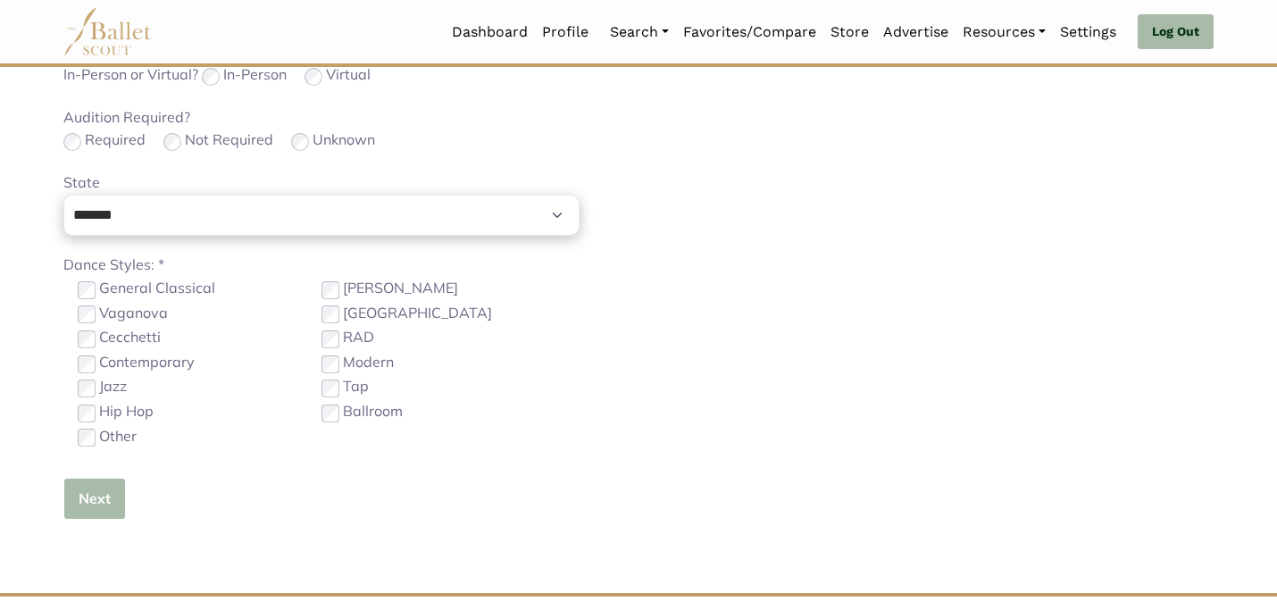
click at [76, 507] on button "Next" at bounding box center [94, 499] width 63 height 42
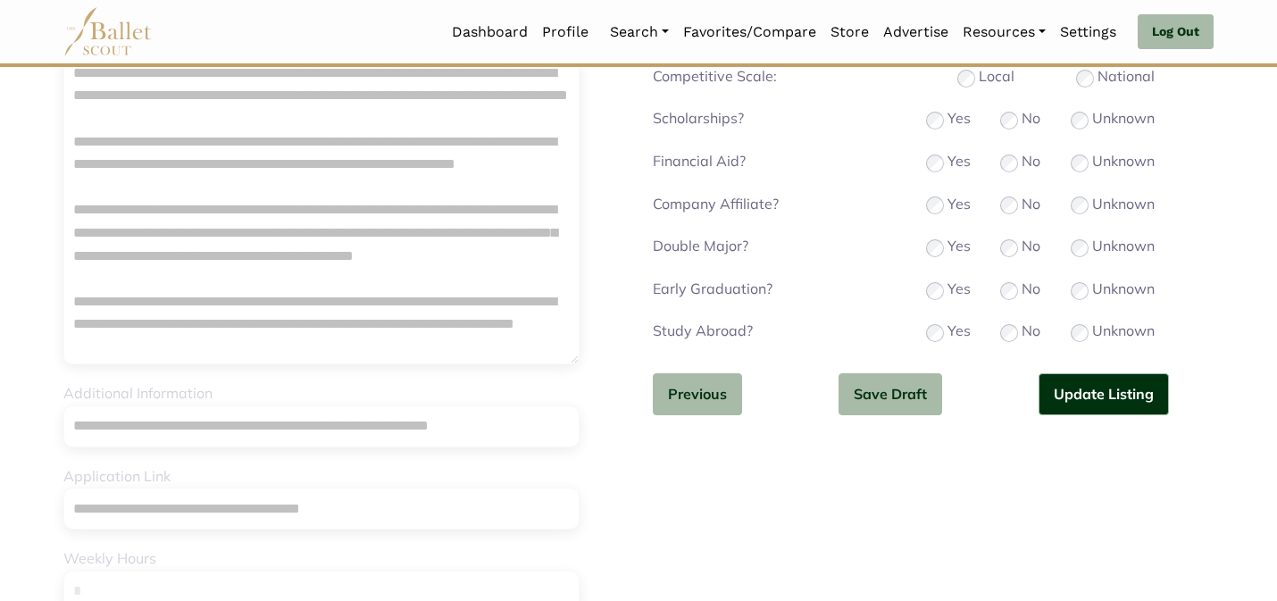
scroll to position [0, 0]
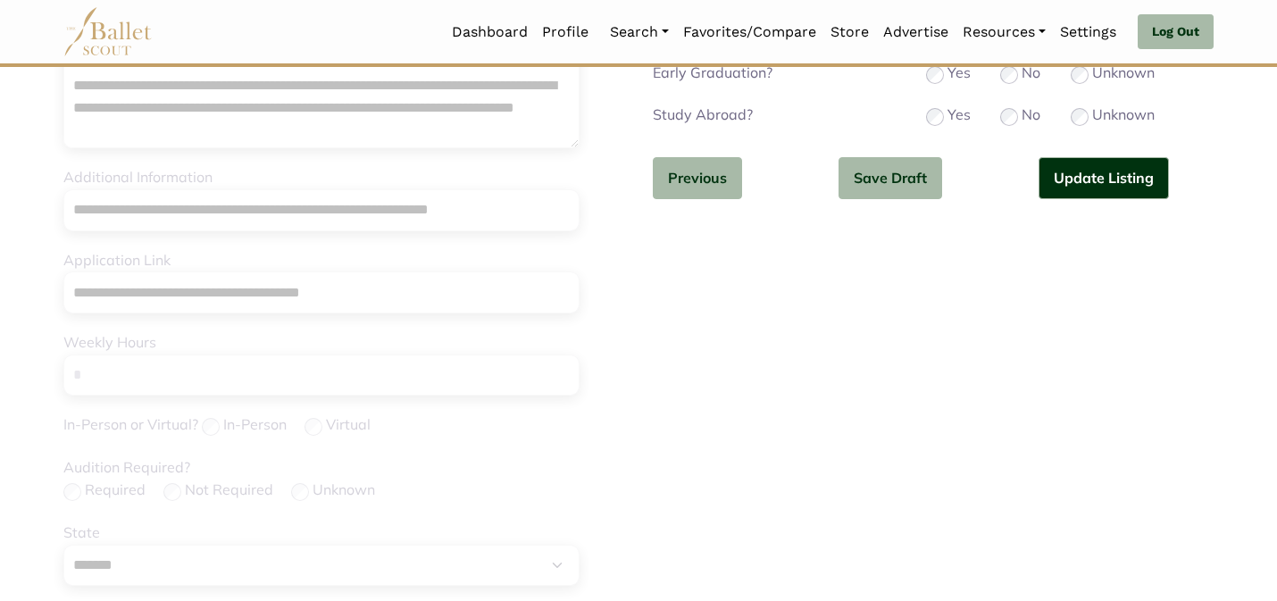
scroll to position [565, 0]
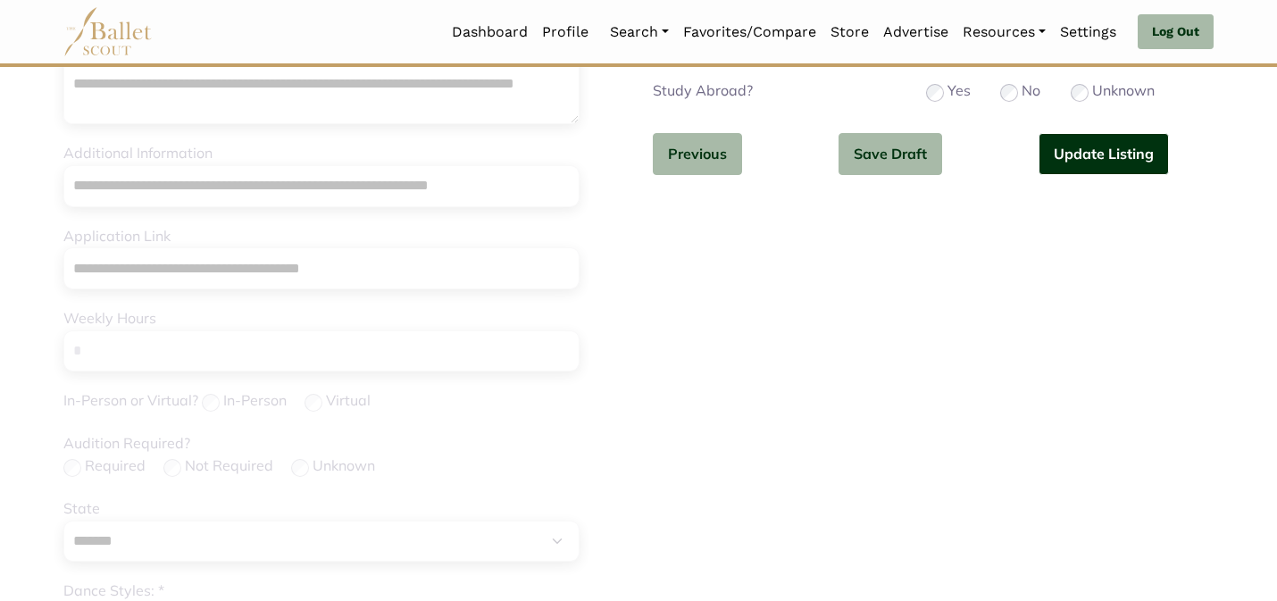
click at [1093, 134] on button "Update Listing" at bounding box center [1104, 154] width 130 height 42
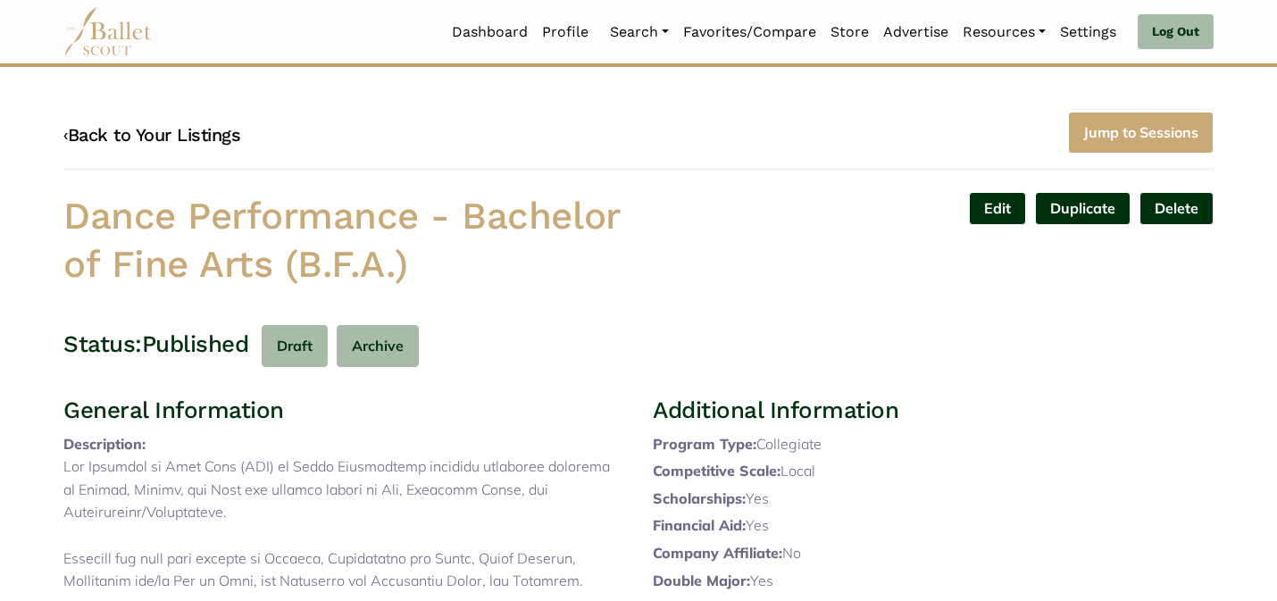
click at [207, 134] on link "‹ Back to Your Listings" at bounding box center [151, 134] width 177 height 21
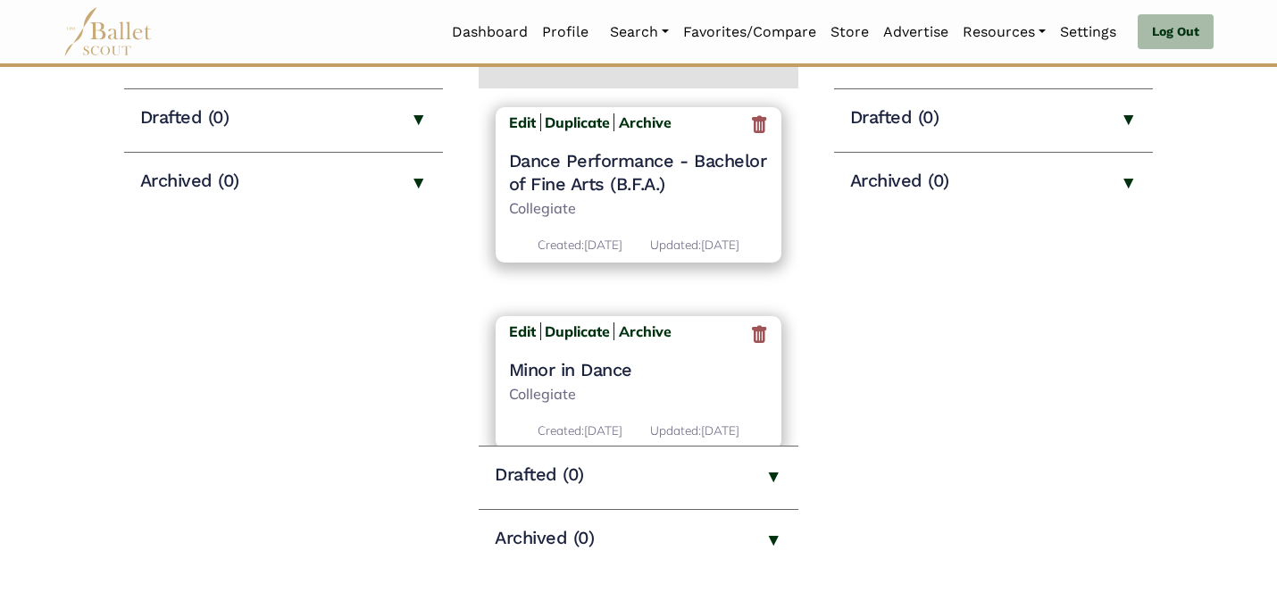
scroll to position [287, 0]
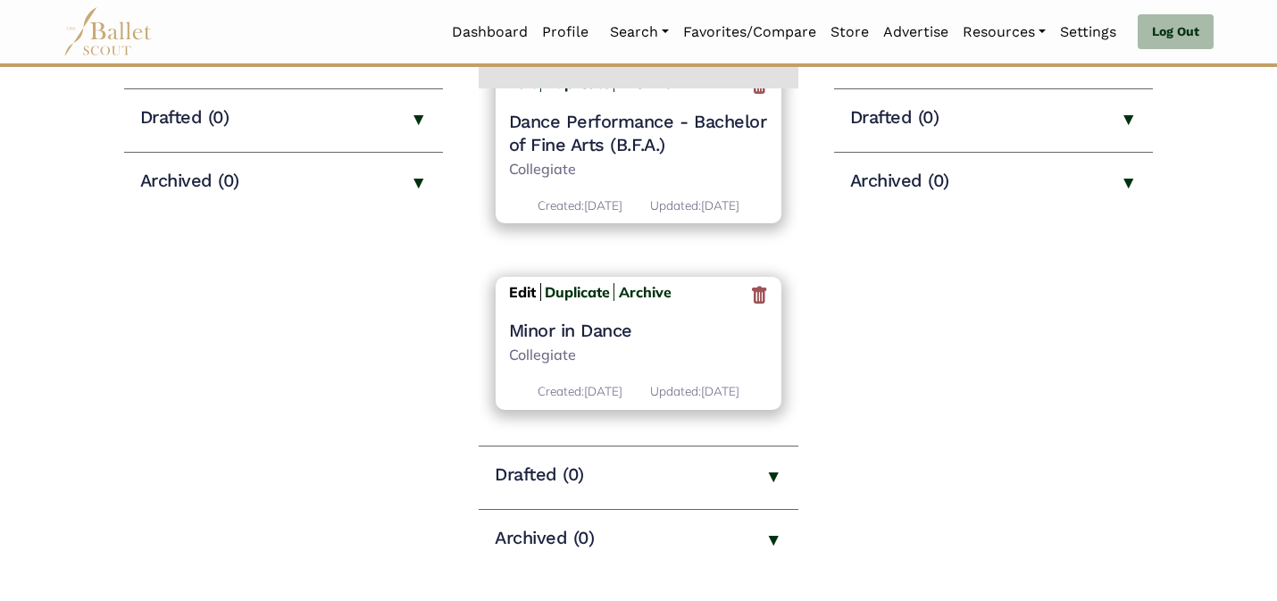
click at [517, 291] on b "Edit" at bounding box center [522, 292] width 27 height 18
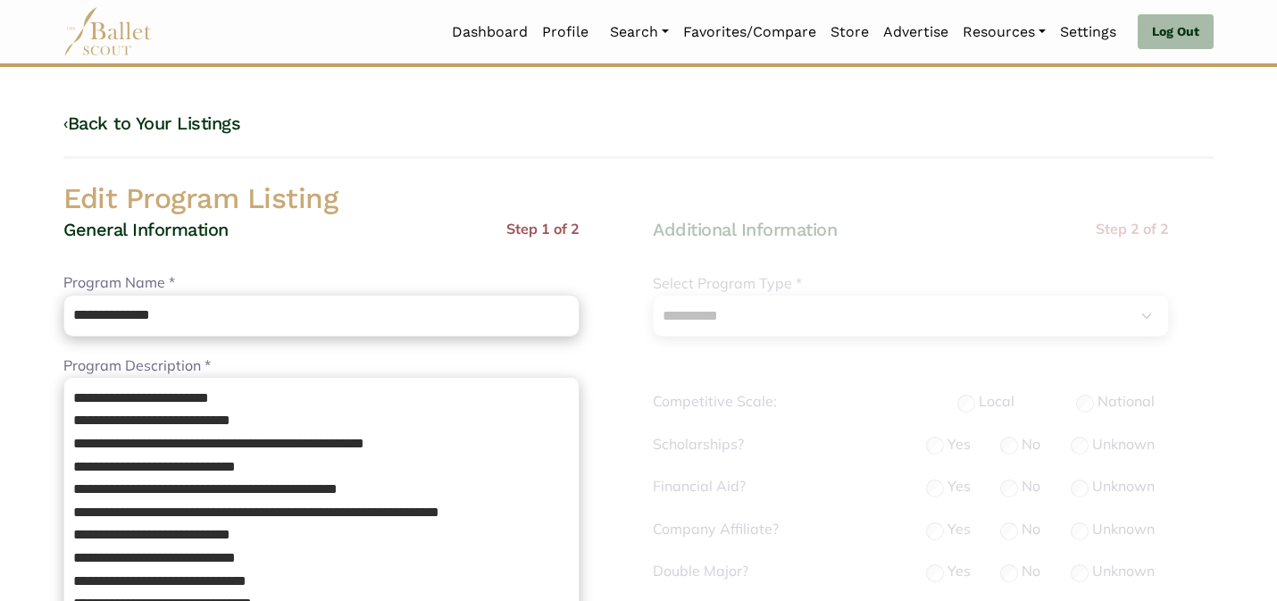
select select "**"
select select "*"
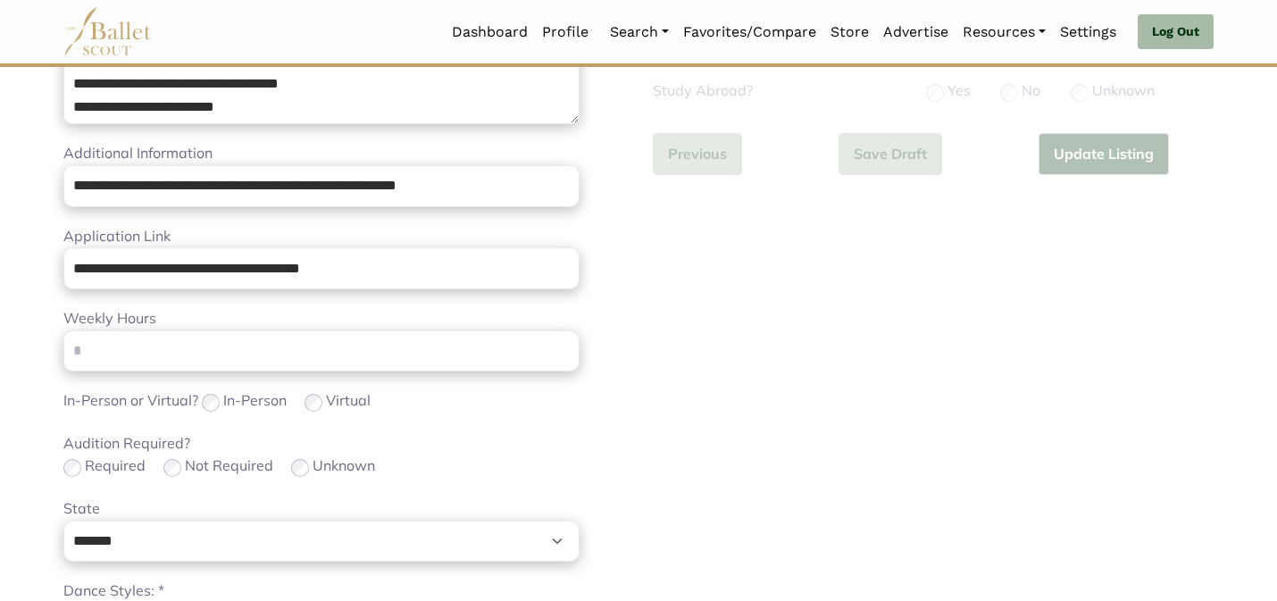
scroll to position [1131, 0]
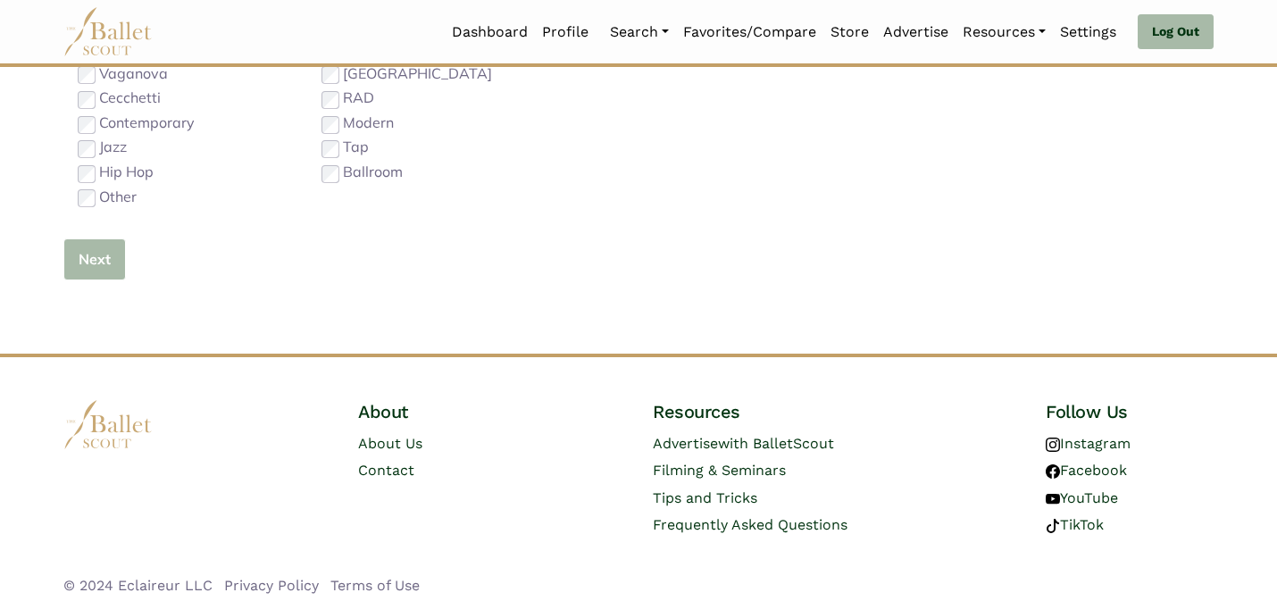
click at [111, 268] on button "Next" at bounding box center [94, 259] width 63 height 42
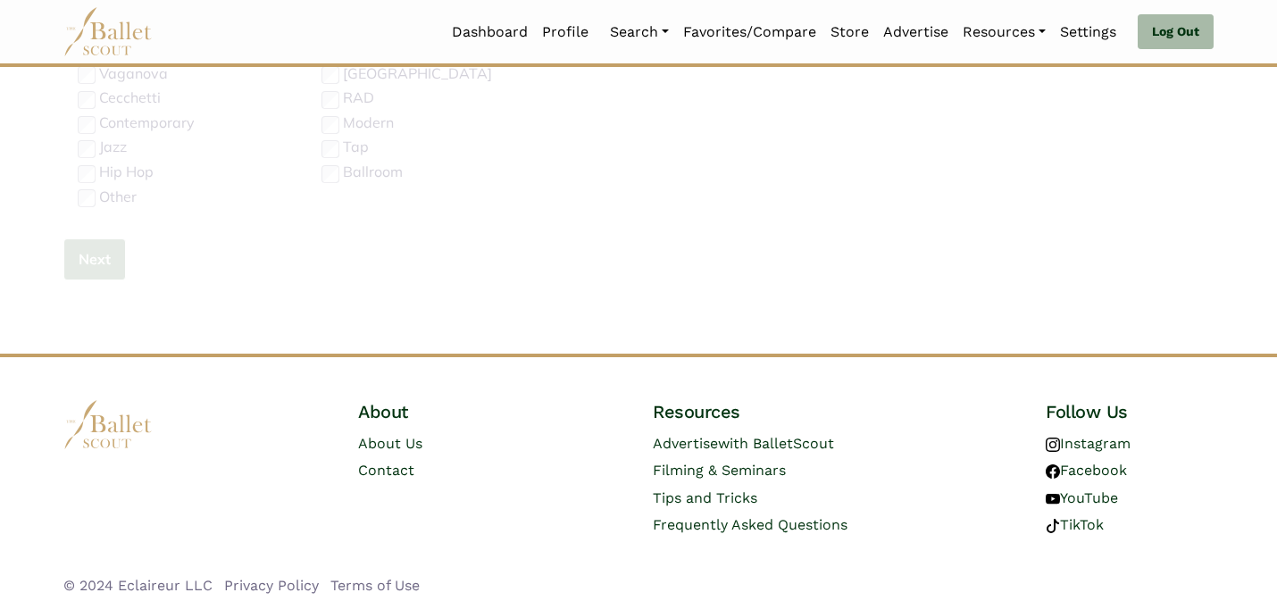
scroll to position [565, 0]
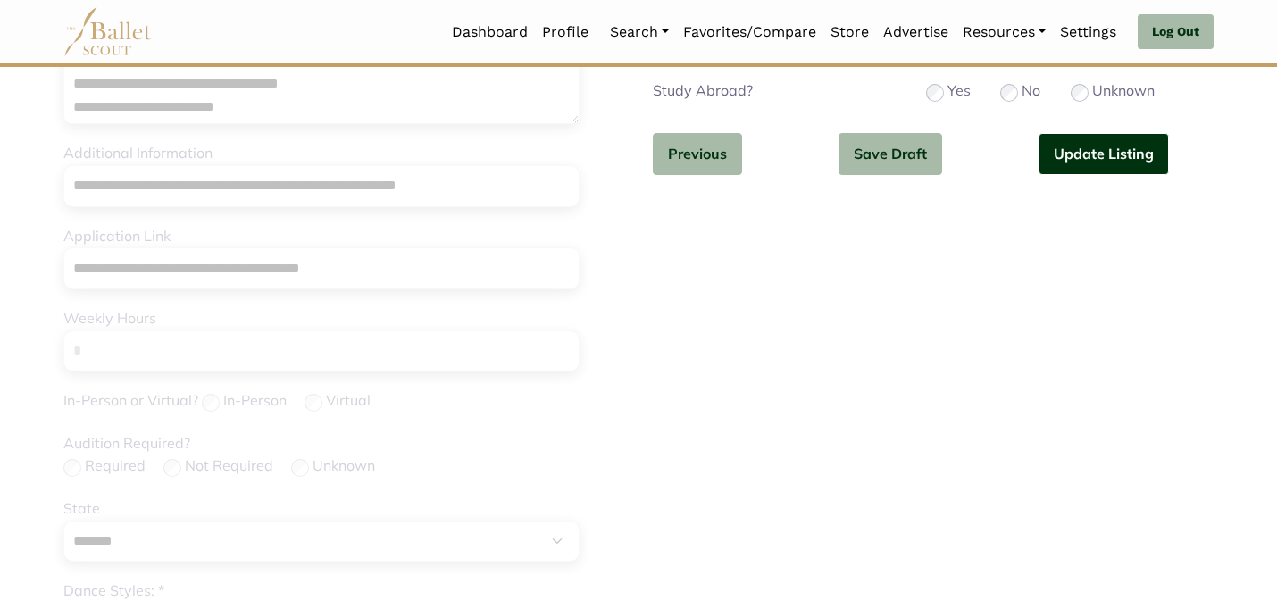
click at [1097, 146] on button "Update Listing" at bounding box center [1104, 154] width 130 height 42
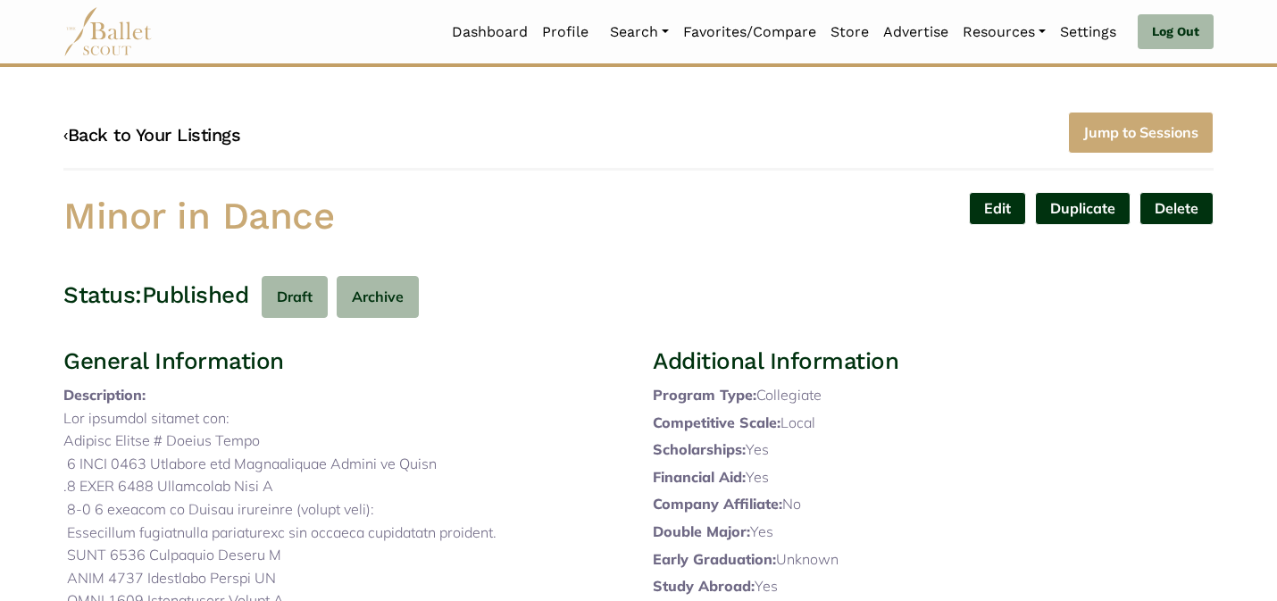
click at [192, 134] on link "‹ Back to Your Listings" at bounding box center [151, 134] width 177 height 21
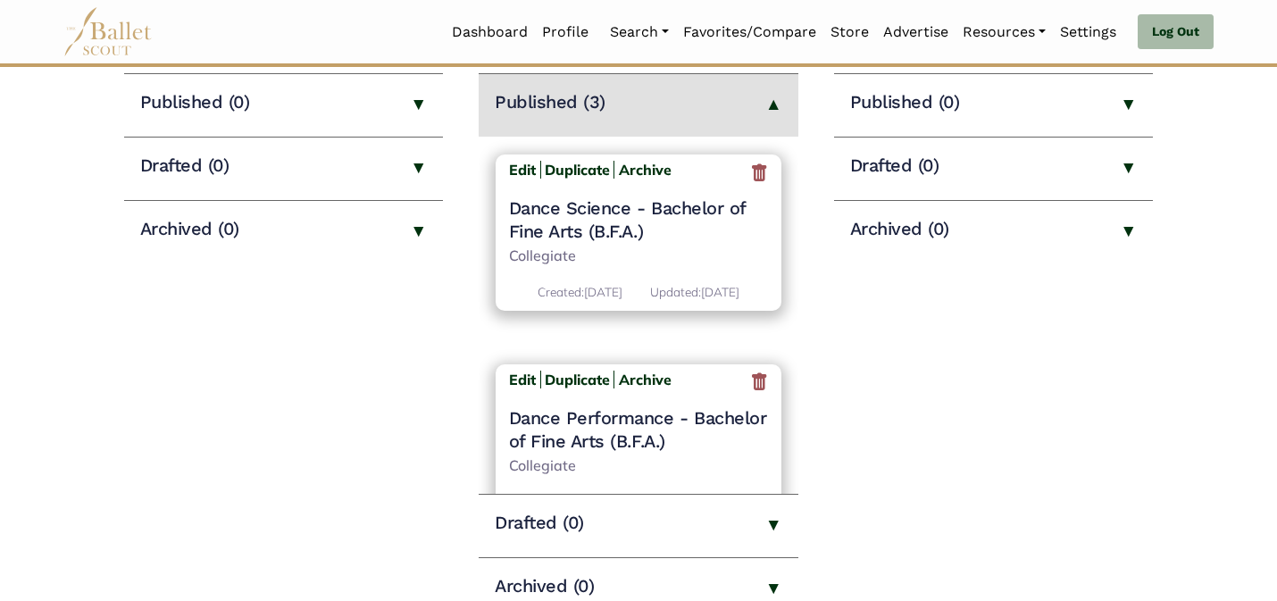
scroll to position [286, 0]
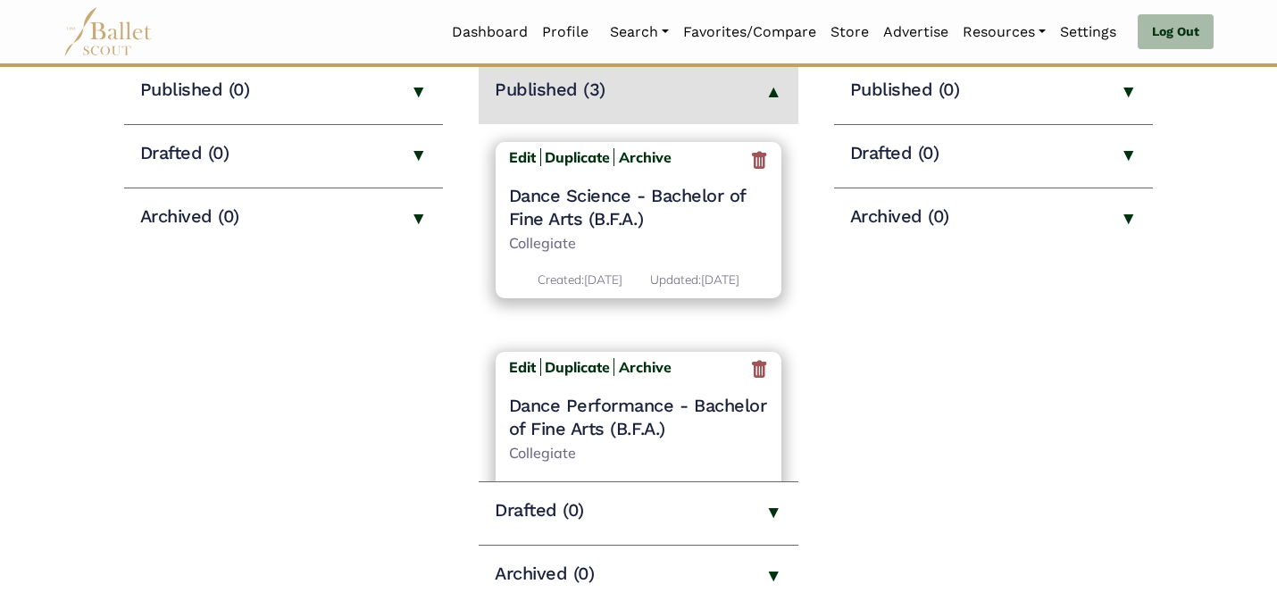
click at [633, 429] on h4 "Dance Performance - Bachelor of Fine Arts (B.F.A.)" at bounding box center [639, 417] width 260 height 46
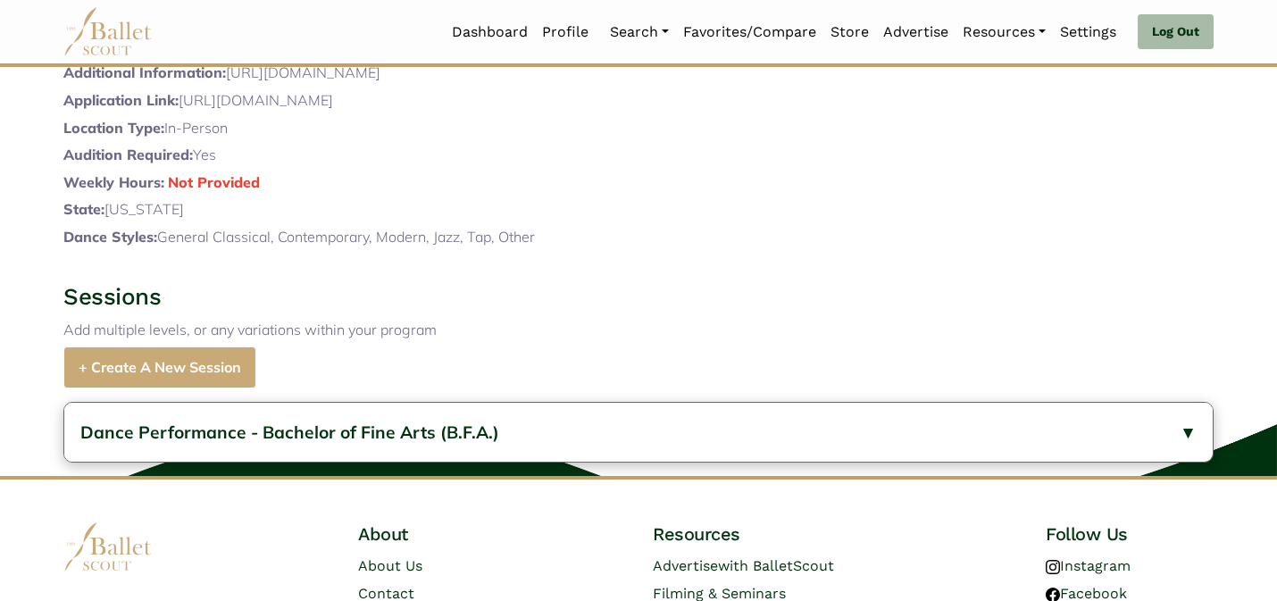
scroll to position [1059, 0]
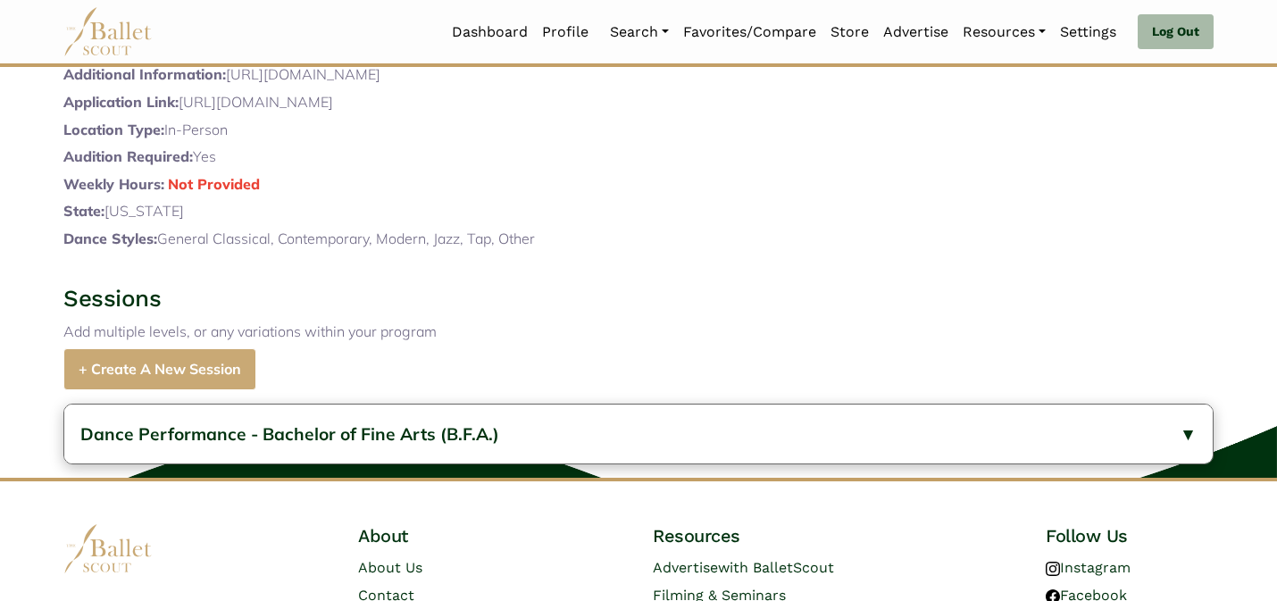
drag, startPoint x: 397, startPoint y: 156, endPoint x: 231, endPoint y: 112, distance: 171.1
copy div "[URL][DOMAIN_NAME]"
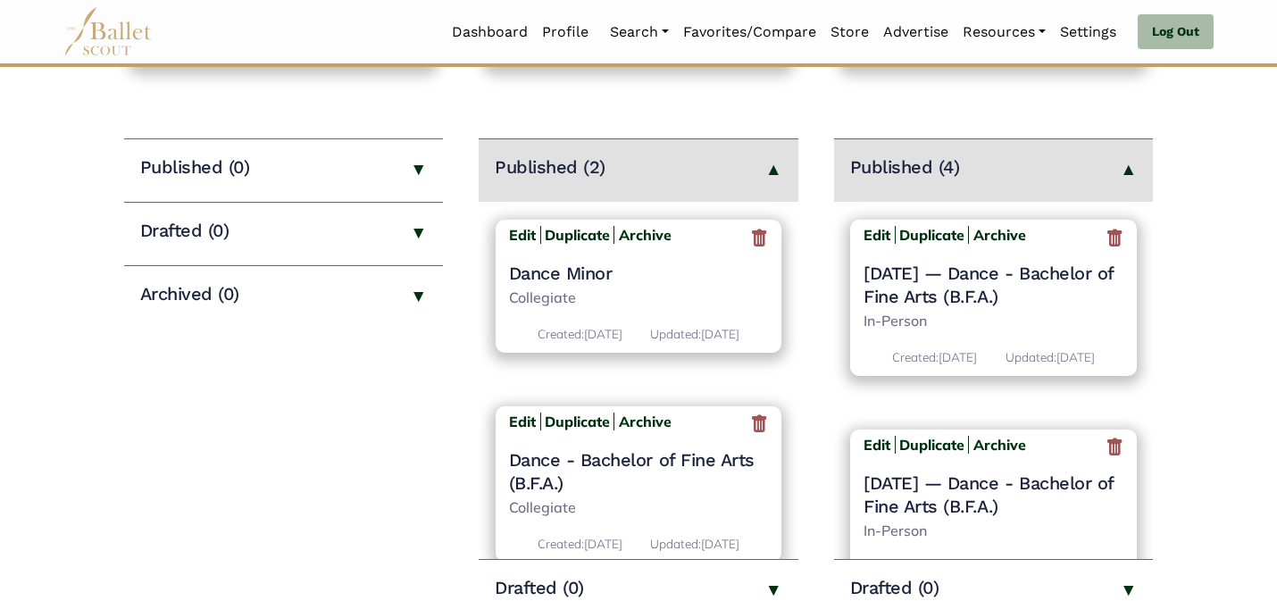
scroll to position [211, 0]
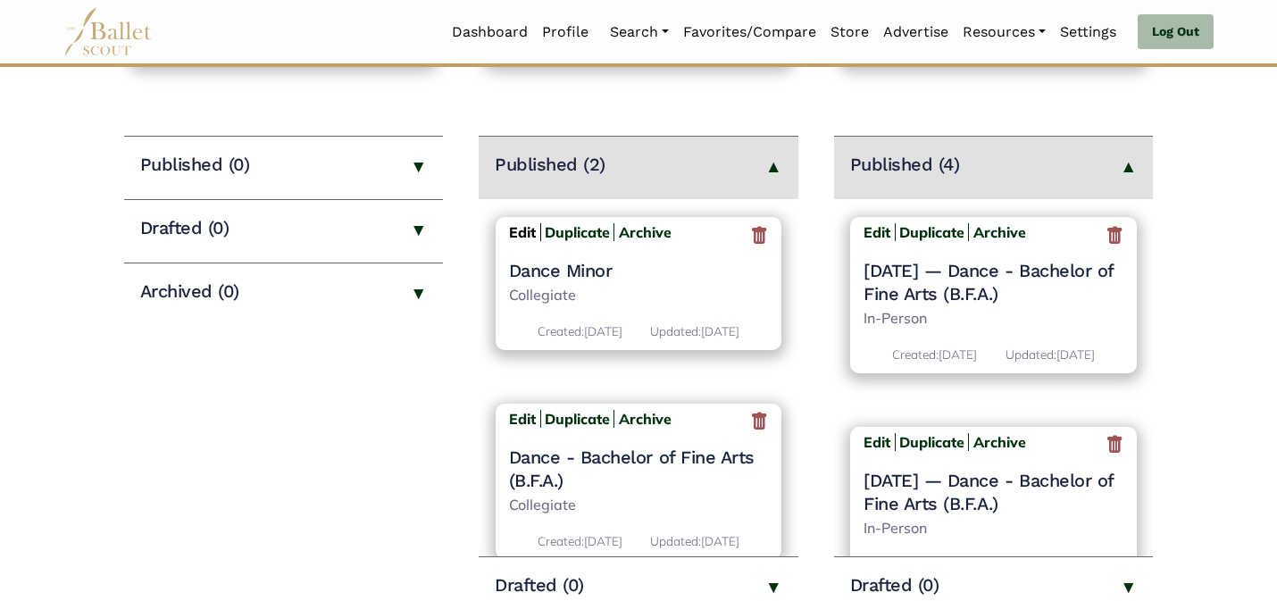
click at [523, 232] on b "Edit" at bounding box center [522, 232] width 27 height 18
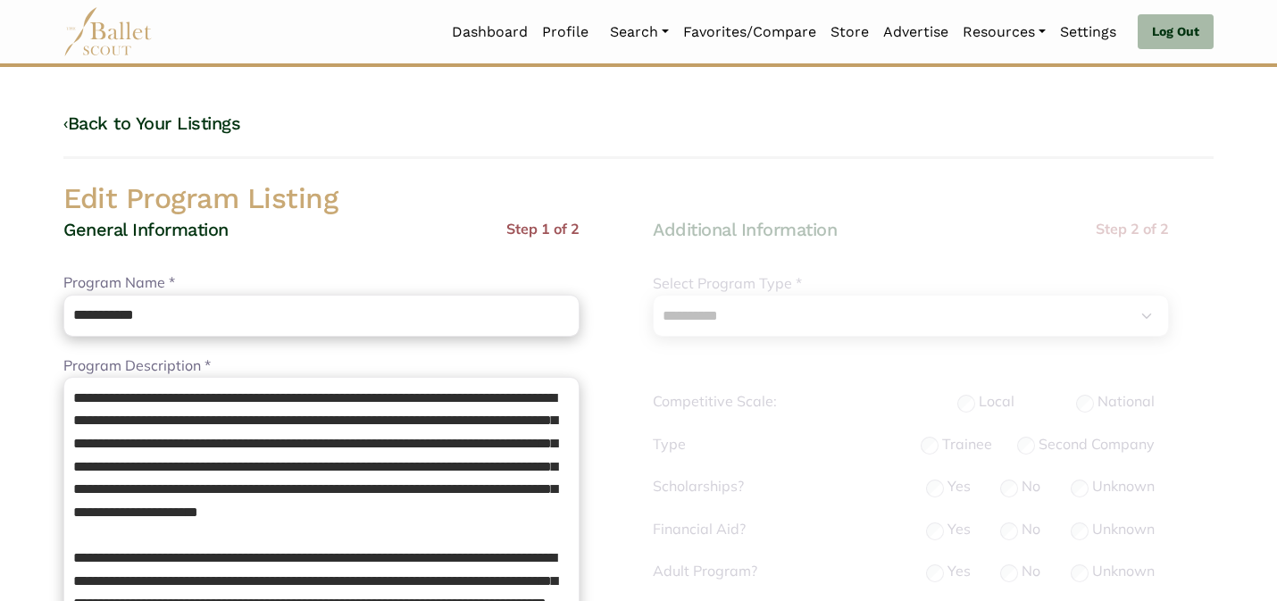
select select "**"
select select "*"
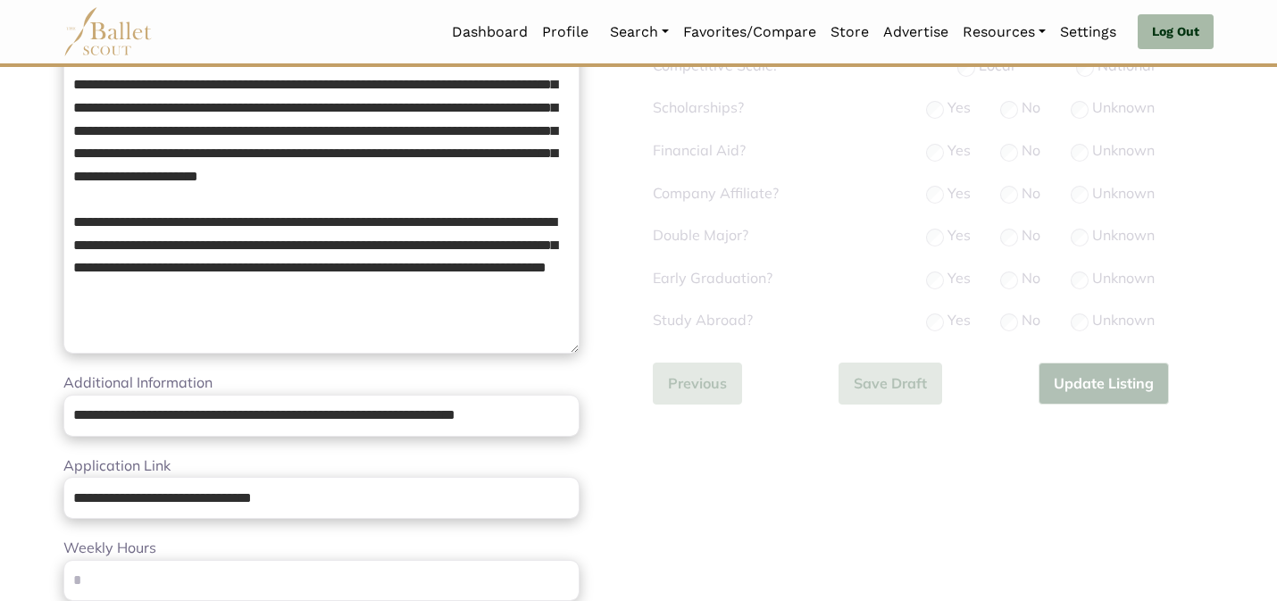
scroll to position [565, 0]
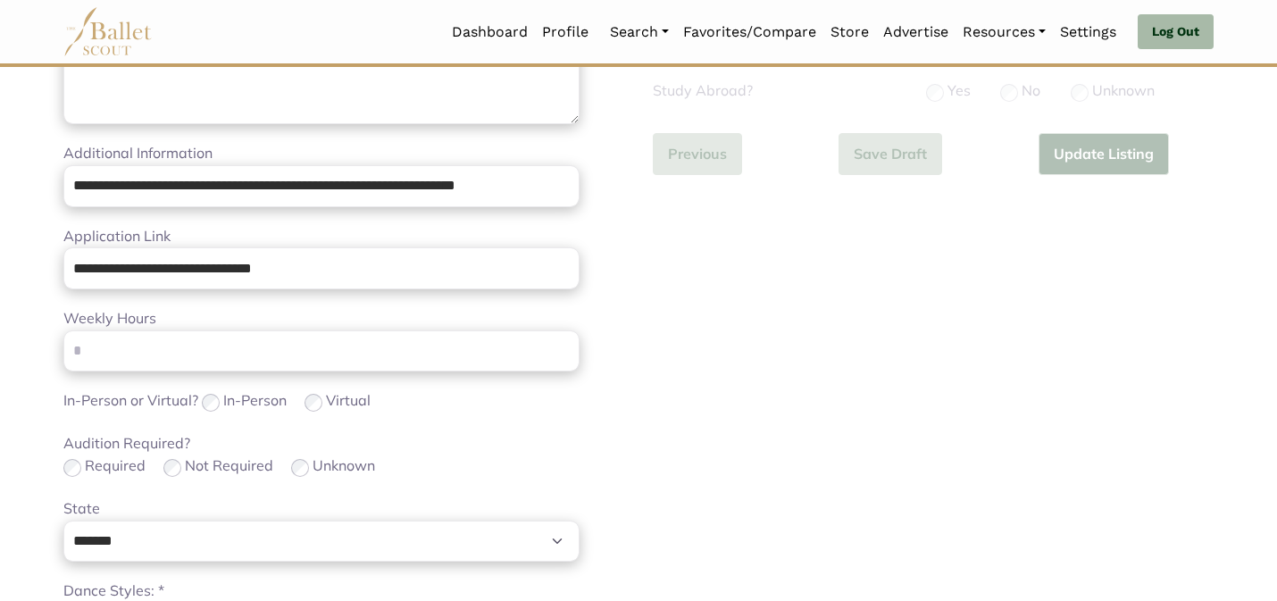
click at [453, 444] on div "Audition Required? Required Not Required Unknown" at bounding box center [321, 455] width 516 height 47
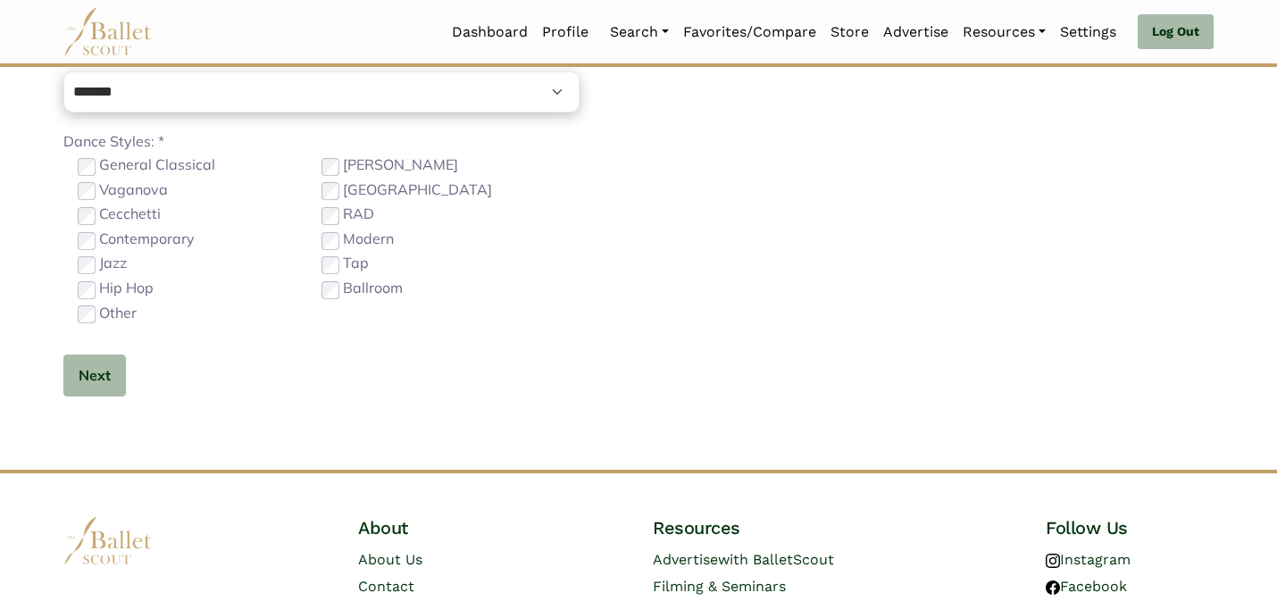
scroll to position [1131, 0]
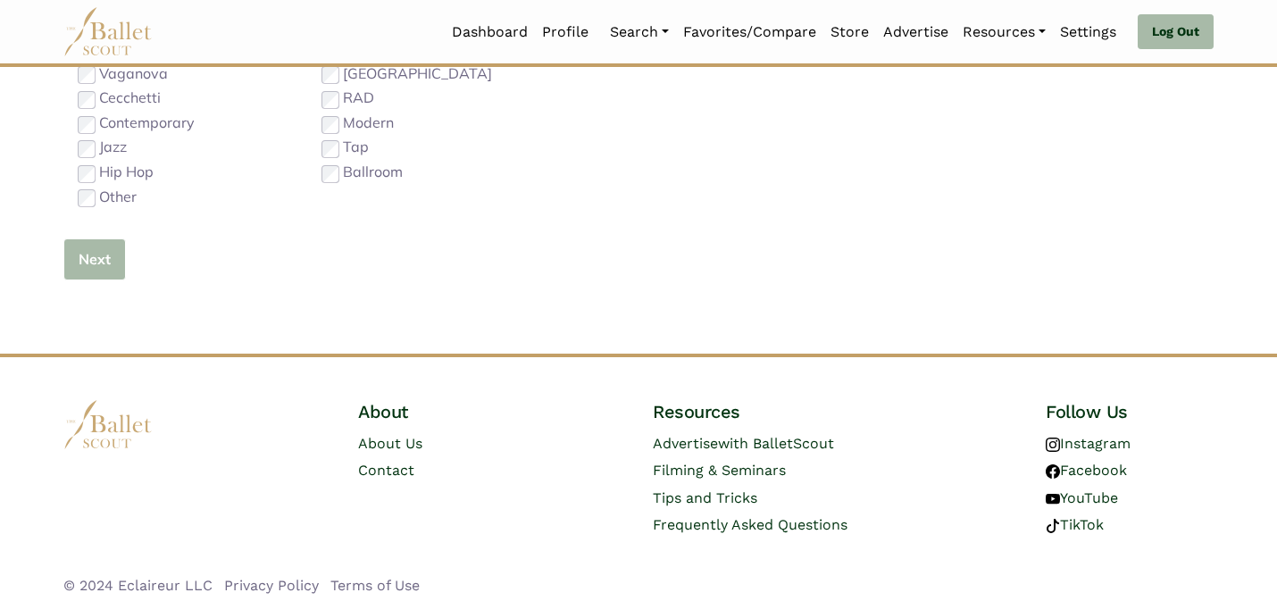
click at [71, 246] on button "Next" at bounding box center [94, 259] width 63 height 42
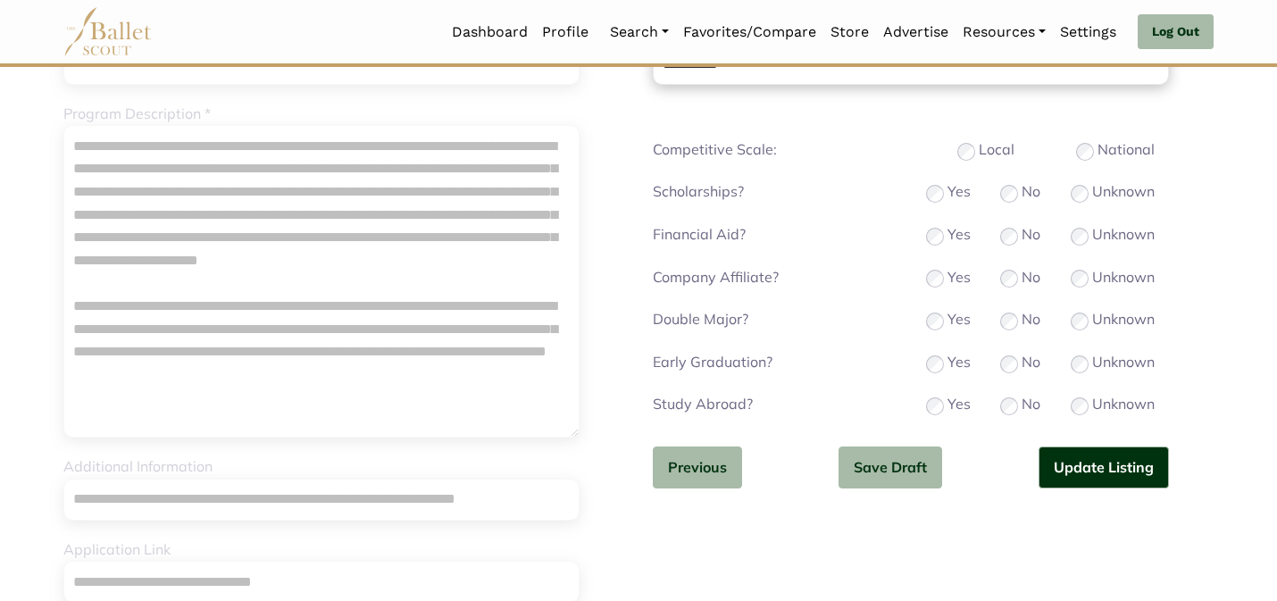
scroll to position [0, 0]
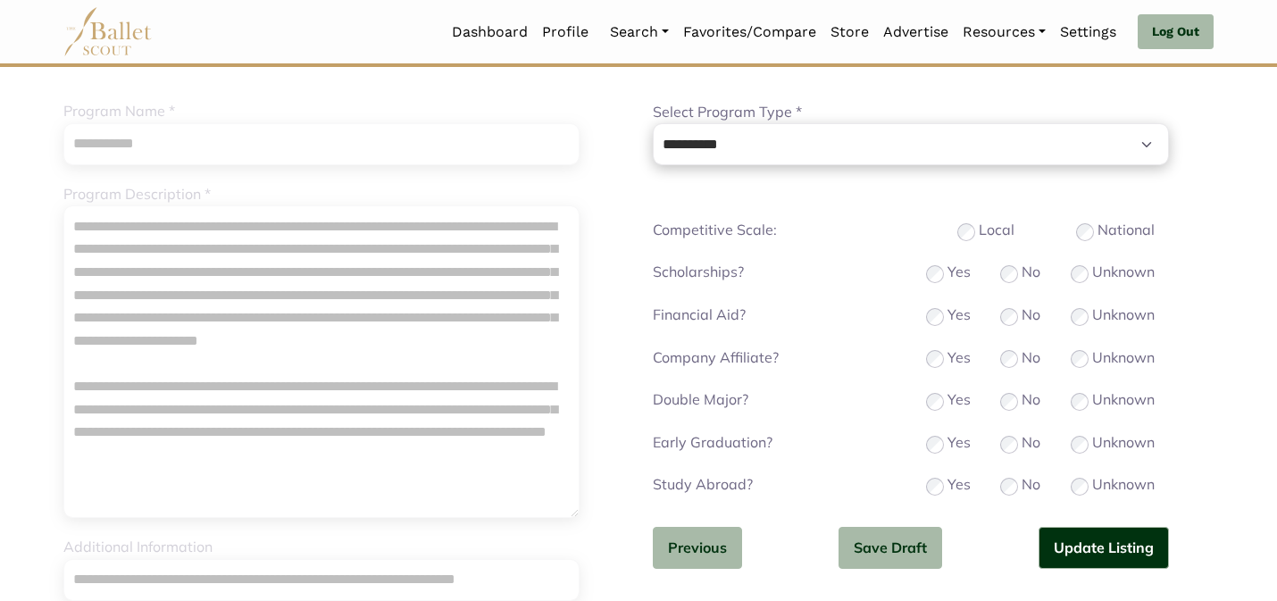
scroll to position [179, 0]
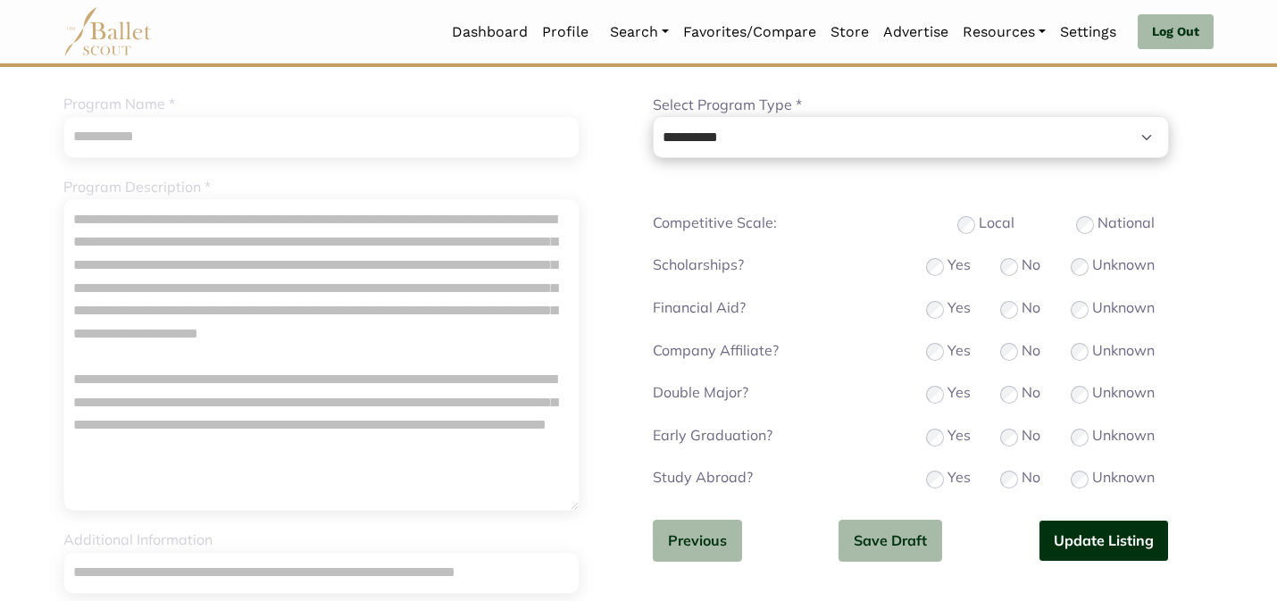
click at [1080, 539] on button "Update Listing" at bounding box center [1104, 541] width 130 height 42
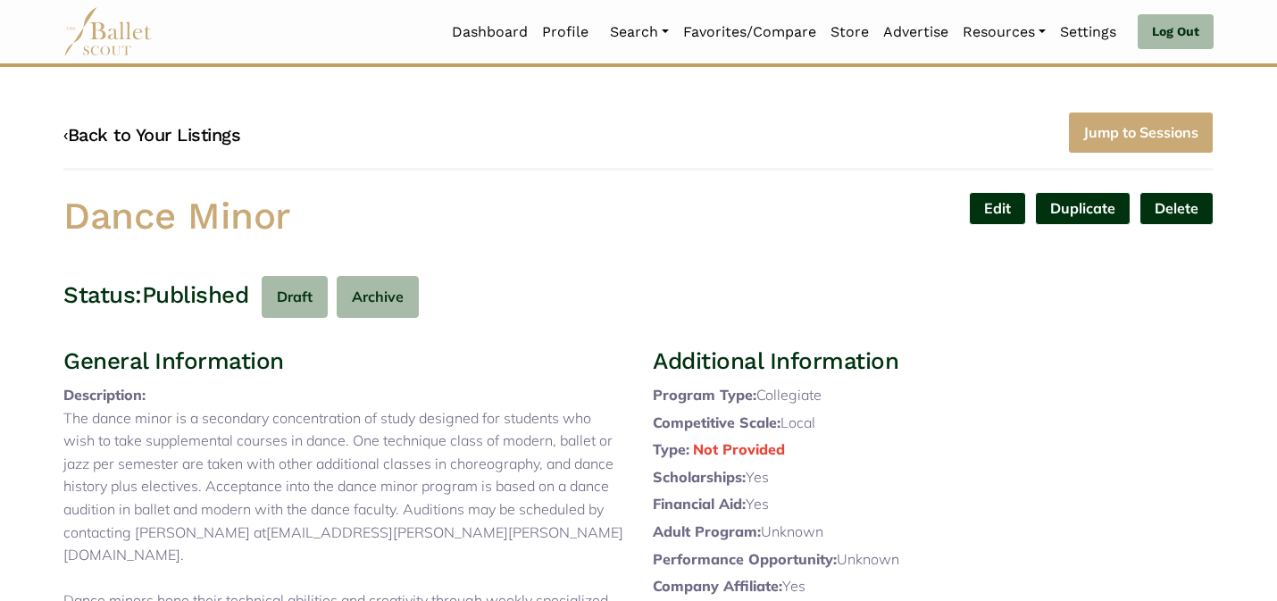
click at [154, 137] on link "‹ Back to Your Listings" at bounding box center [151, 134] width 177 height 21
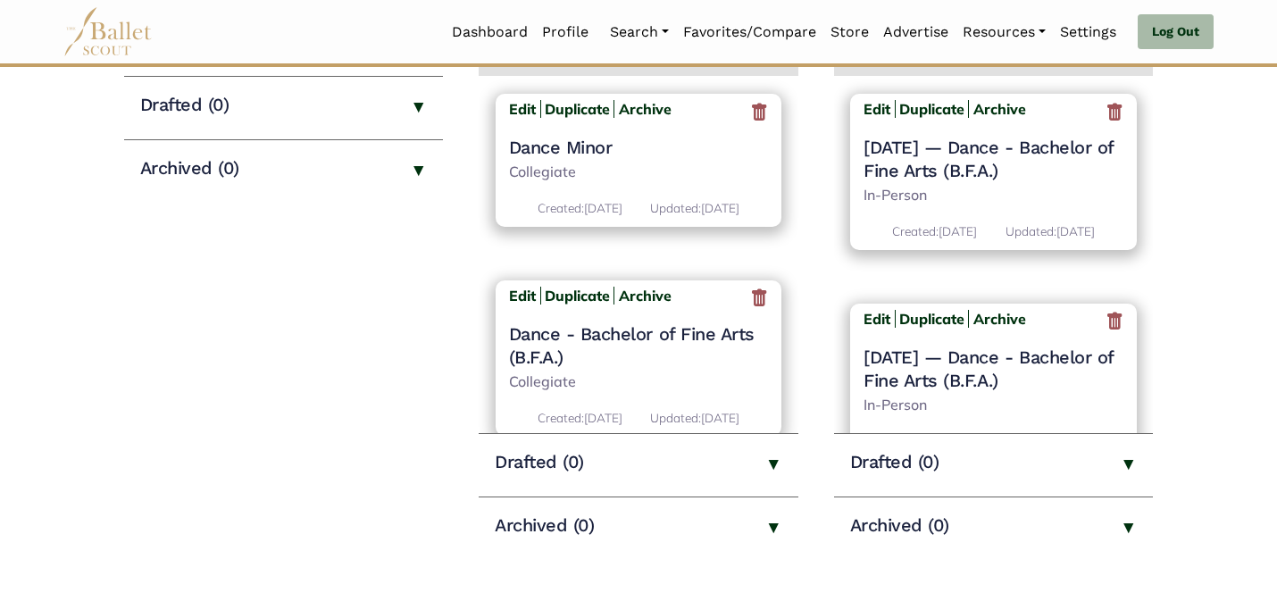
scroll to position [315, 0]
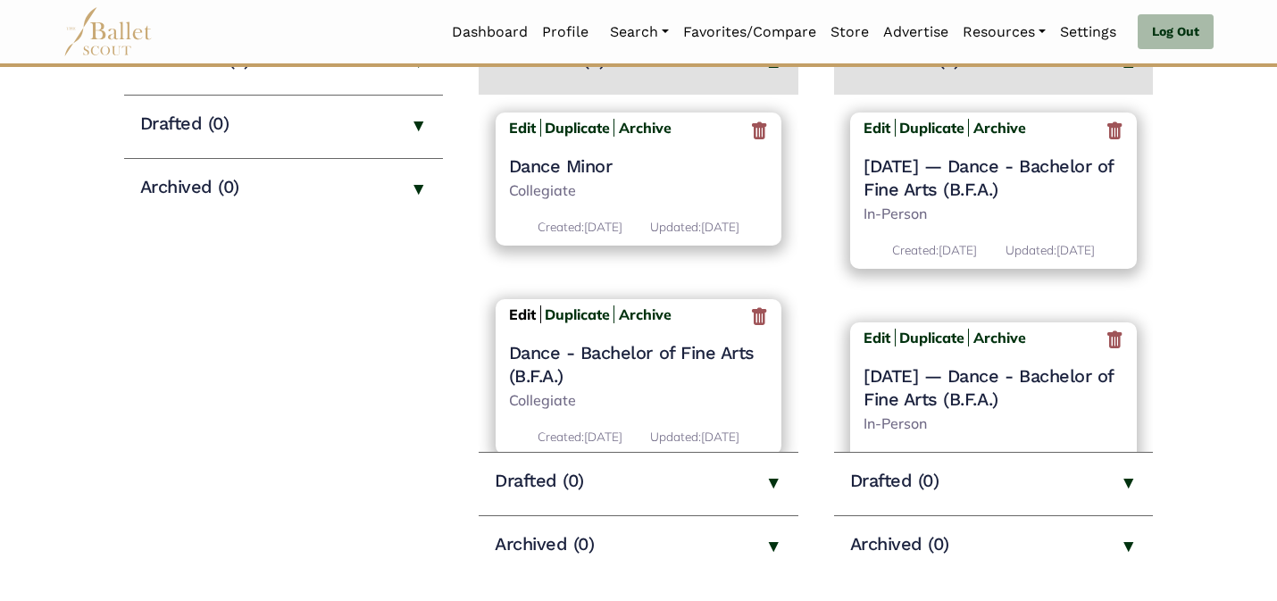
click at [515, 323] on b "Edit" at bounding box center [522, 314] width 27 height 18
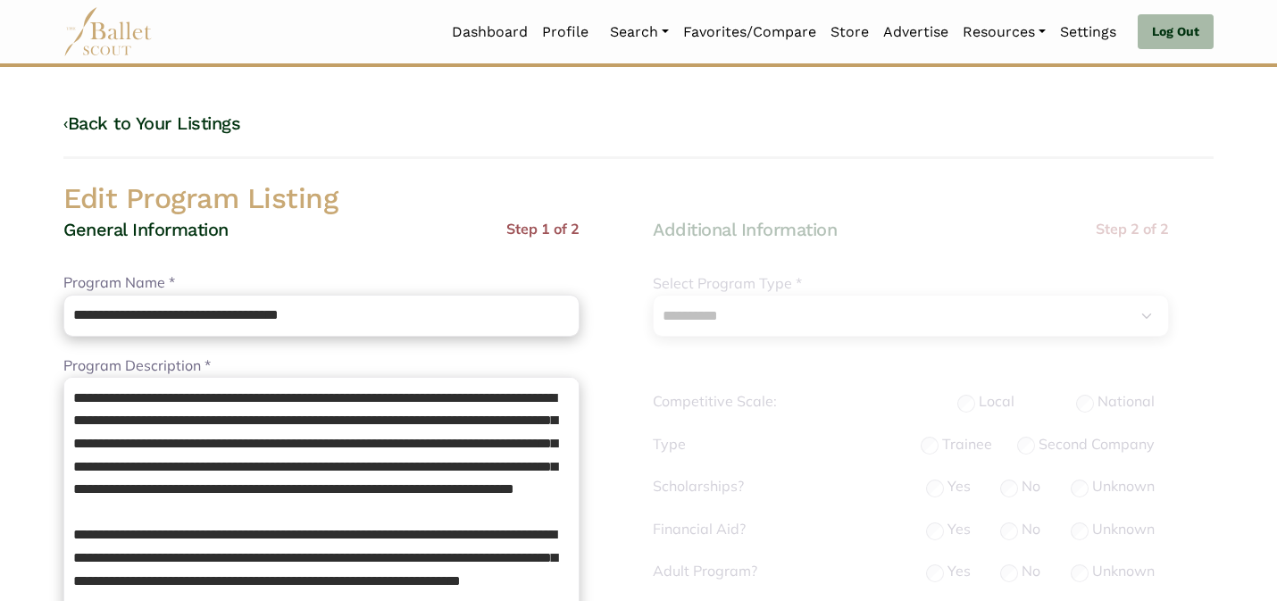
select select "**"
select select "*"
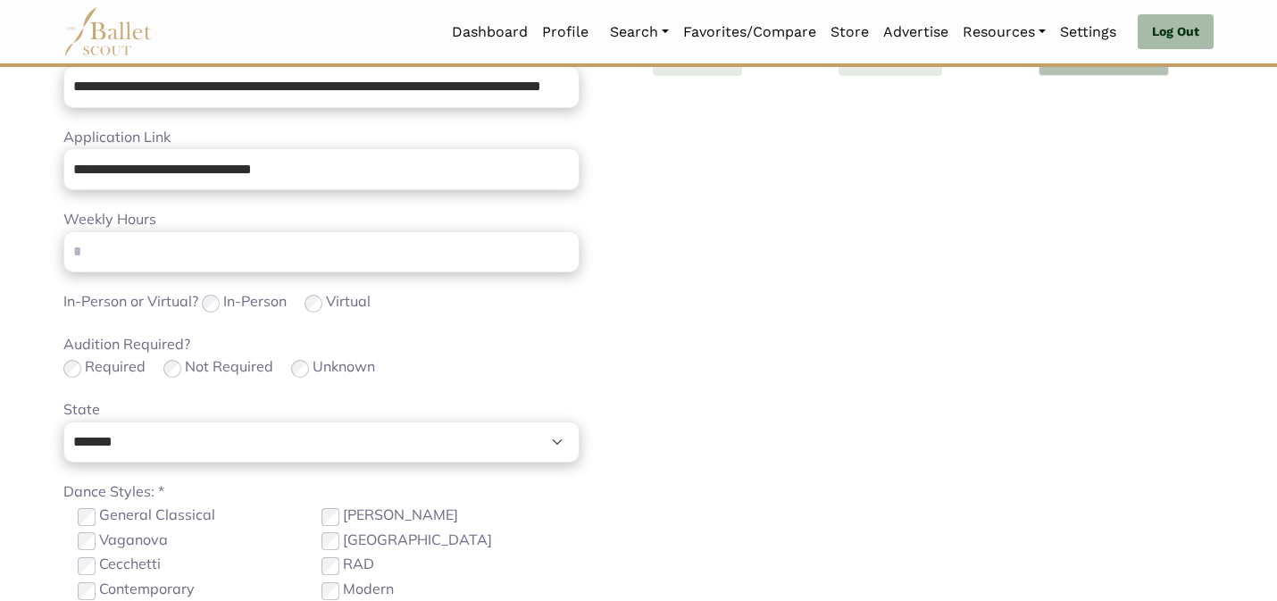
scroll to position [576, 0]
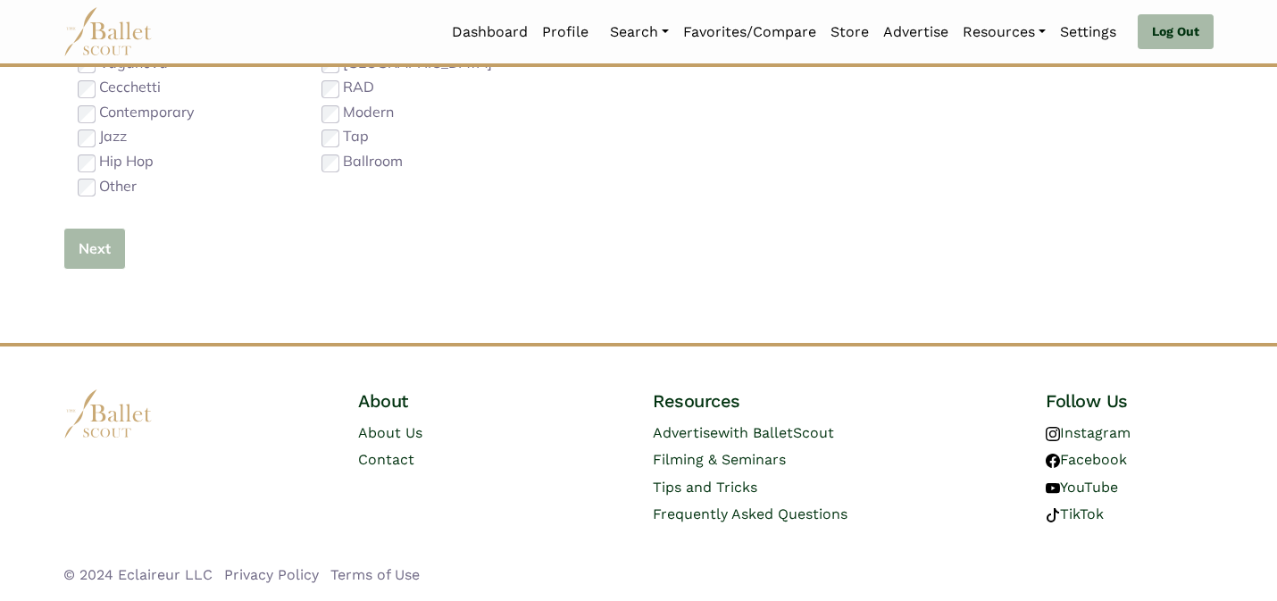
click at [87, 254] on button "Next" at bounding box center [94, 249] width 63 height 42
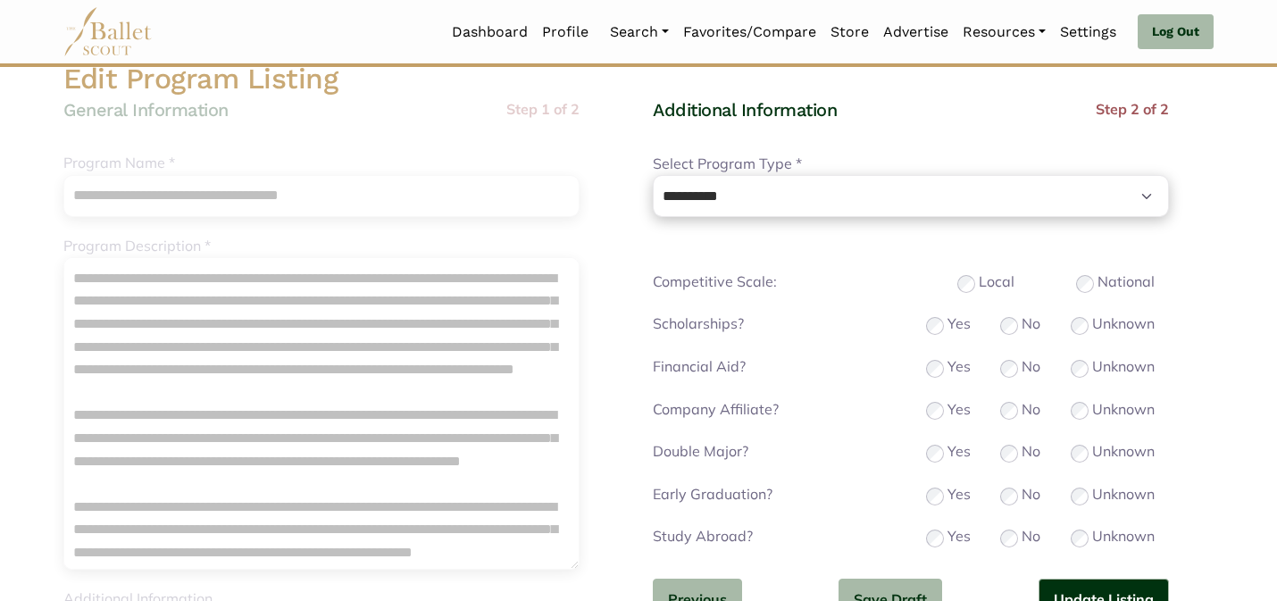
scroll to position [154, 0]
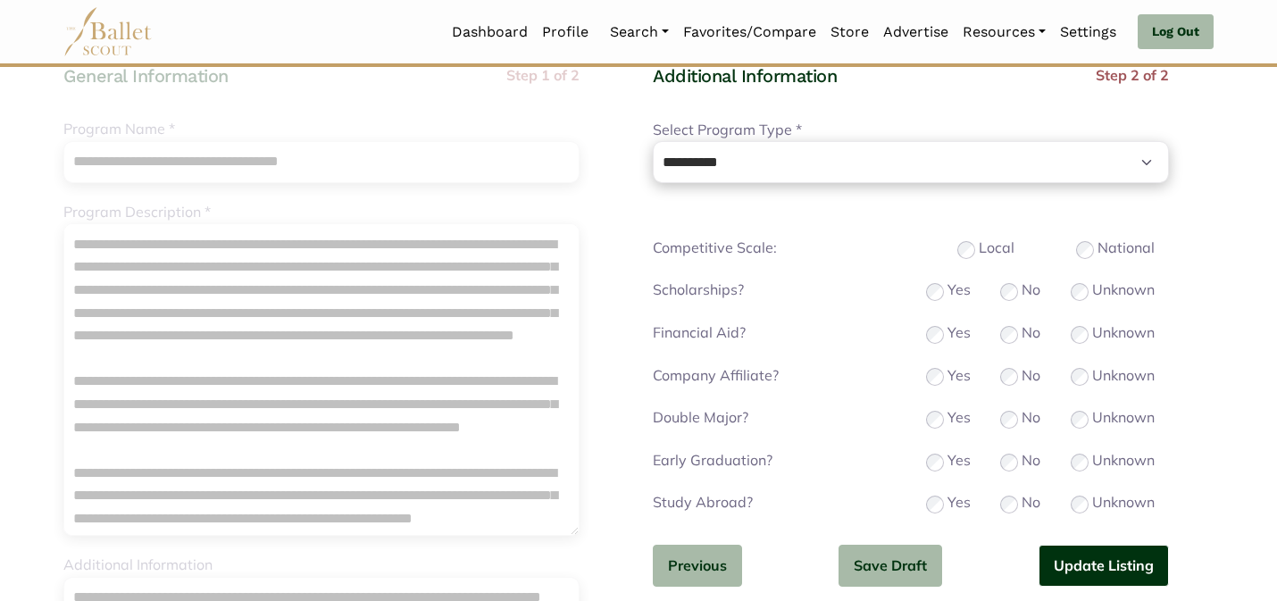
click at [1092, 562] on button "Update Listing" at bounding box center [1104, 566] width 130 height 42
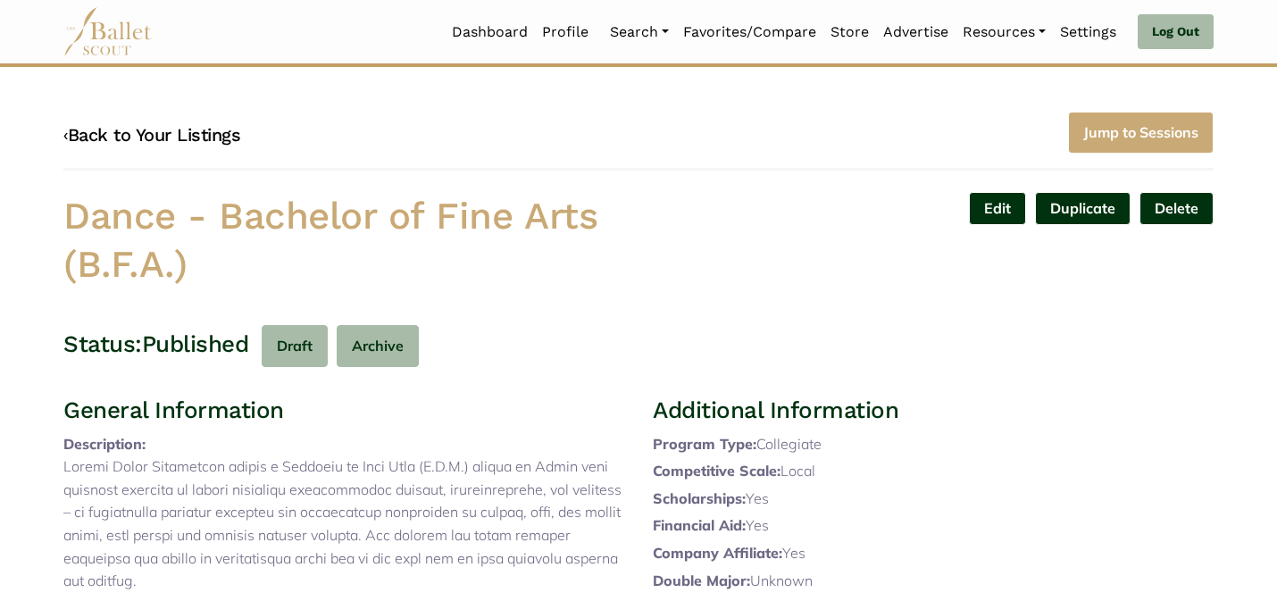
scroll to position [565, 0]
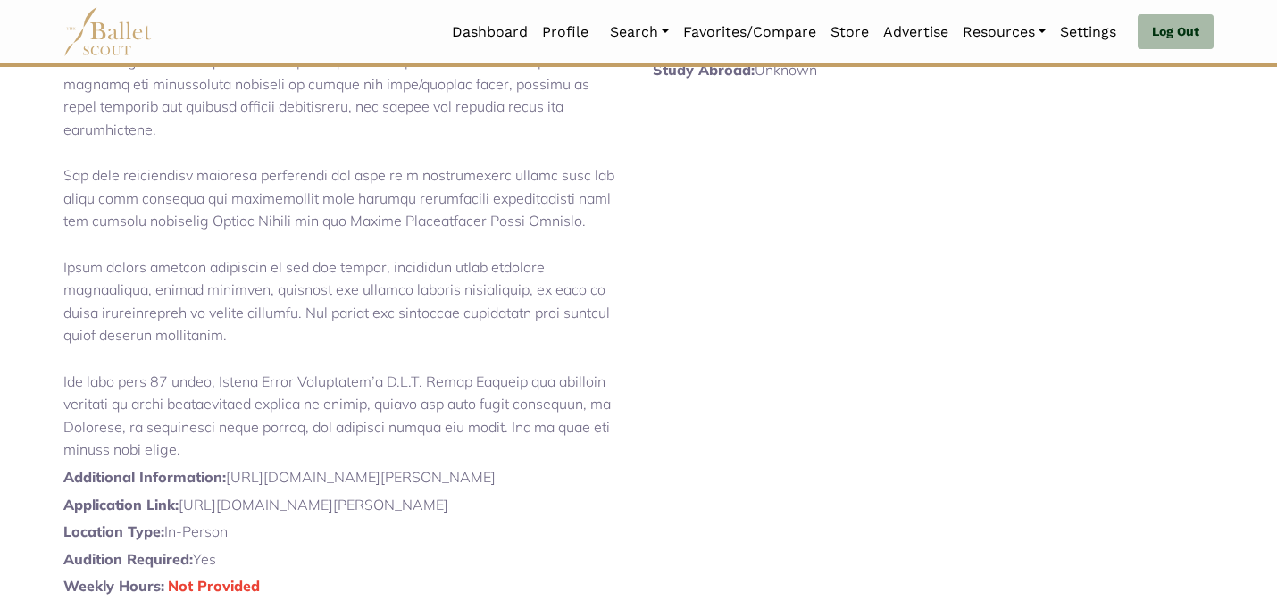
drag, startPoint x: 302, startPoint y: 531, endPoint x: 229, endPoint y: 505, distance: 77.7
click at [229, 489] on p "Additional Information: https://liberal-arts.wright.edu/fine-and-performing-art…" at bounding box center [343, 477] width 561 height 23
copy p "https://liberal-arts.wright.edu/fine-and-performing-arts/bachelor-of-fine-arts-…"
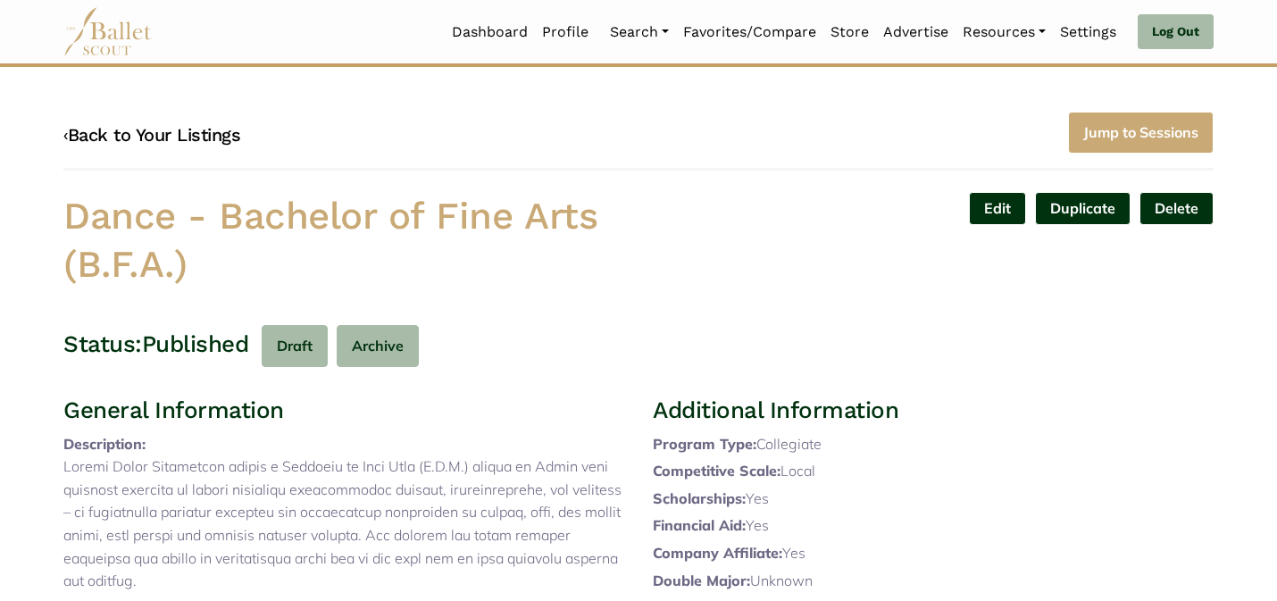
click at [152, 135] on link "‹ Back to Your Listings" at bounding box center [151, 134] width 177 height 21
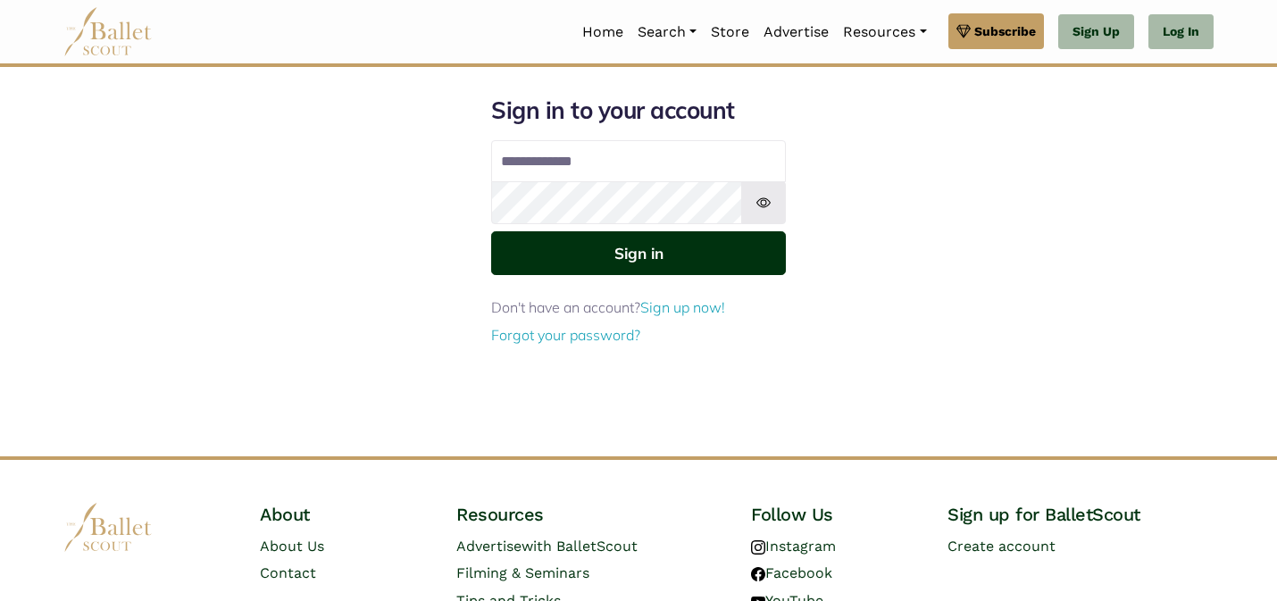
type input "**********"
click at [681, 267] on button "Sign in" at bounding box center [638, 253] width 295 height 44
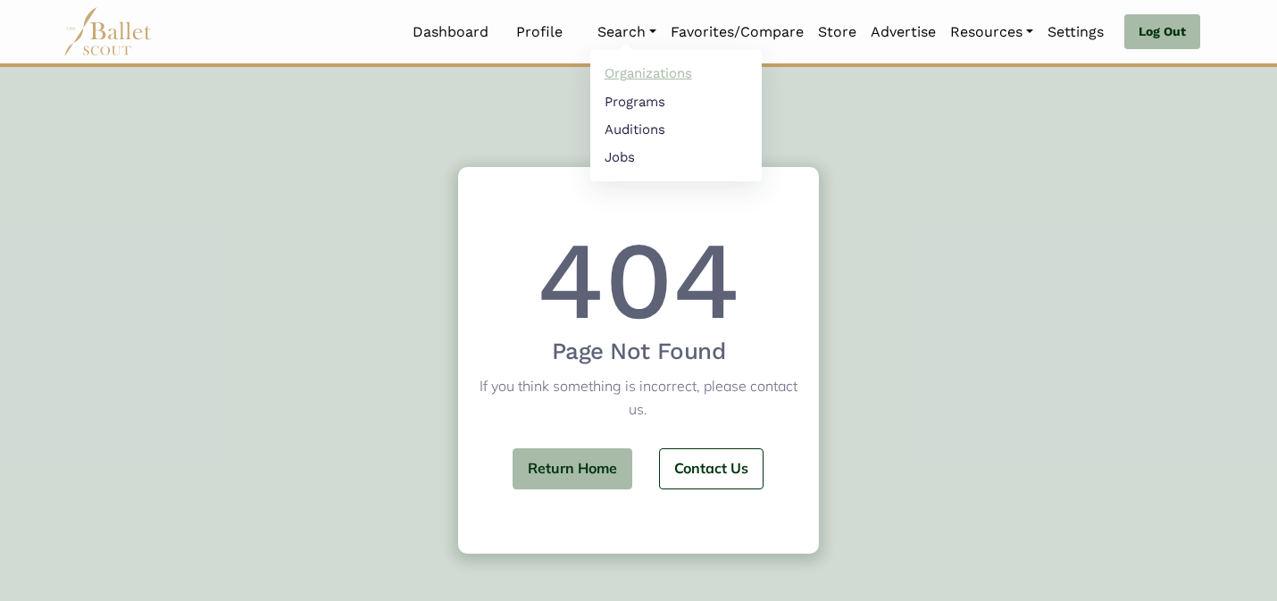
click at [631, 70] on link "Organizations" at bounding box center [675, 74] width 171 height 28
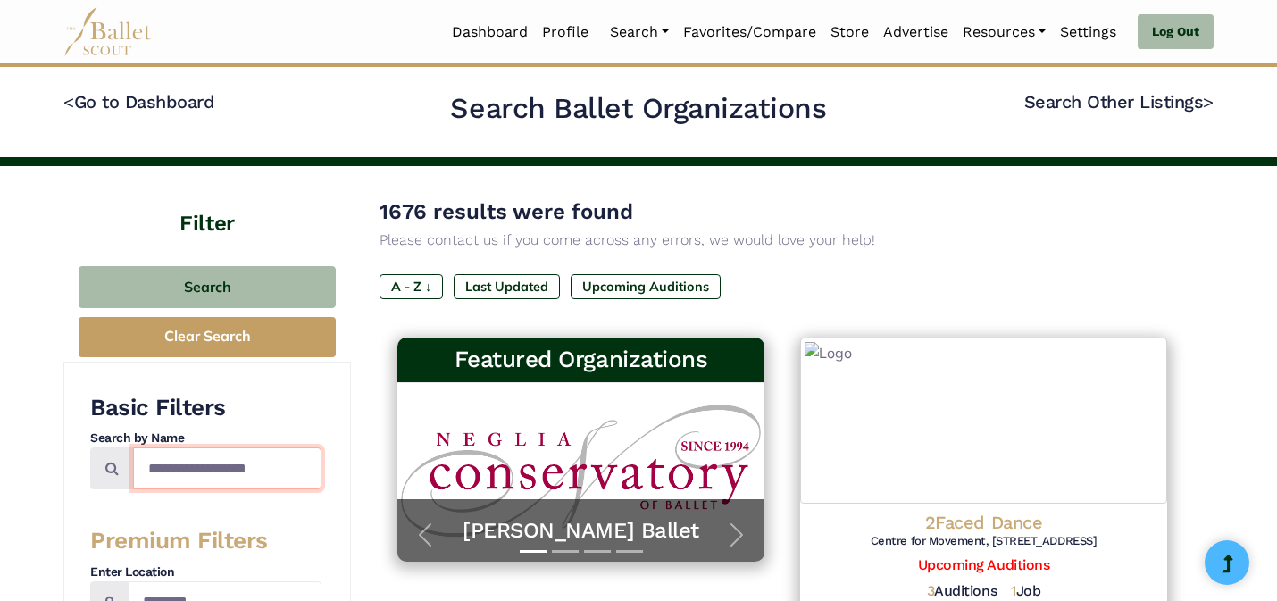
click at [263, 466] on input "Search by names..." at bounding box center [227, 468] width 188 height 42
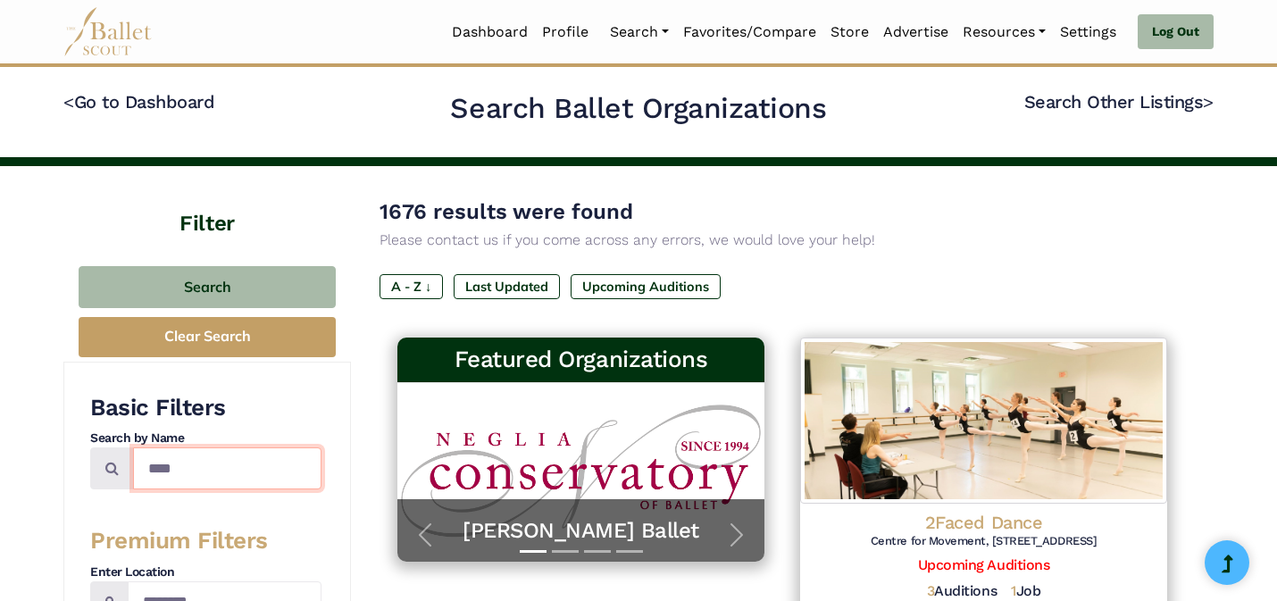
type input "****"
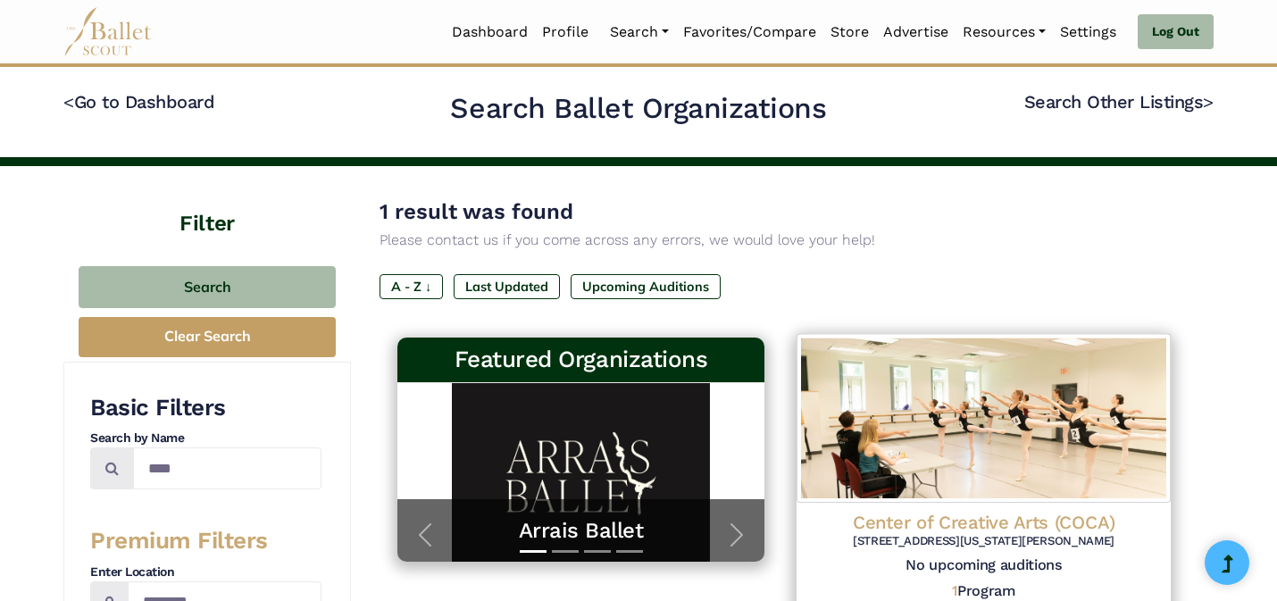
click at [935, 393] on img at bounding box center [984, 418] width 374 height 169
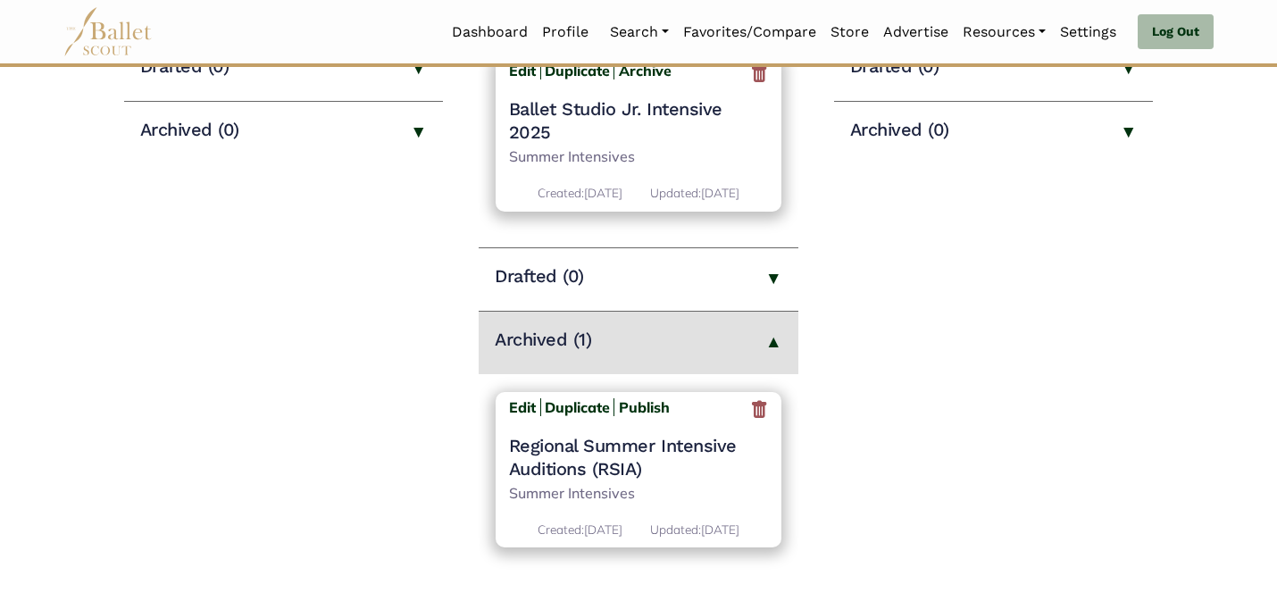
scroll to position [399, 0]
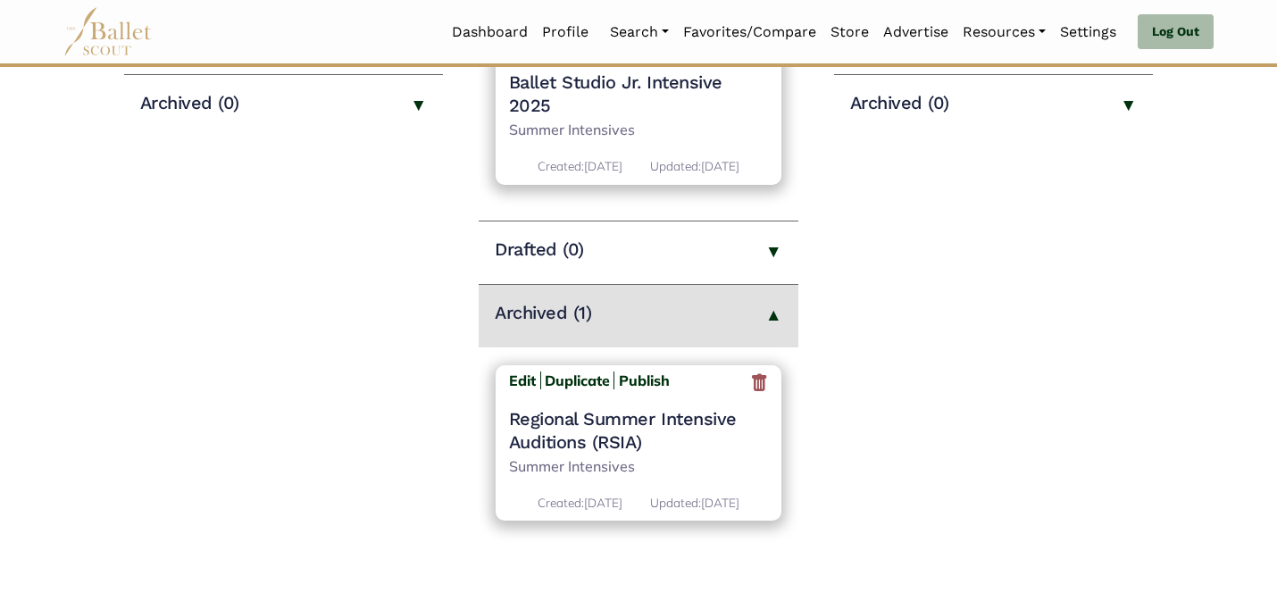
click at [555, 421] on h4 "Regional Summer Intensive Auditions (RSIA)" at bounding box center [639, 430] width 260 height 46
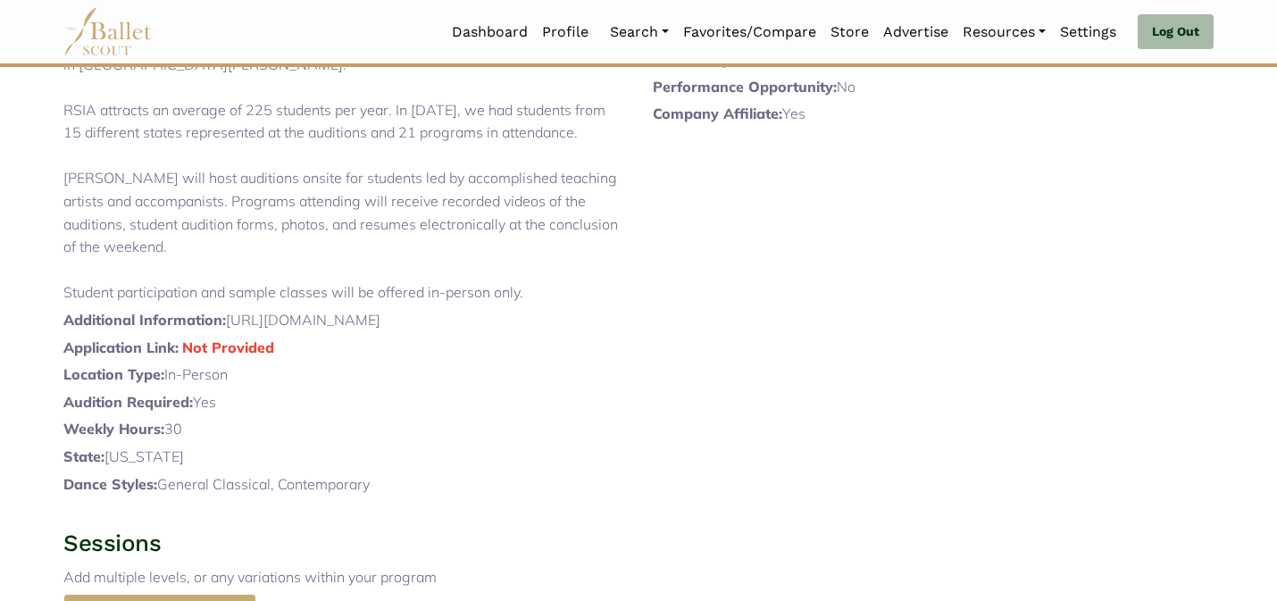
scroll to position [565, 0]
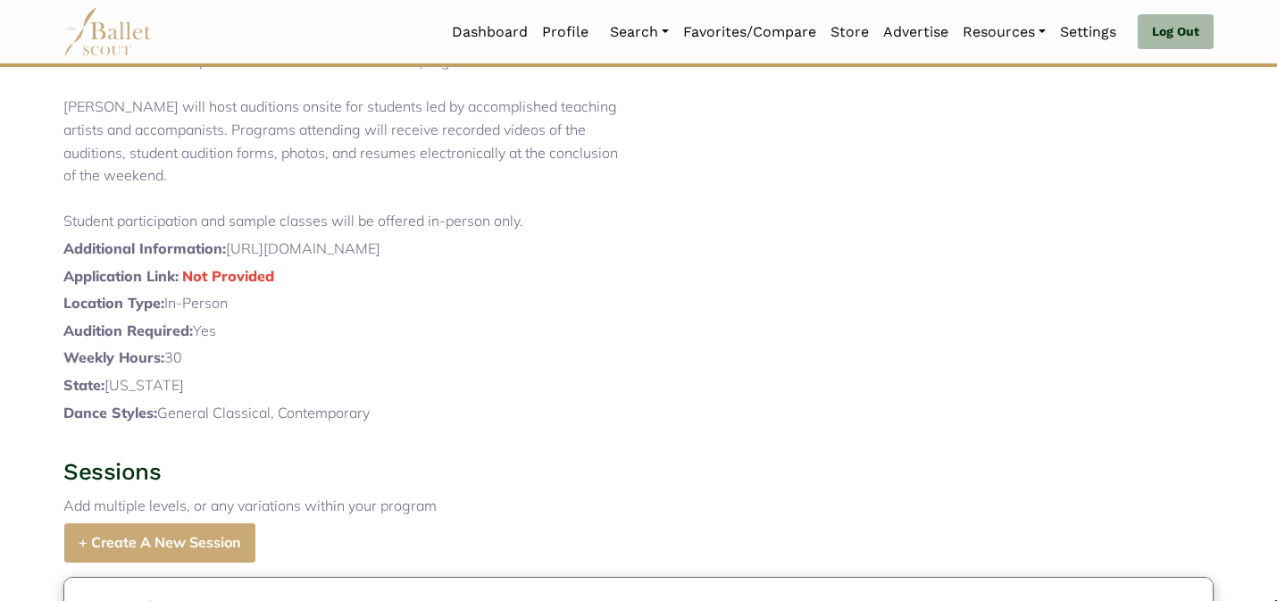
drag, startPoint x: 387, startPoint y: 333, endPoint x: 229, endPoint y: 313, distance: 159.3
click at [229, 261] on p "Additional Information: [URL][DOMAIN_NAME]" at bounding box center [343, 249] width 561 height 23
copy p "[URL][DOMAIN_NAME]"
